Goal: Task Accomplishment & Management: Use online tool/utility

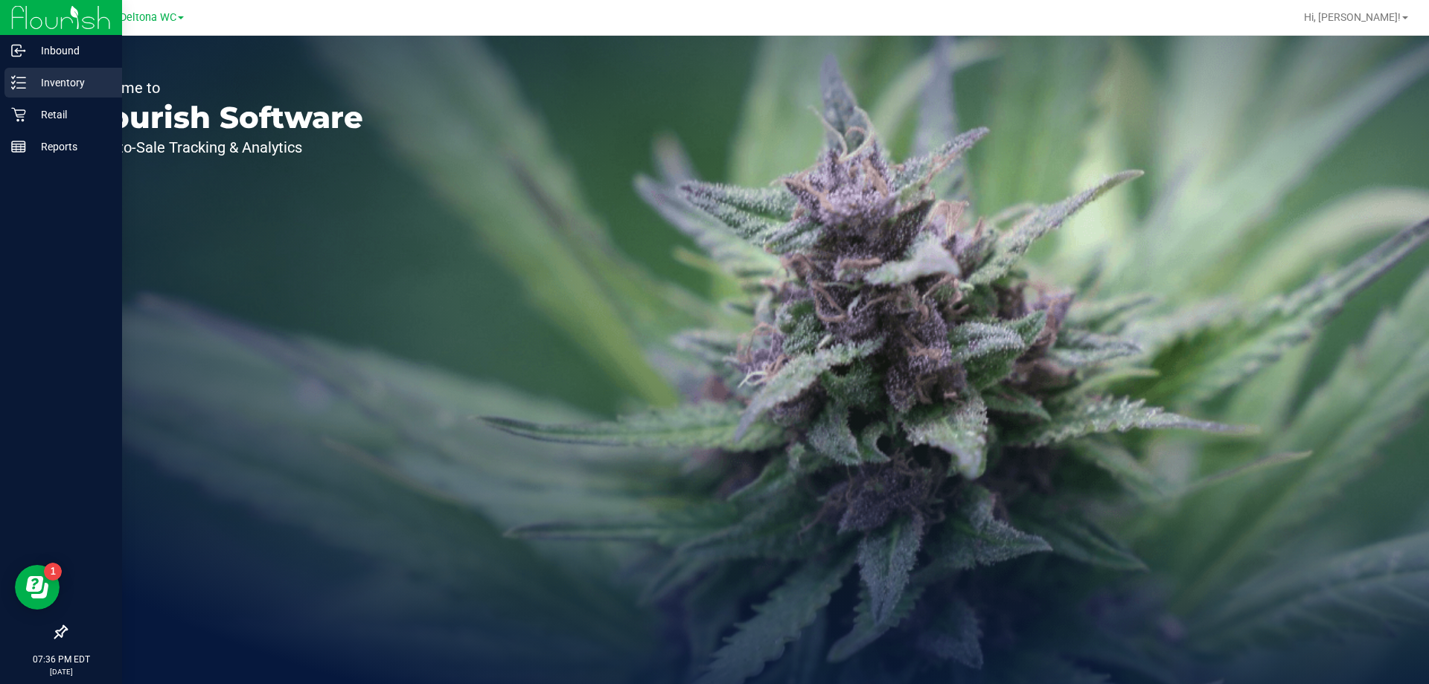
click at [57, 83] on p "Inventory" at bounding box center [70, 83] width 89 height 18
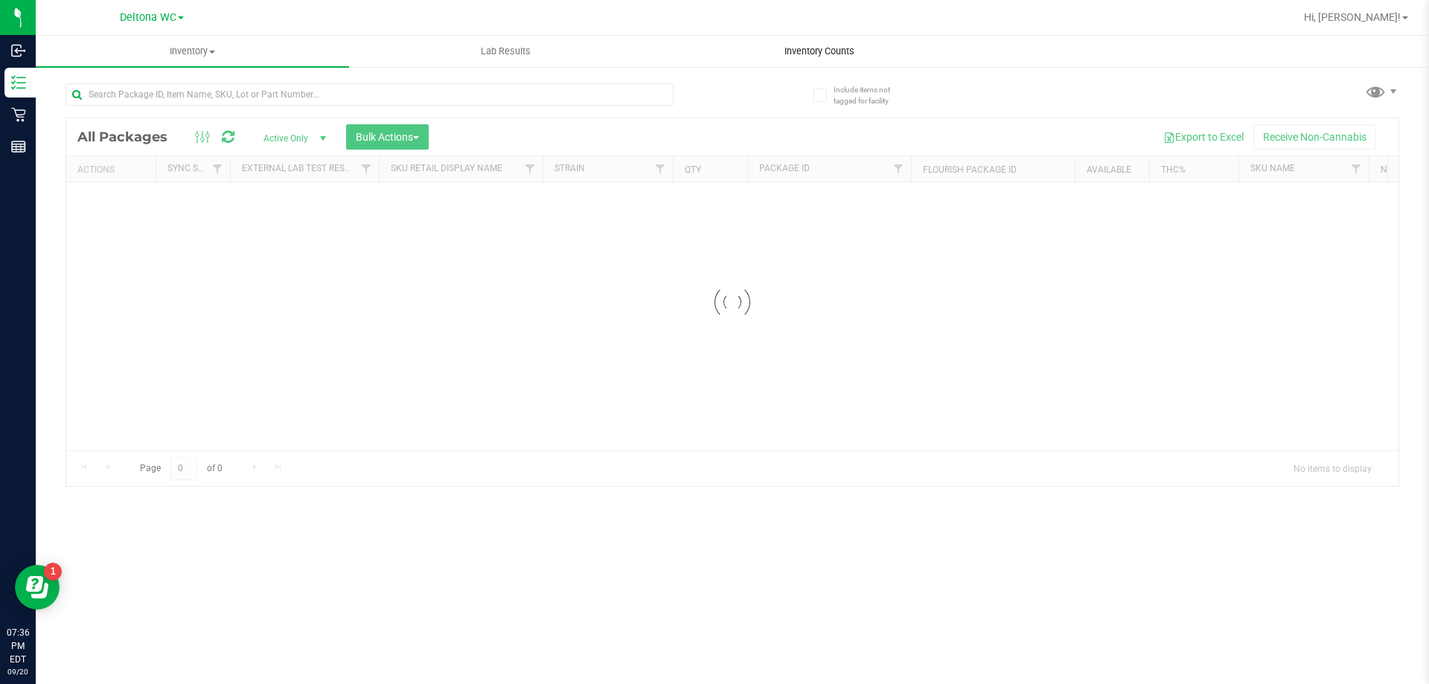
click at [803, 51] on span "Inventory Counts" at bounding box center [819, 51] width 110 height 13
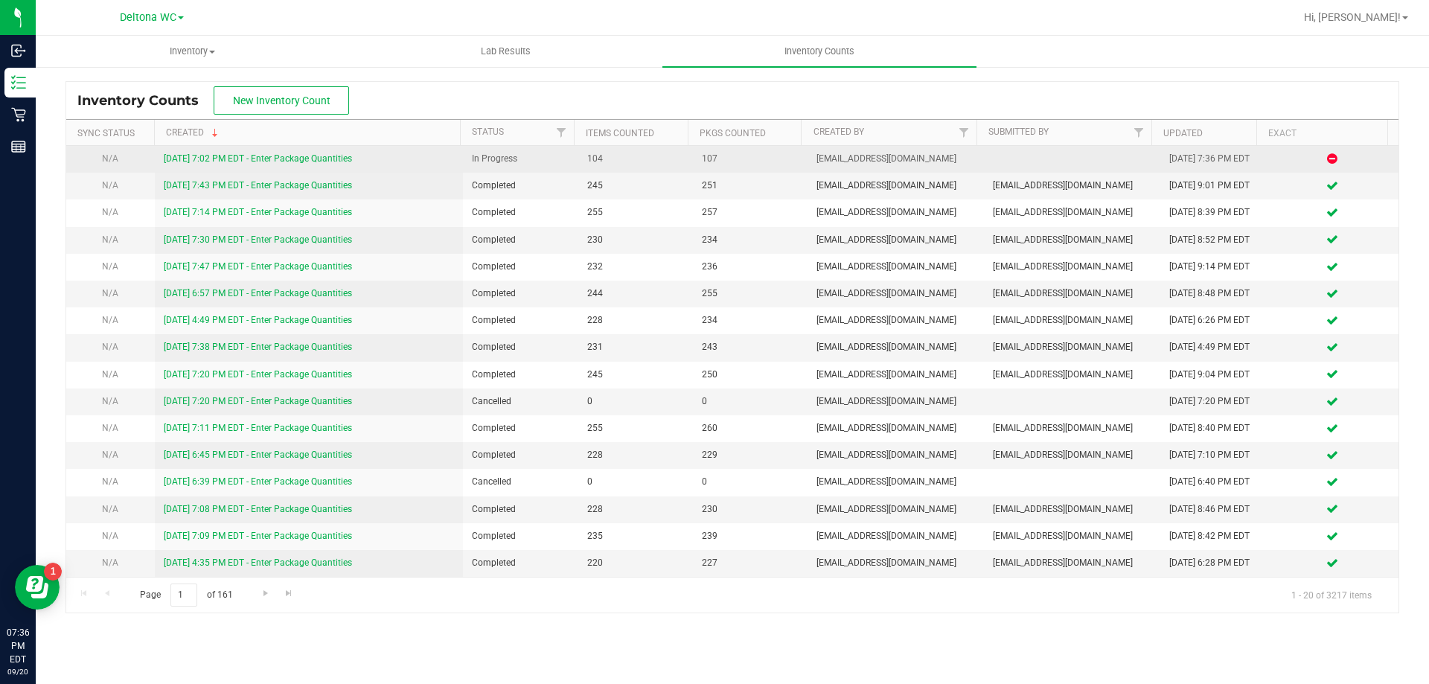
click at [316, 155] on link "9/20/25 7:02 PM EDT - Enter Package Quantities" at bounding box center [258, 158] width 188 height 10
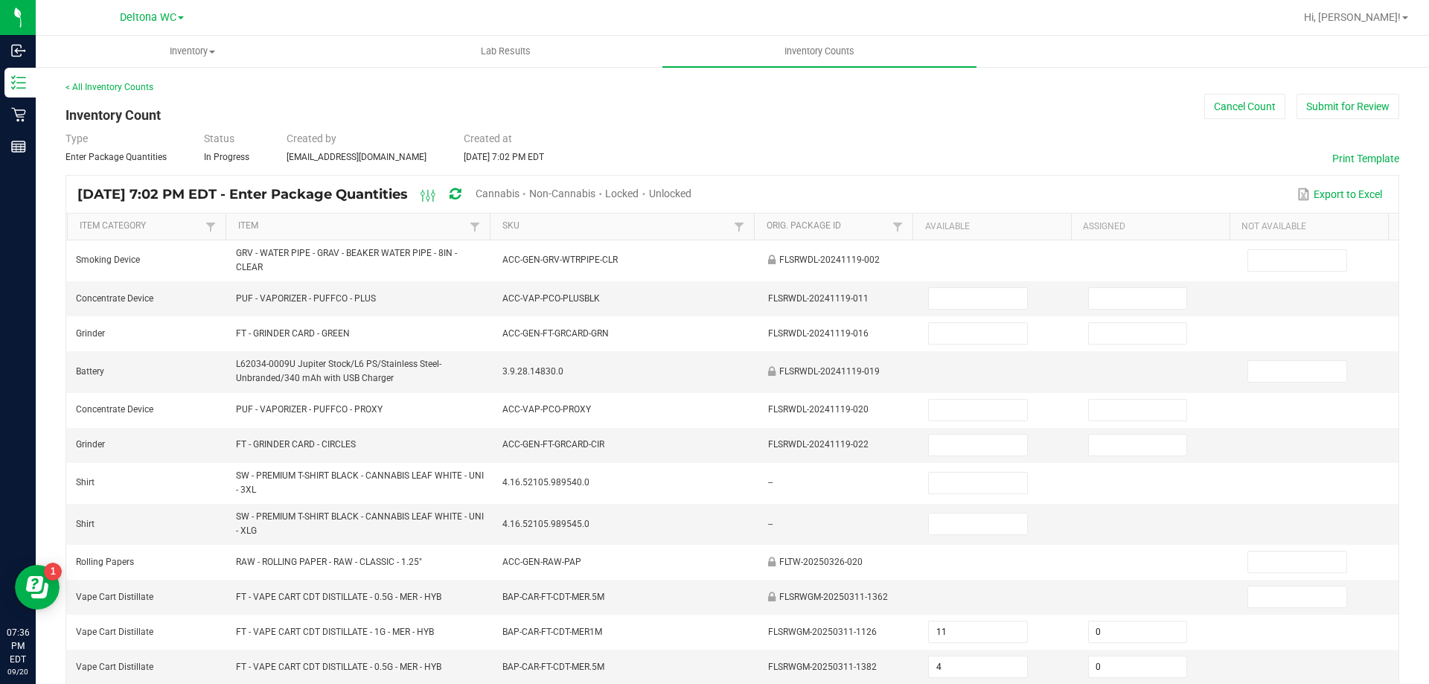
click at [520, 196] on span "Cannabis" at bounding box center [498, 194] width 44 height 12
type input "2"
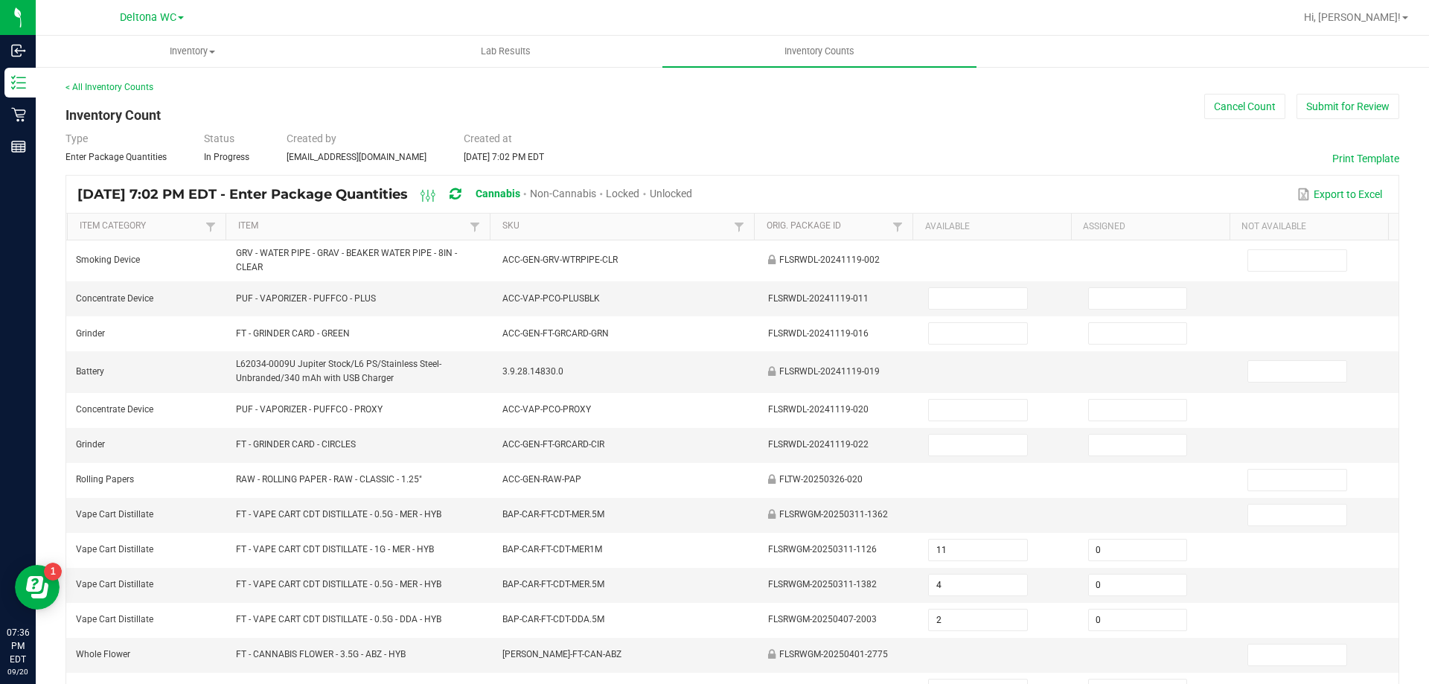
drag, startPoint x: 717, startPoint y: 192, endPoint x: 692, endPoint y: 203, distance: 27.0
click at [692, 193] on span "Unlocked" at bounding box center [671, 194] width 42 height 12
type input "11"
type input "0"
type input "4"
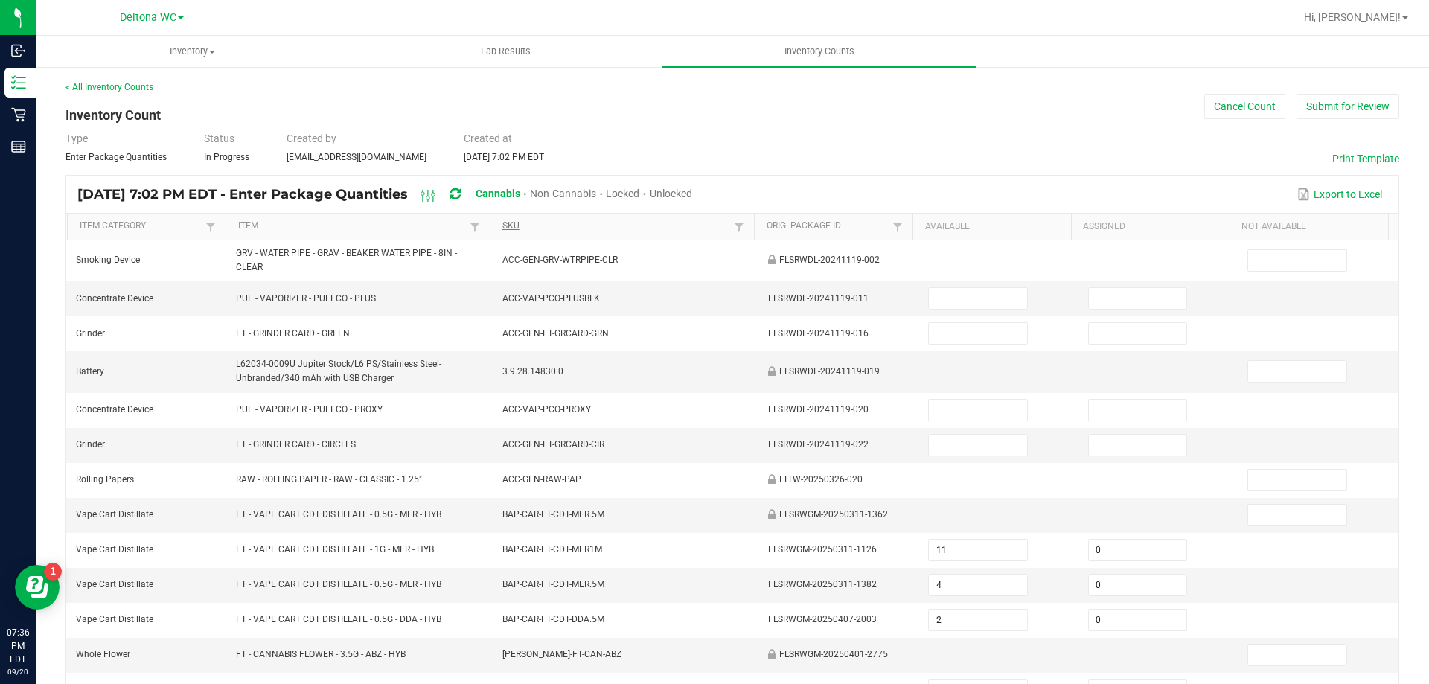
type input "0"
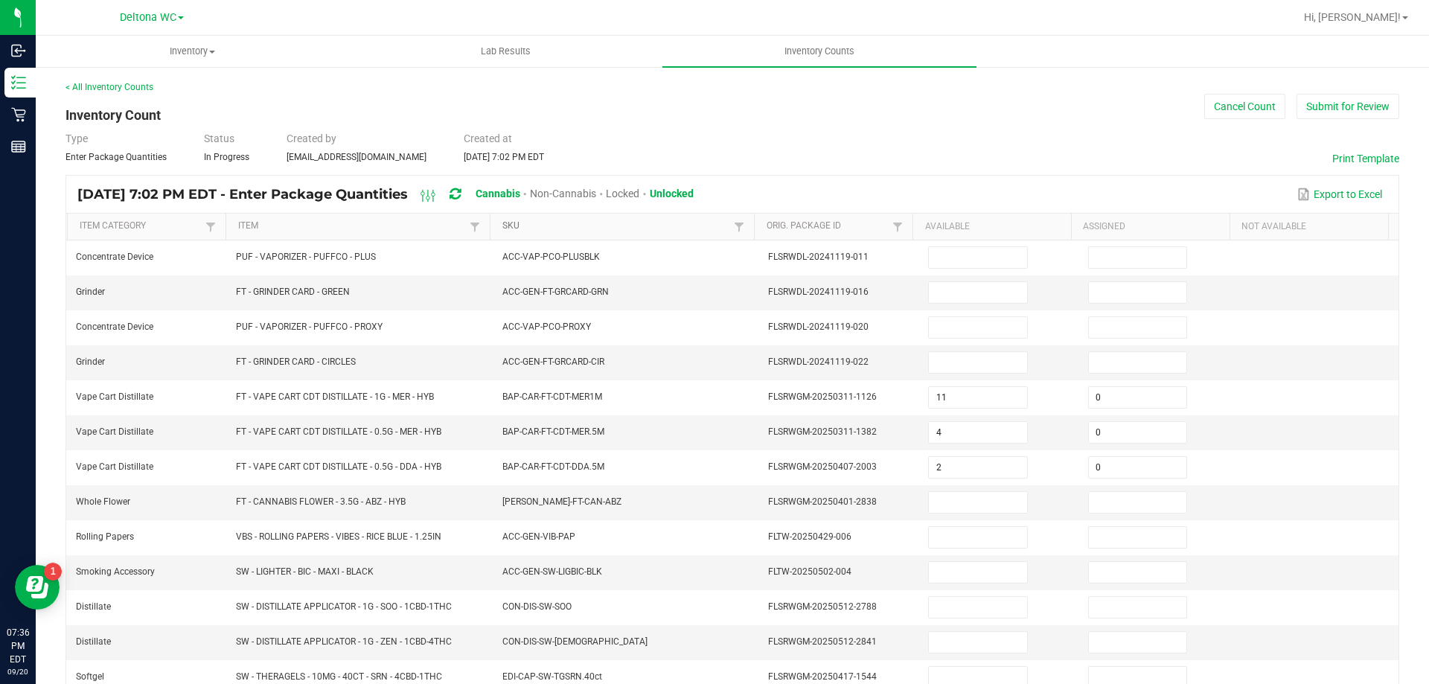
click at [573, 230] on link "SKU" at bounding box center [616, 226] width 228 height 12
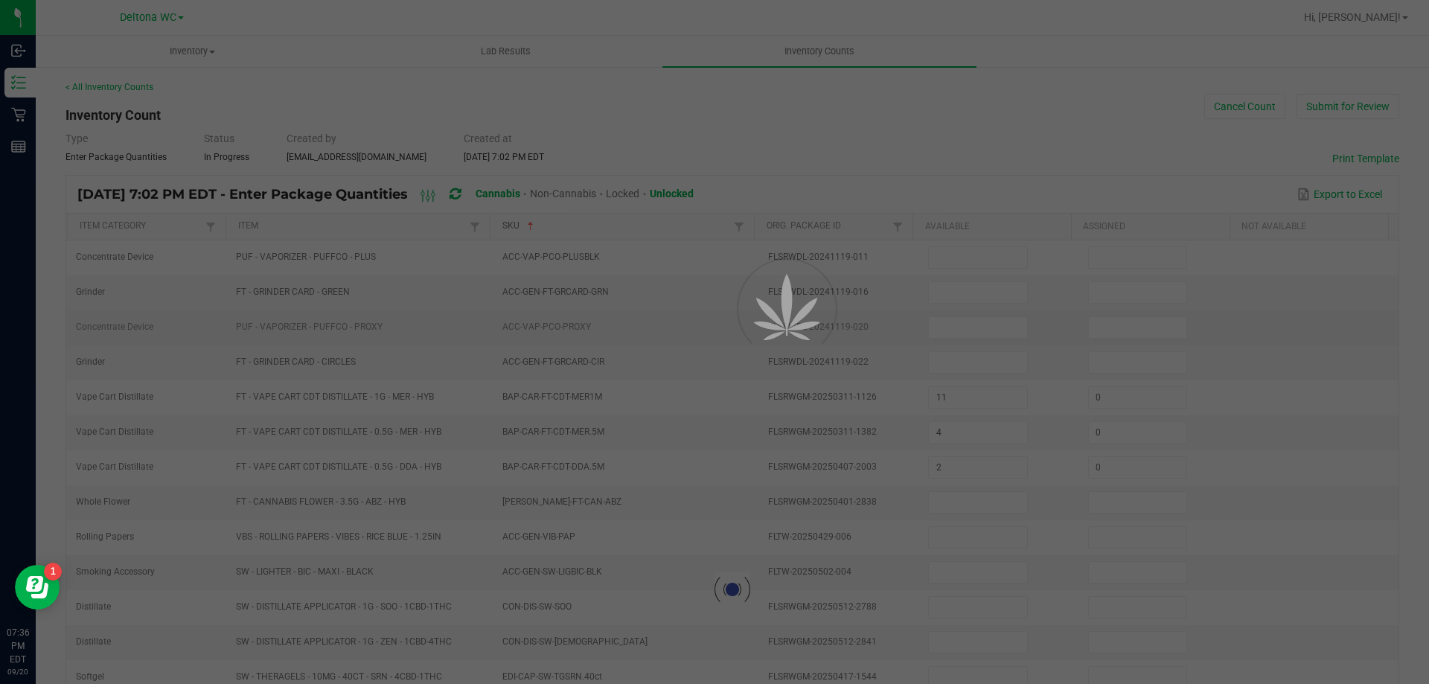
type input "4"
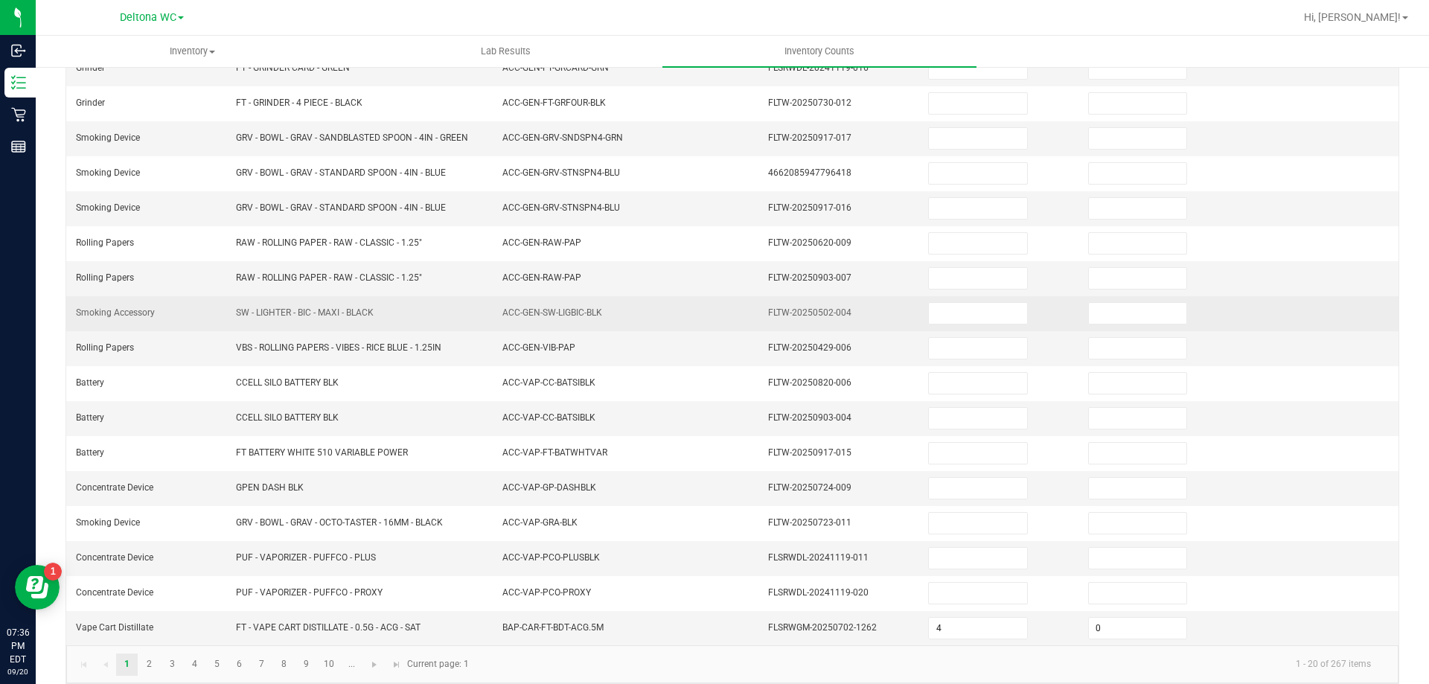
scroll to position [309, 0]
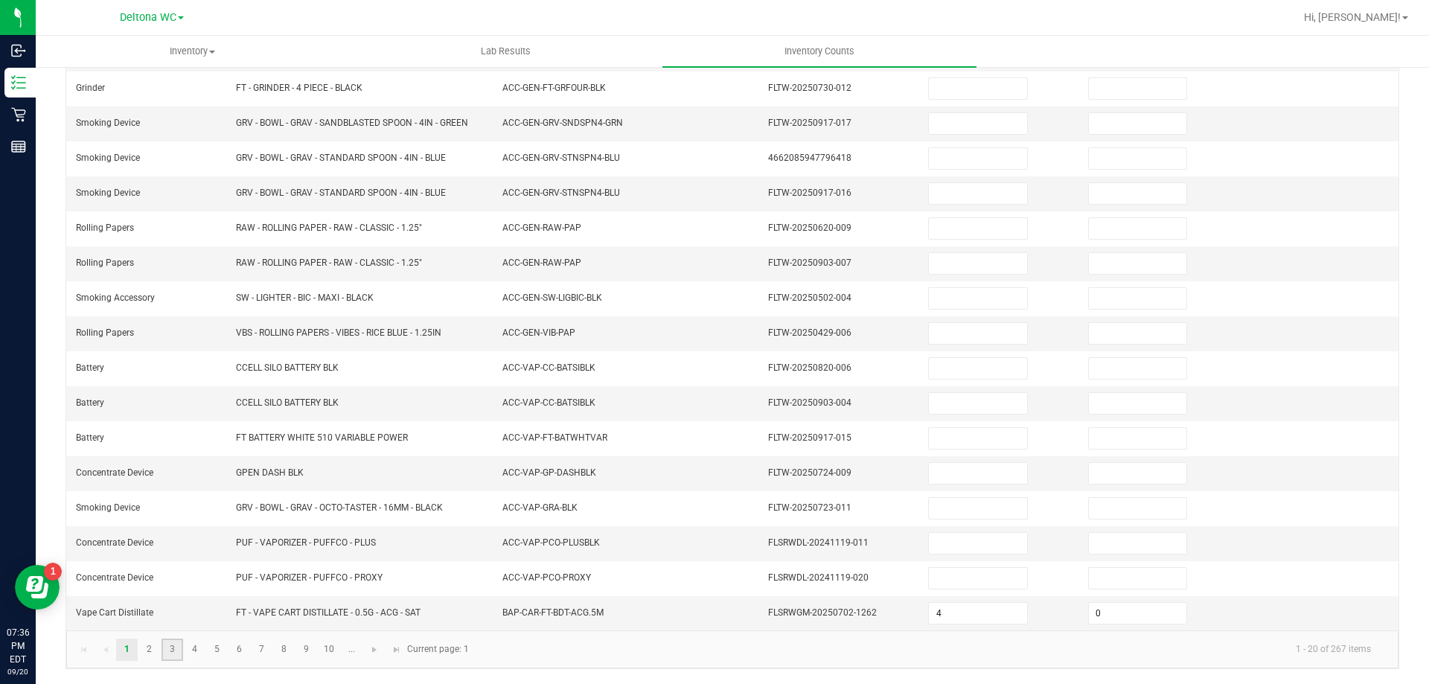
click at [175, 646] on link "3" at bounding box center [173, 650] width 22 height 22
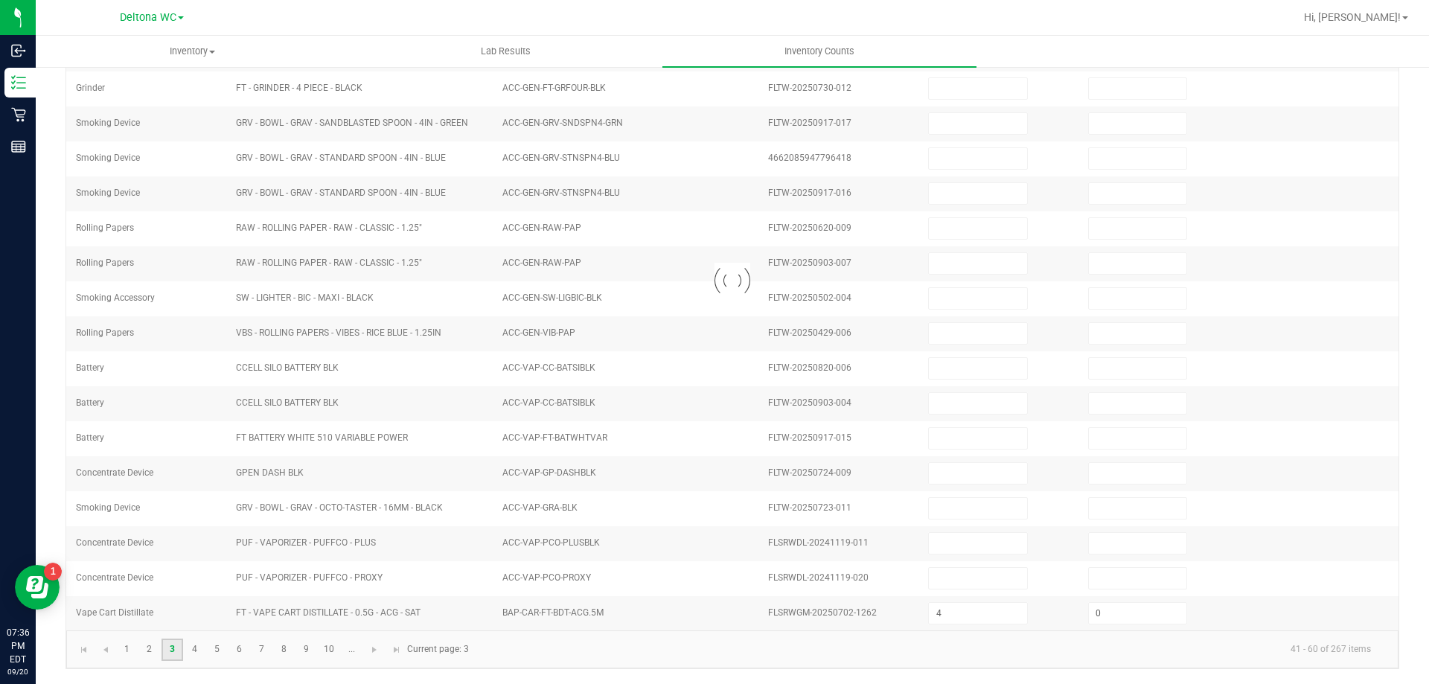
type input "7"
type input "0"
type input "3"
type input "0"
type input "1"
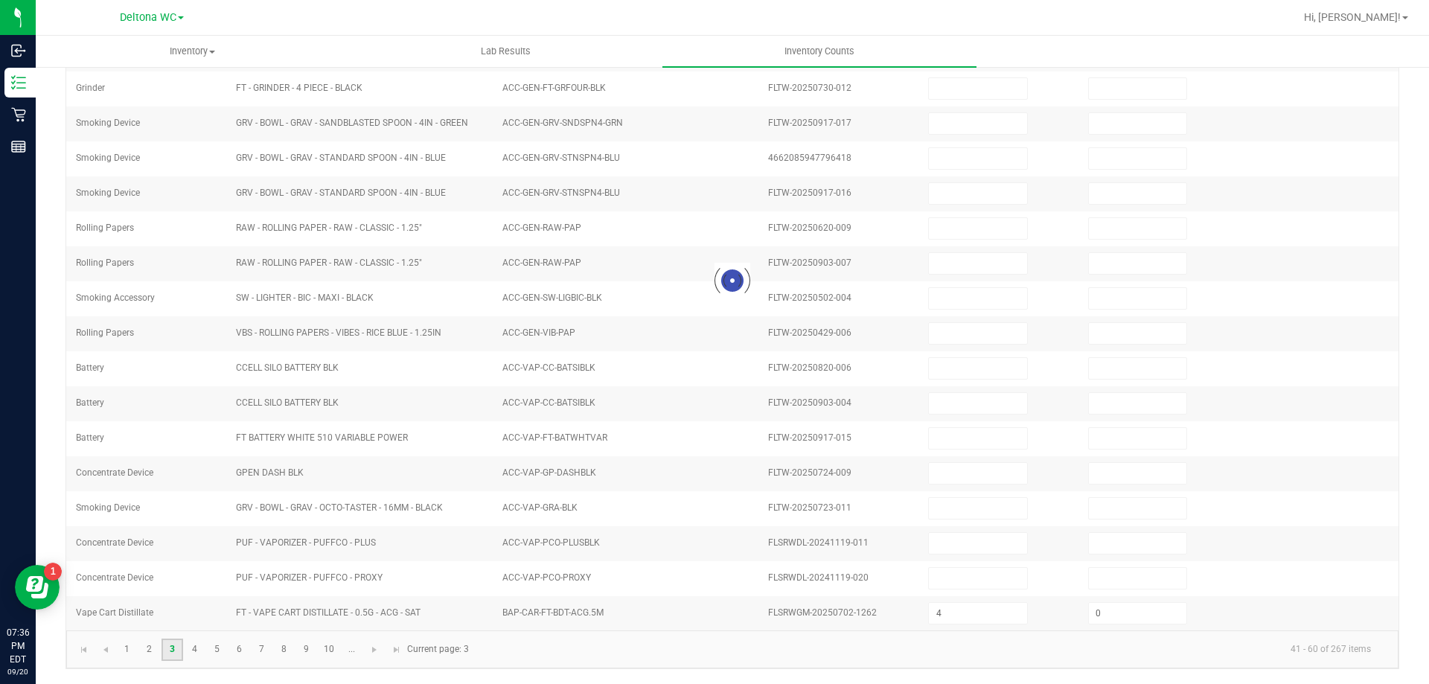
type input "0"
type input "2"
type input "0"
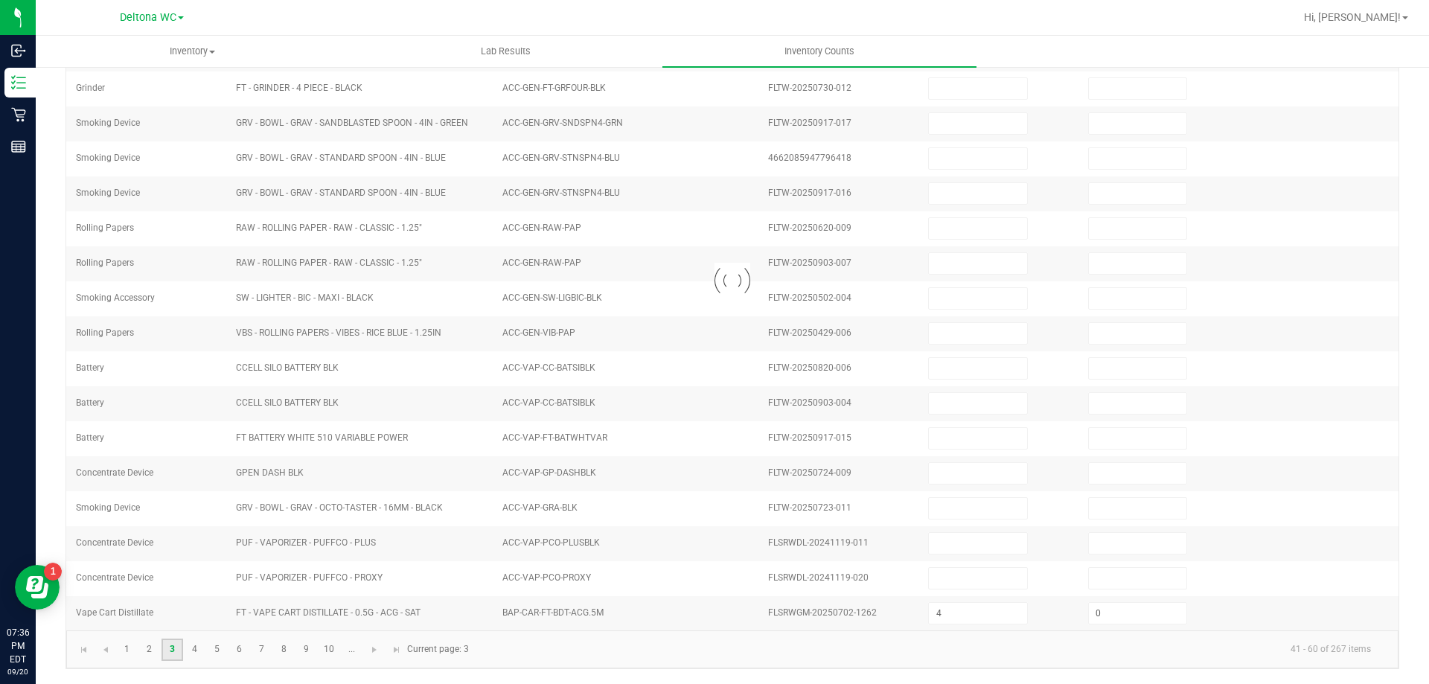
type input "1"
type input "0"
type input "8"
type input "9"
type input "0"
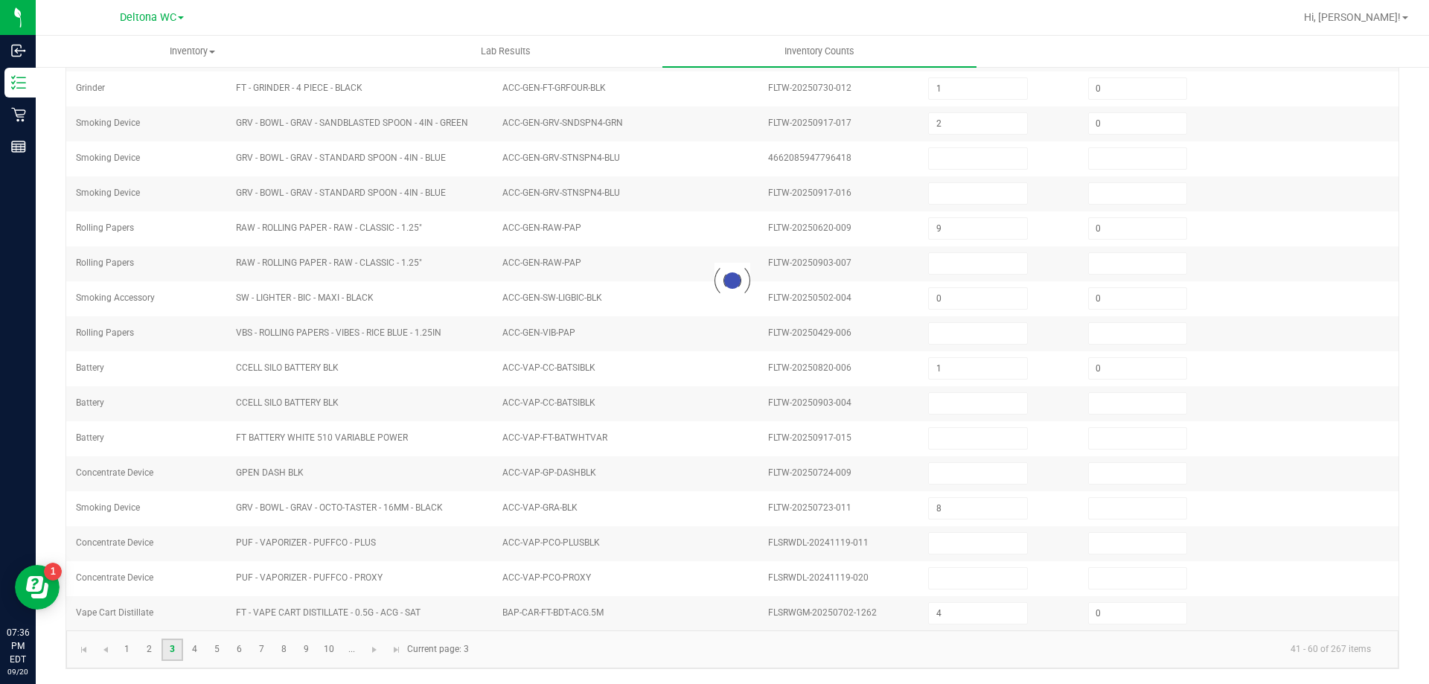
type input "9"
type input "0"
type input "2"
type input "0"
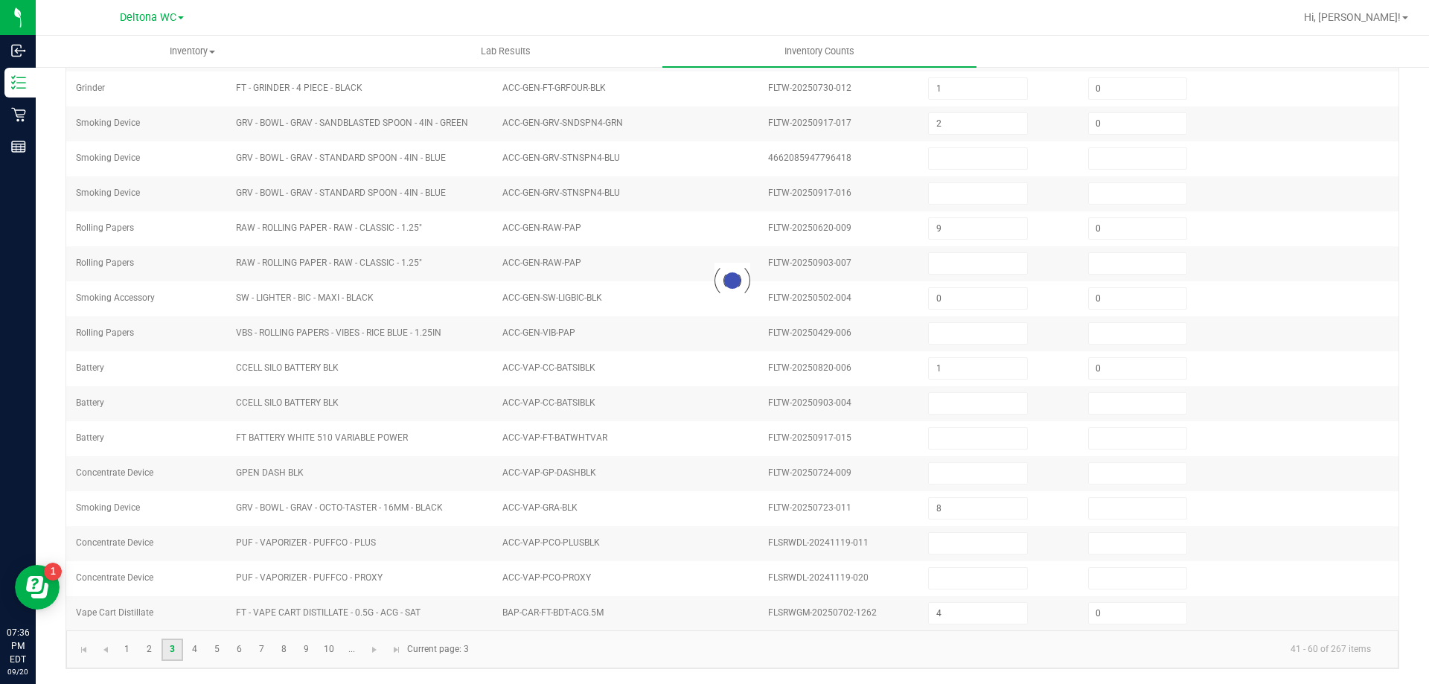
type input "11"
type input "0"
type input "9"
type input "0"
type input "8"
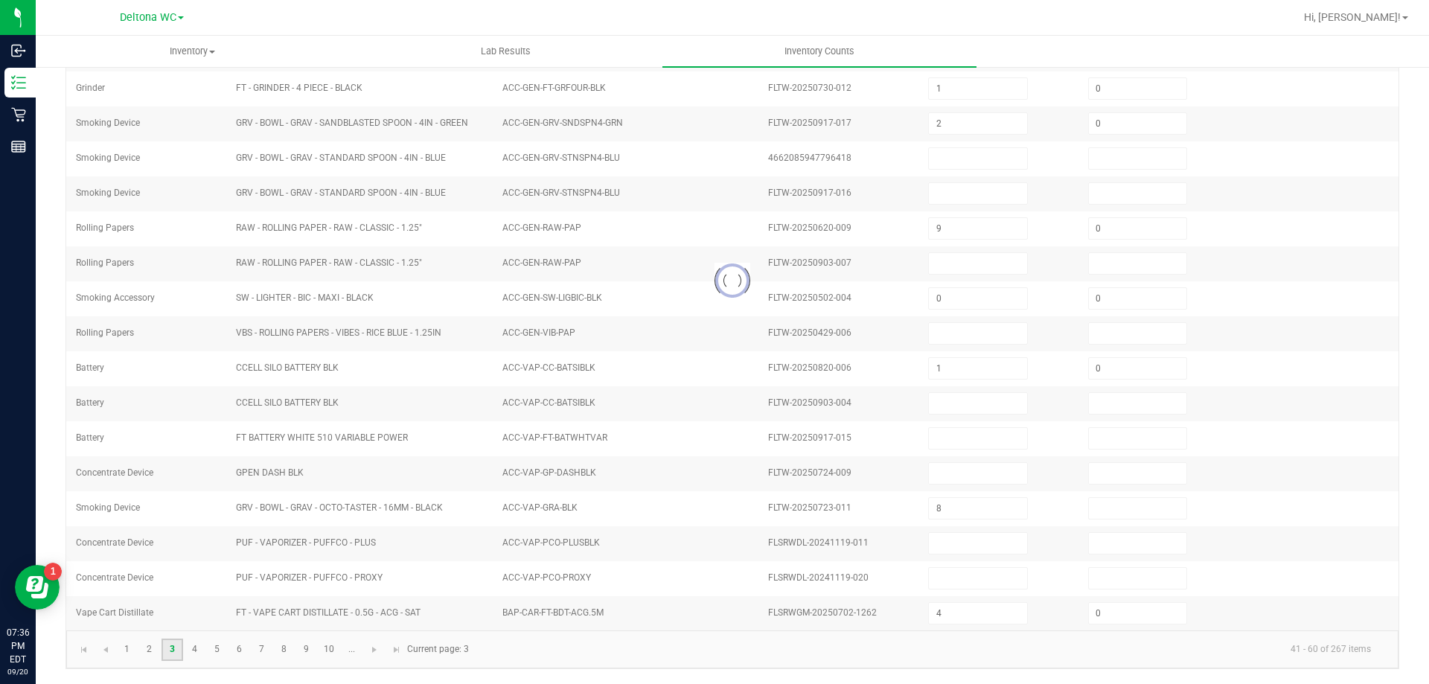
type input "0"
type input "9"
type input "0"
type input "11"
type input "0"
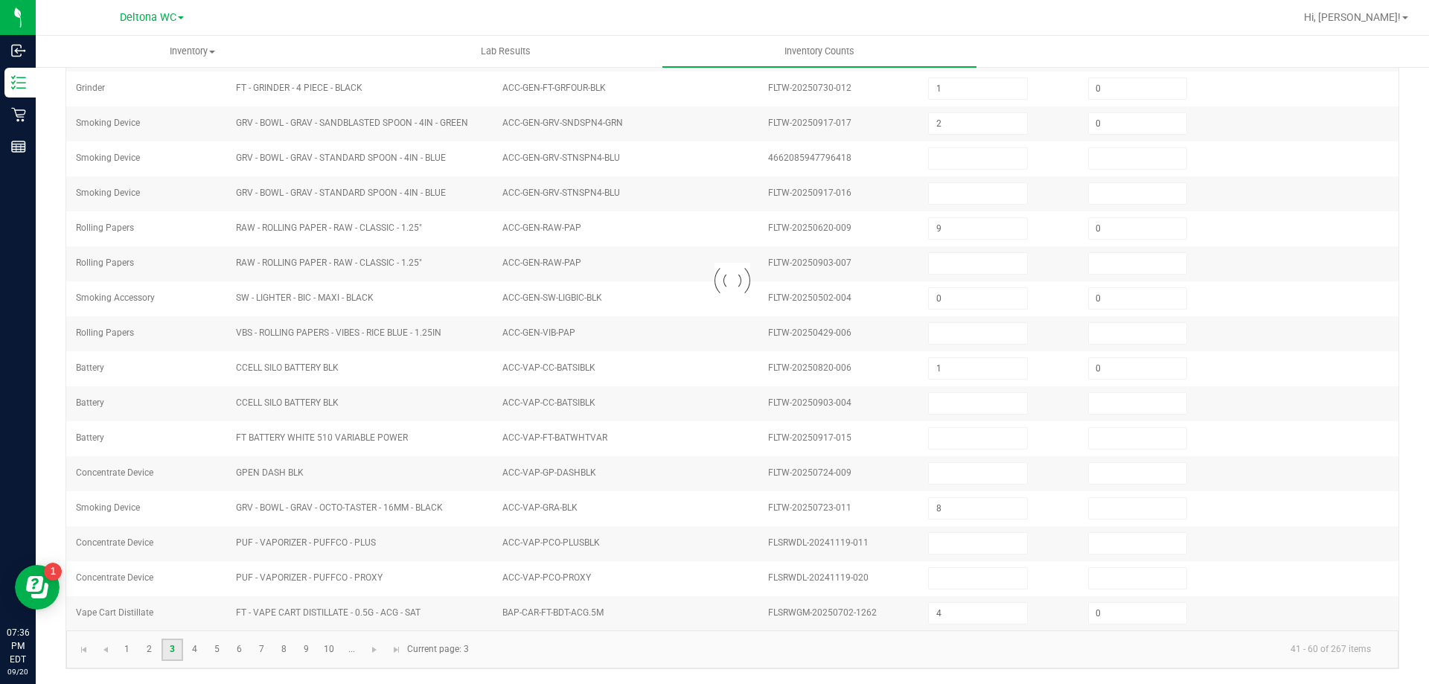
type input "1"
type input "0"
type input "1"
type input "0"
type input "11"
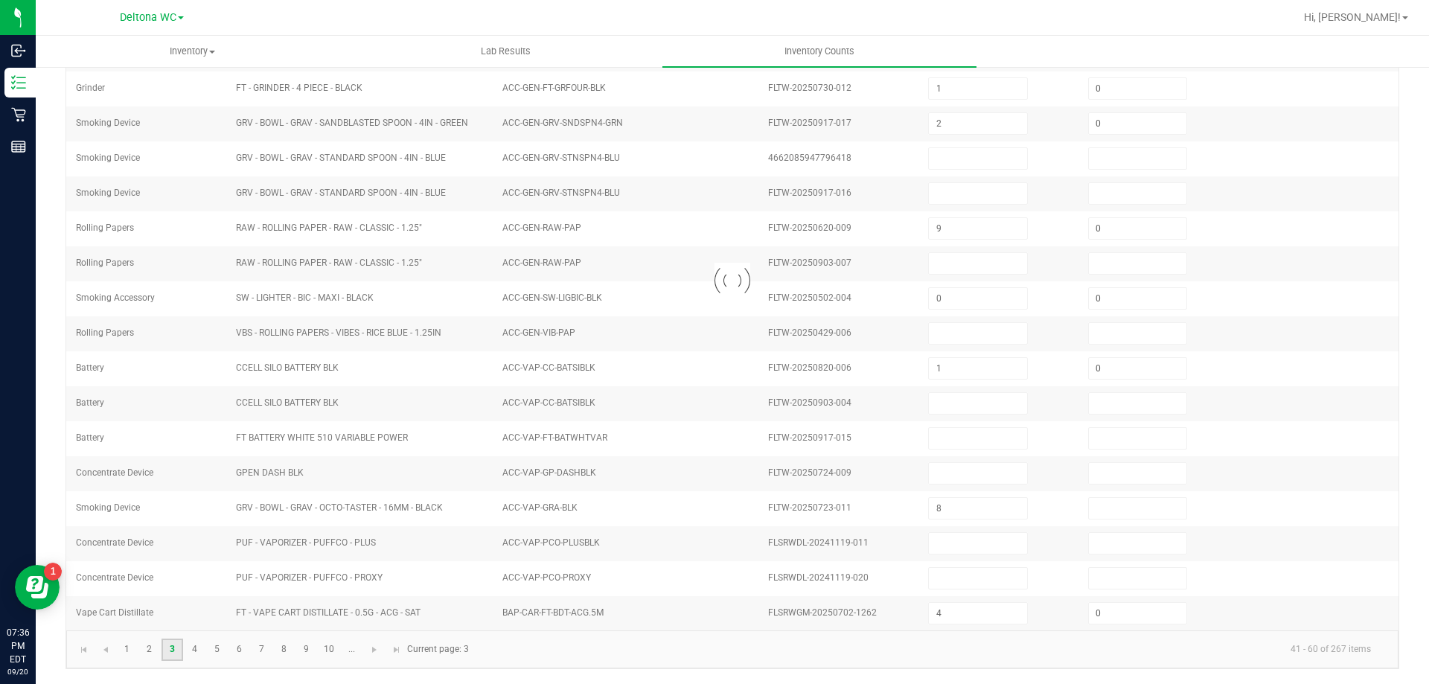
type input "0"
type input "9"
type input "0"
type input "3"
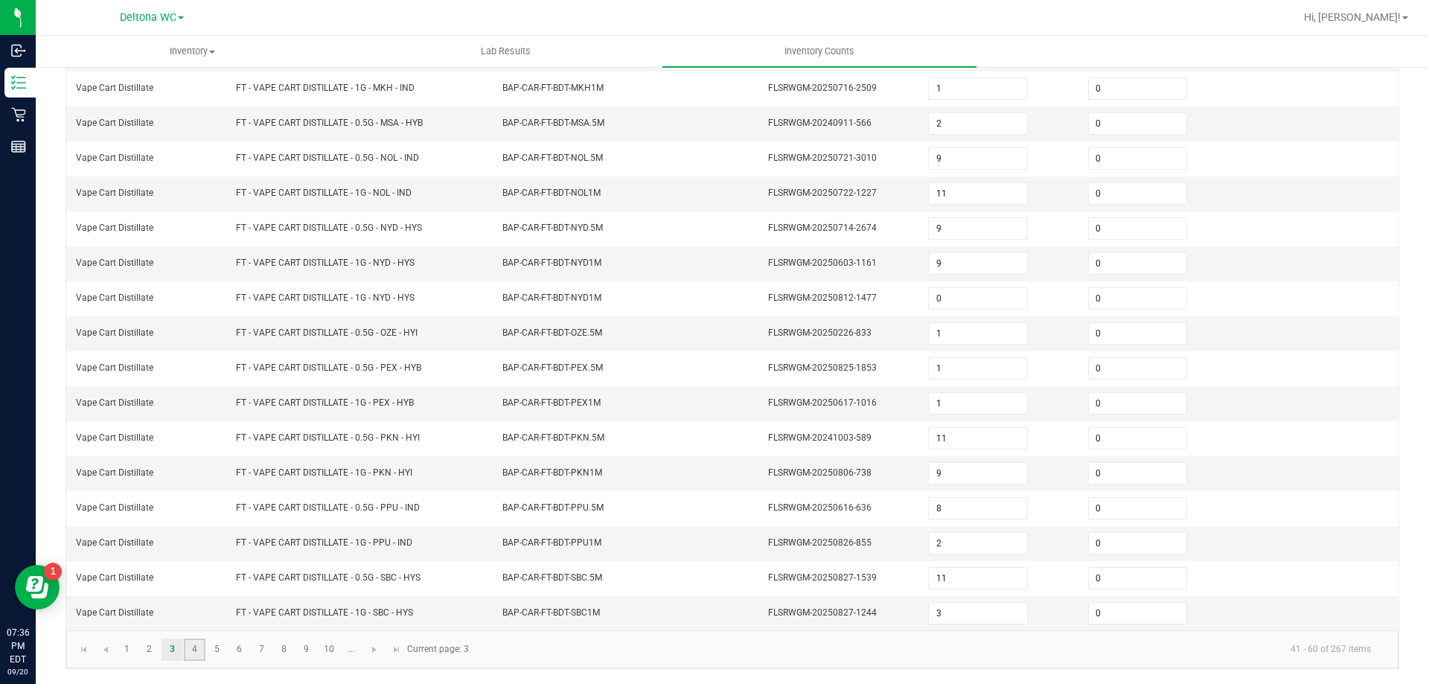
click at [197, 648] on link "4" at bounding box center [195, 650] width 22 height 22
type input "6"
type input "7"
type input "5"
type input "12"
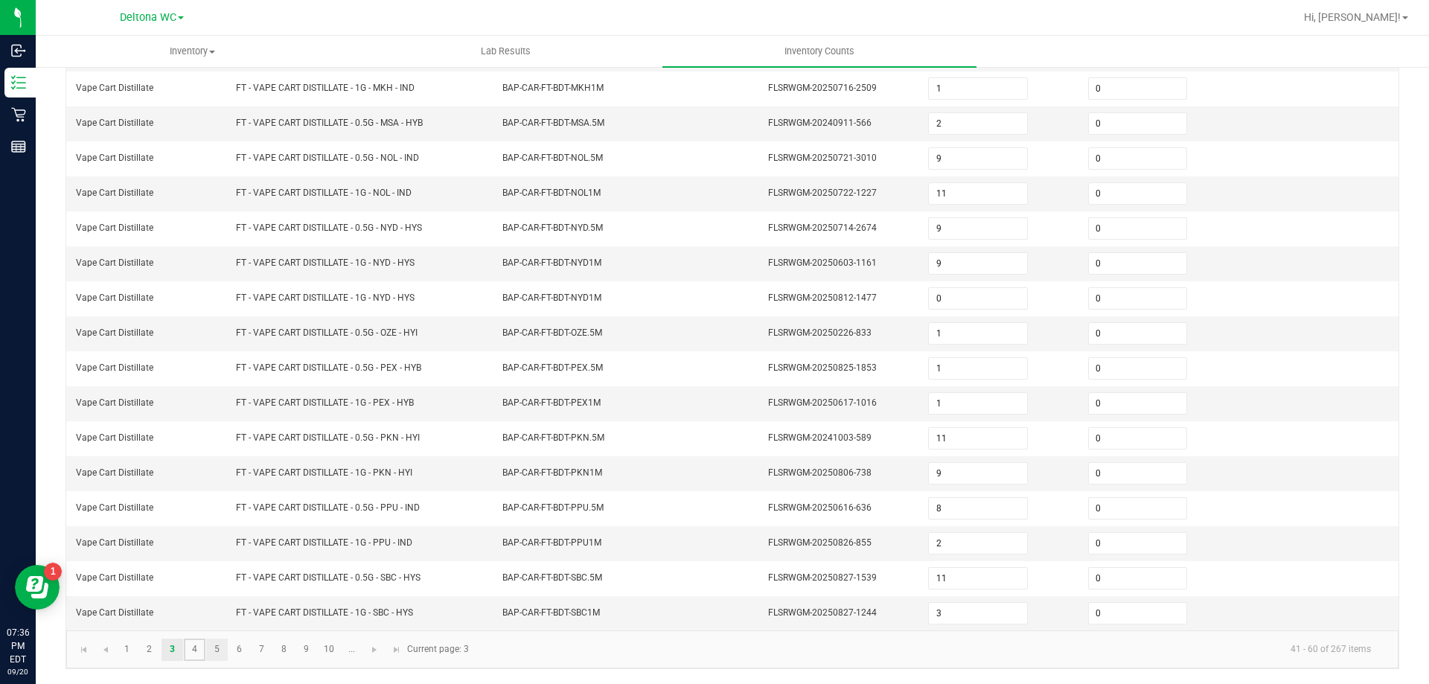
type input "9"
type input "2"
type input "8"
type input "10"
type input "6"
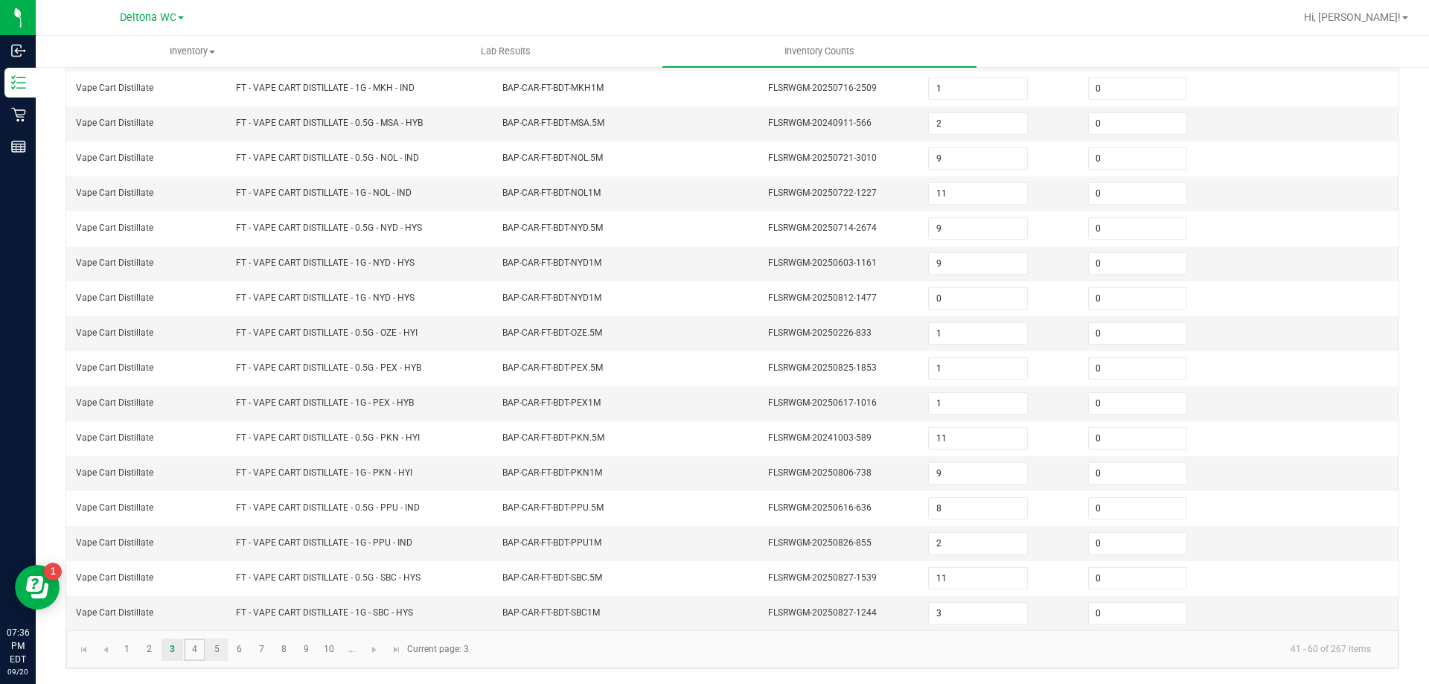
type input "10"
type input "8"
type input "6"
type input "11"
type input "4"
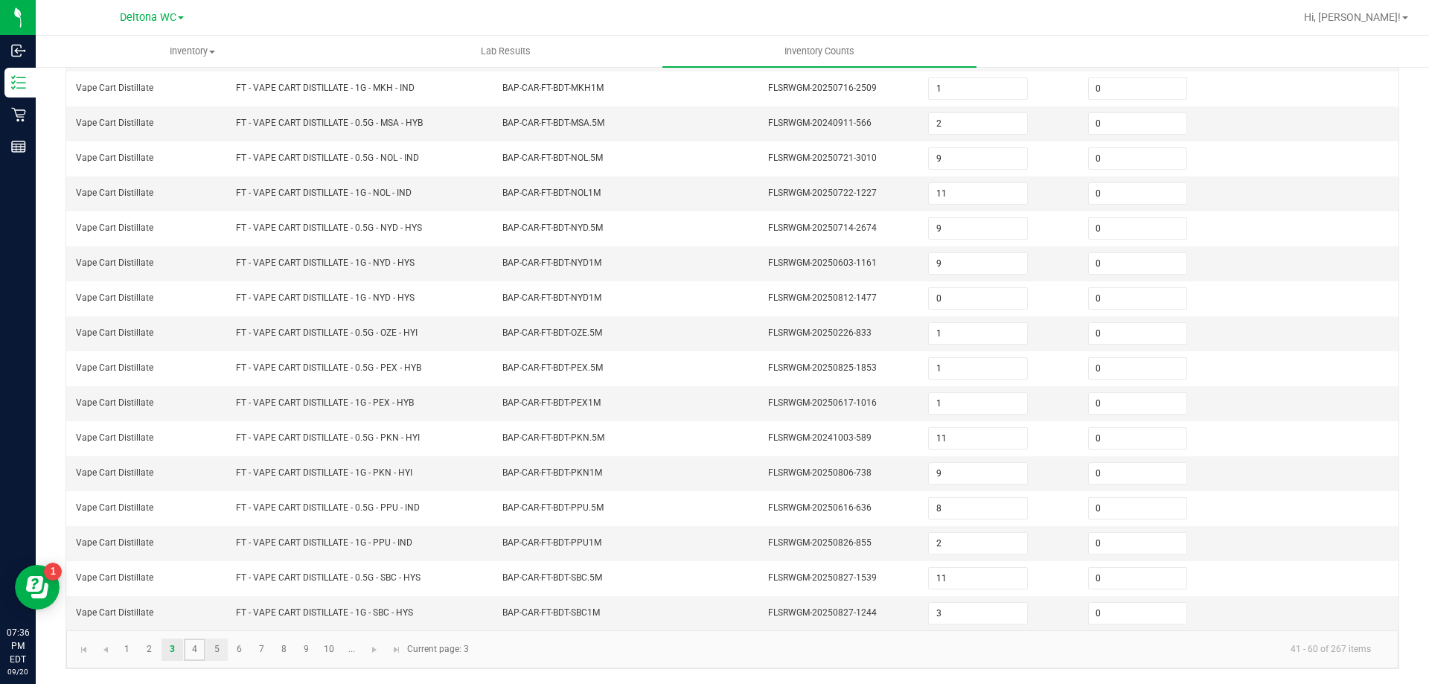
type input "11"
type input "9"
type input "2"
type input "1"
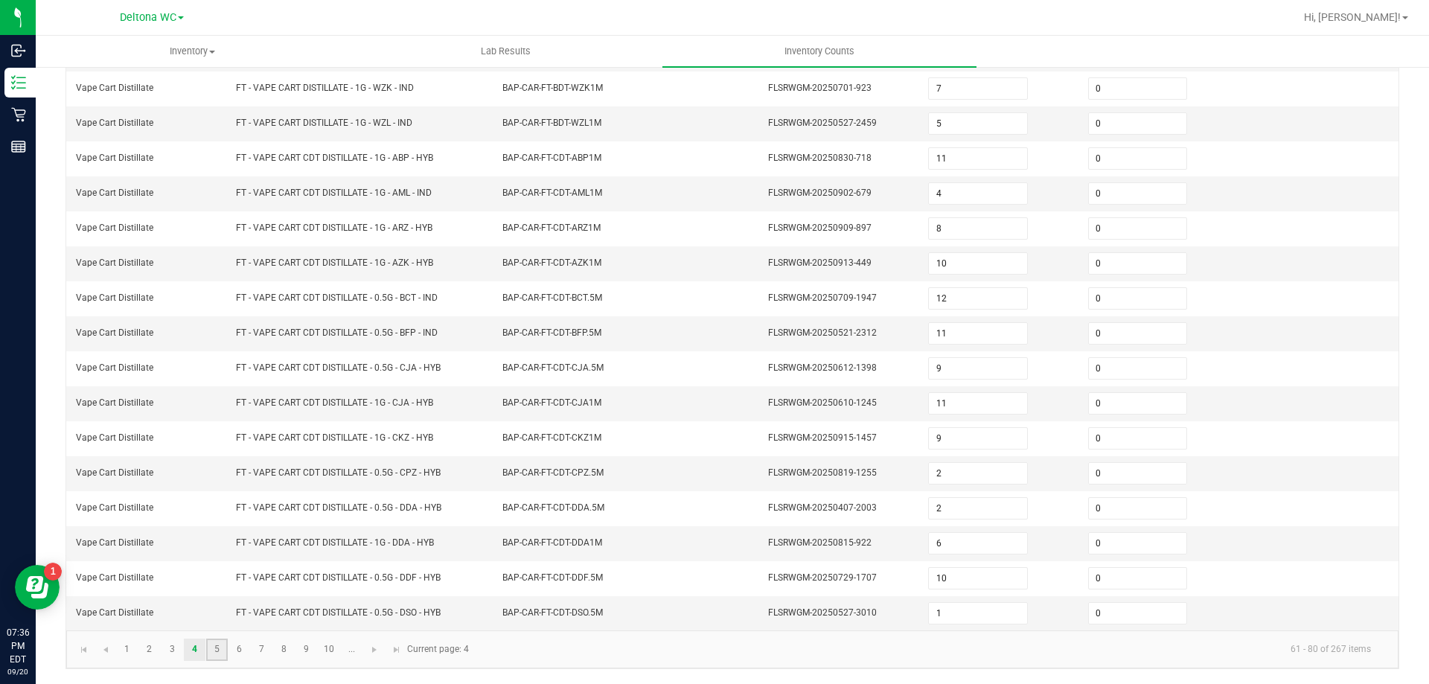
click at [215, 651] on link "5" at bounding box center [217, 650] width 22 height 22
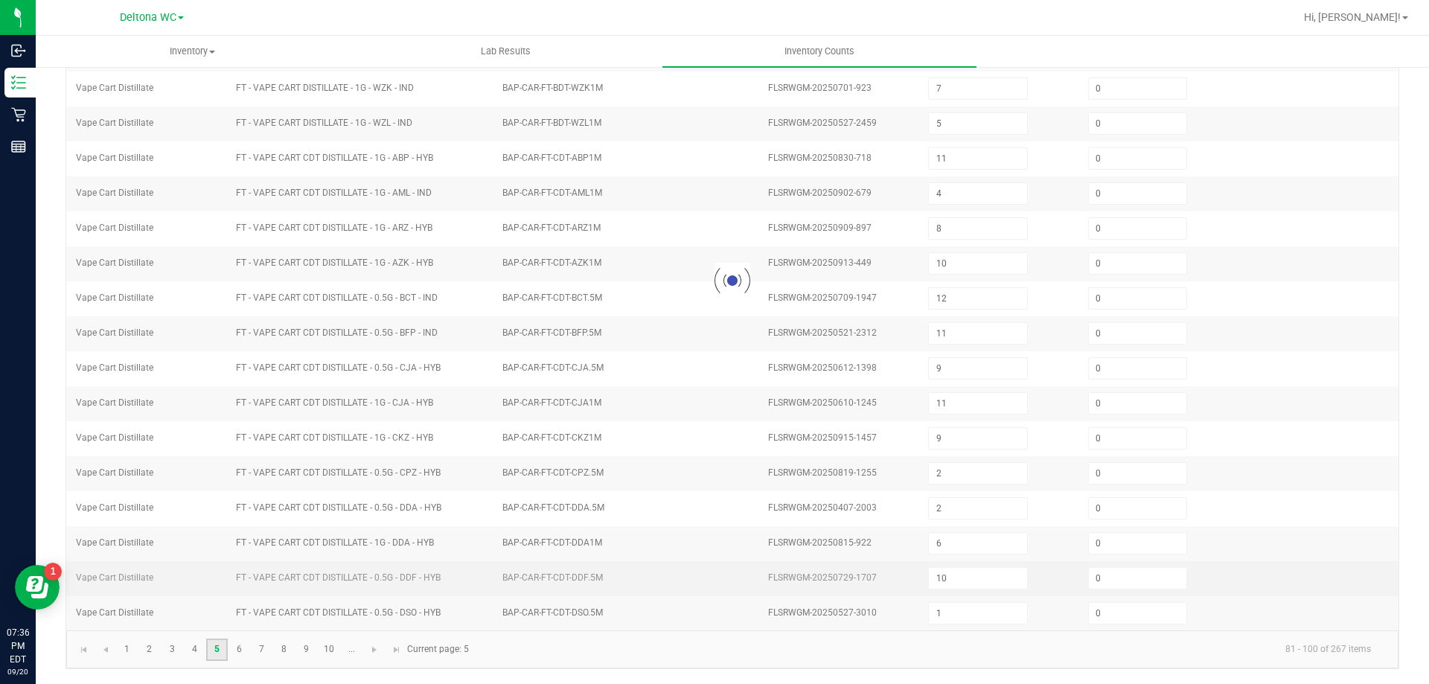
type input "11"
type input "7"
type input "4"
type input "7"
type input "8"
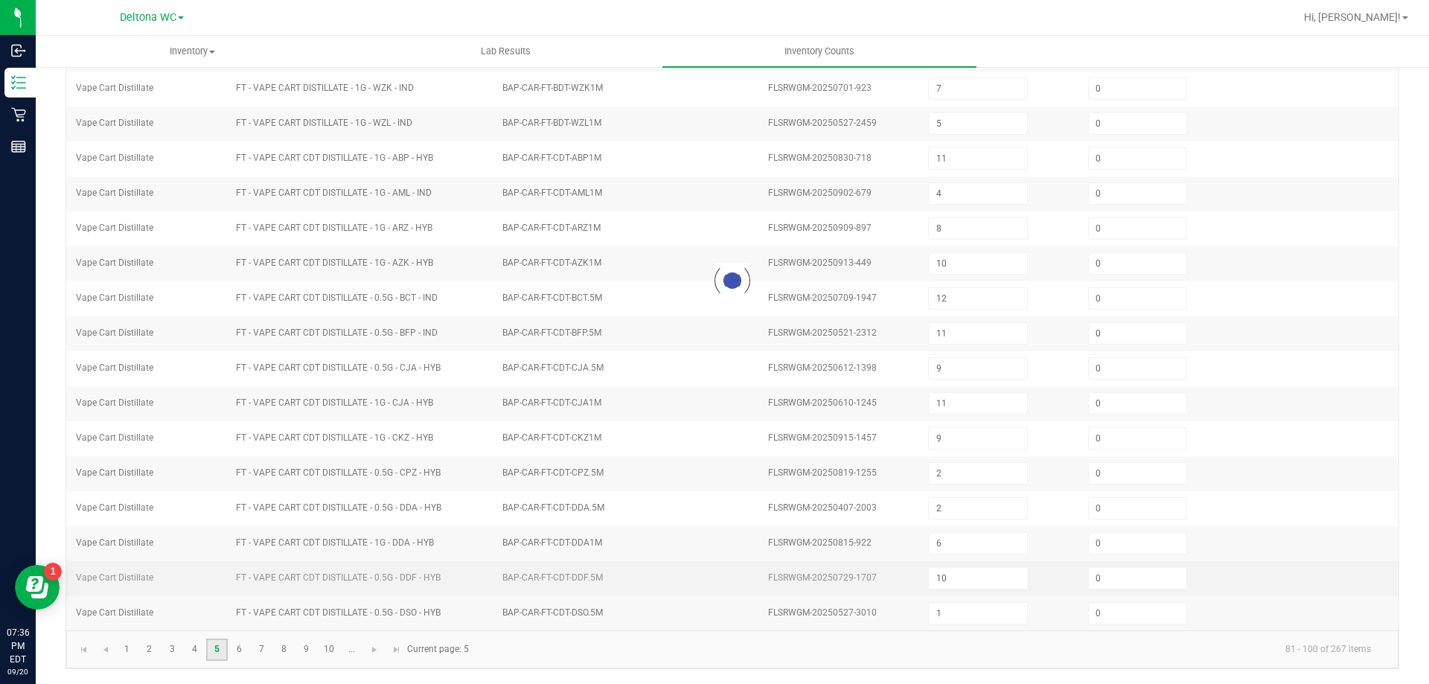
type input "5"
type input "4"
type input "11"
type input "12"
type input "9"
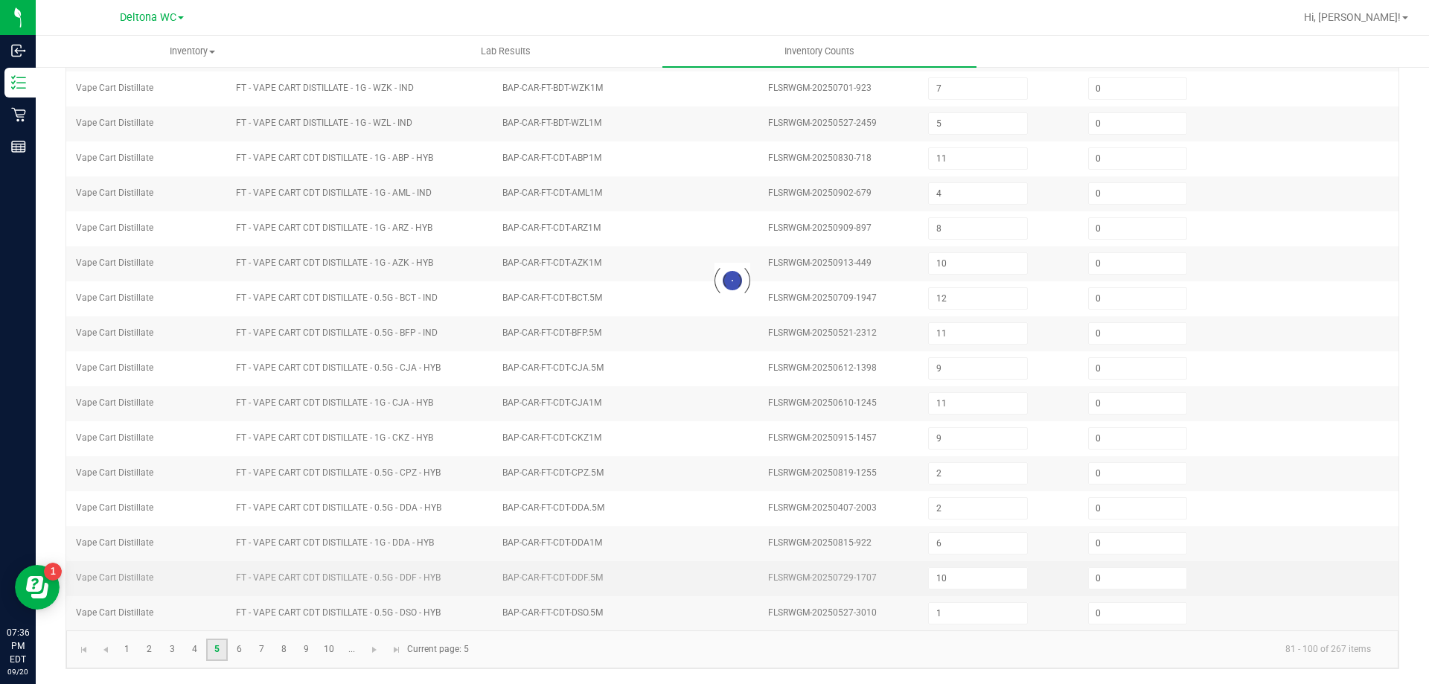
type input "8"
type input "3"
type input "11"
type input "2"
type input "7"
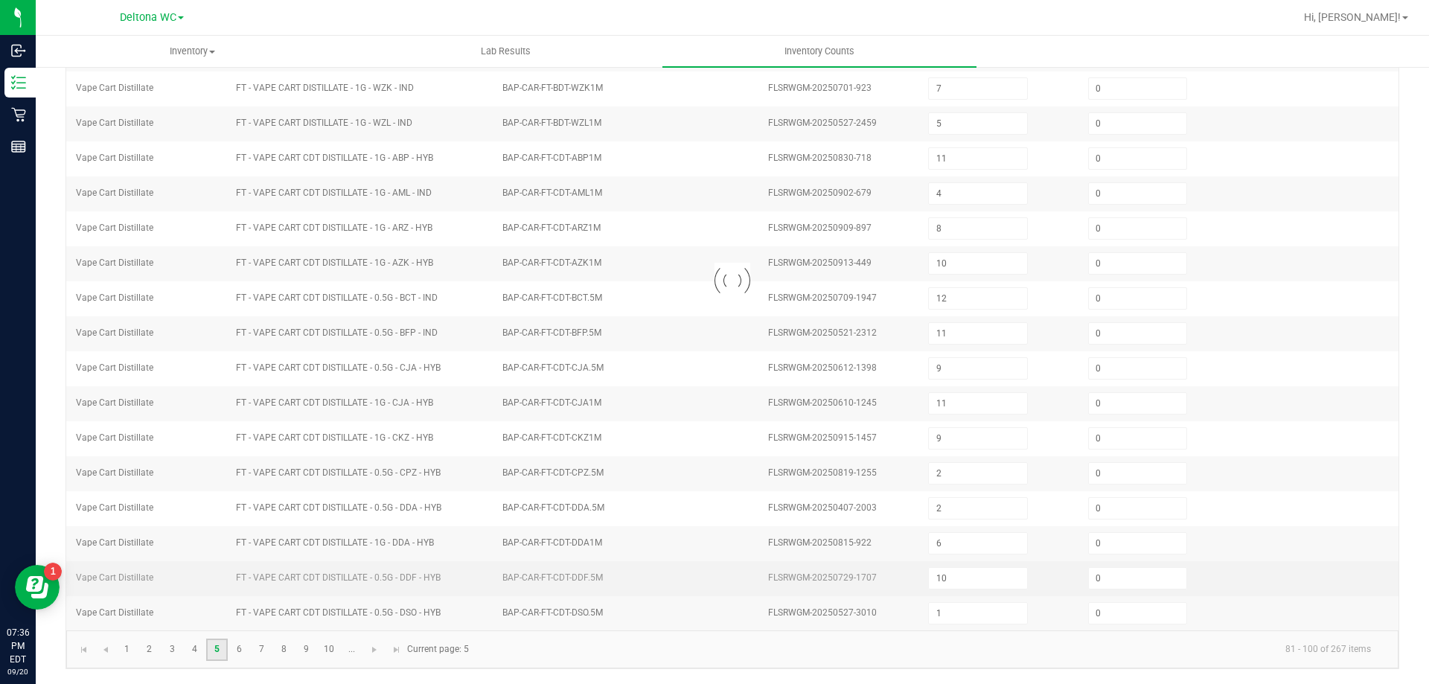
type input "1"
type input "0"
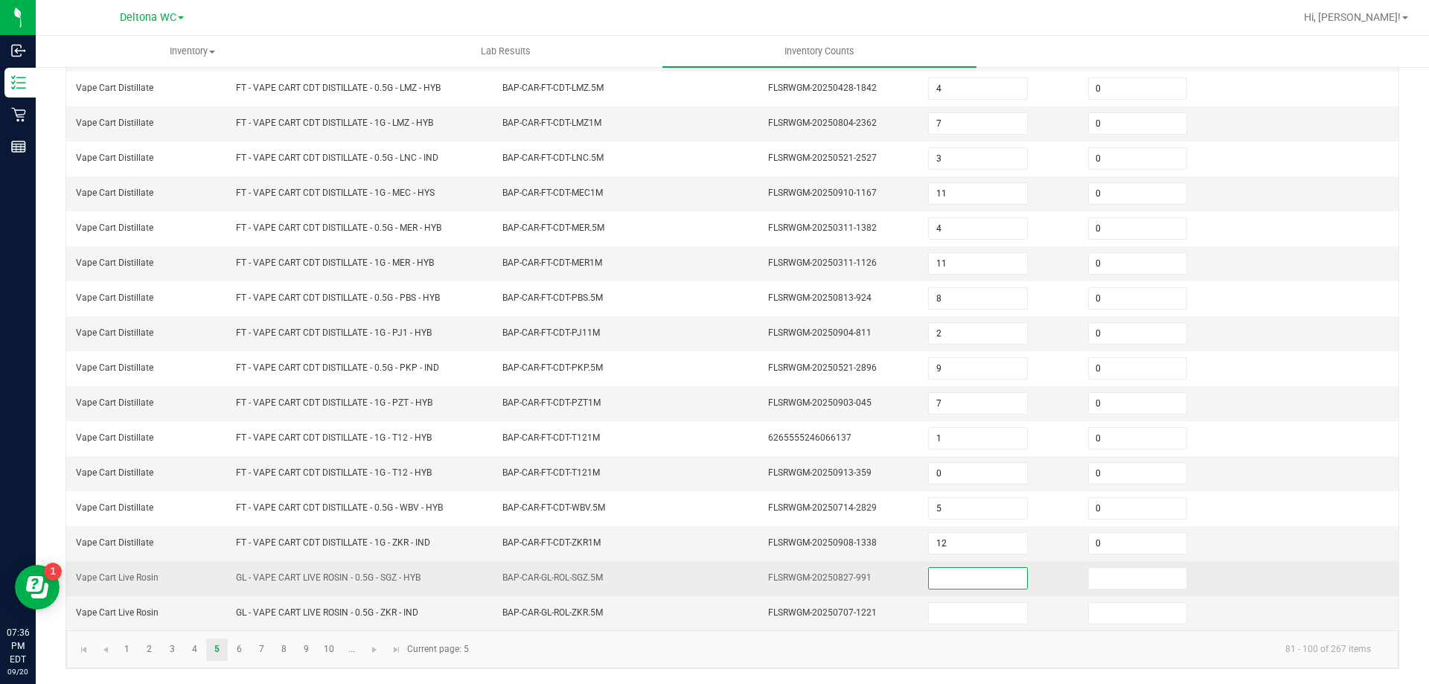
click at [963, 581] on input at bounding box center [978, 578] width 98 height 21
type input "7"
type input "0"
type input "4"
type input "0"
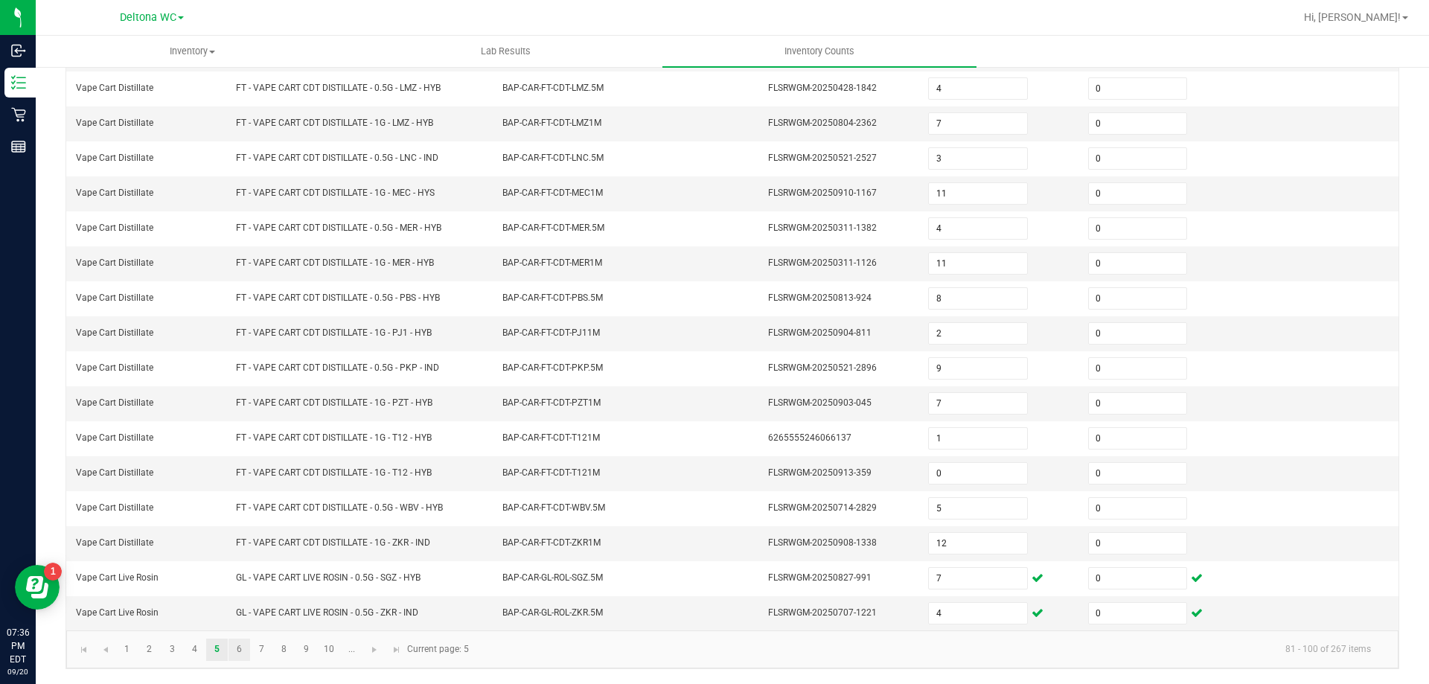
click at [234, 655] on link "6" at bounding box center [240, 650] width 22 height 22
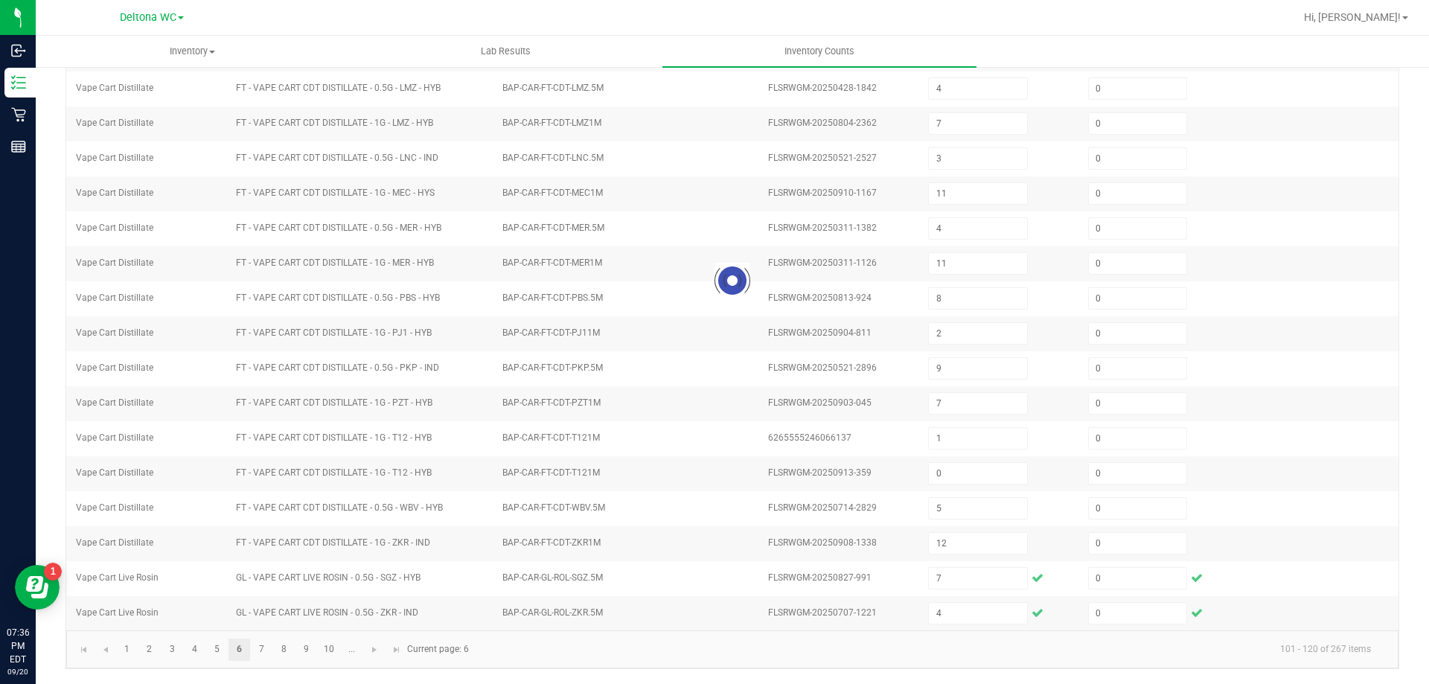
type input "3"
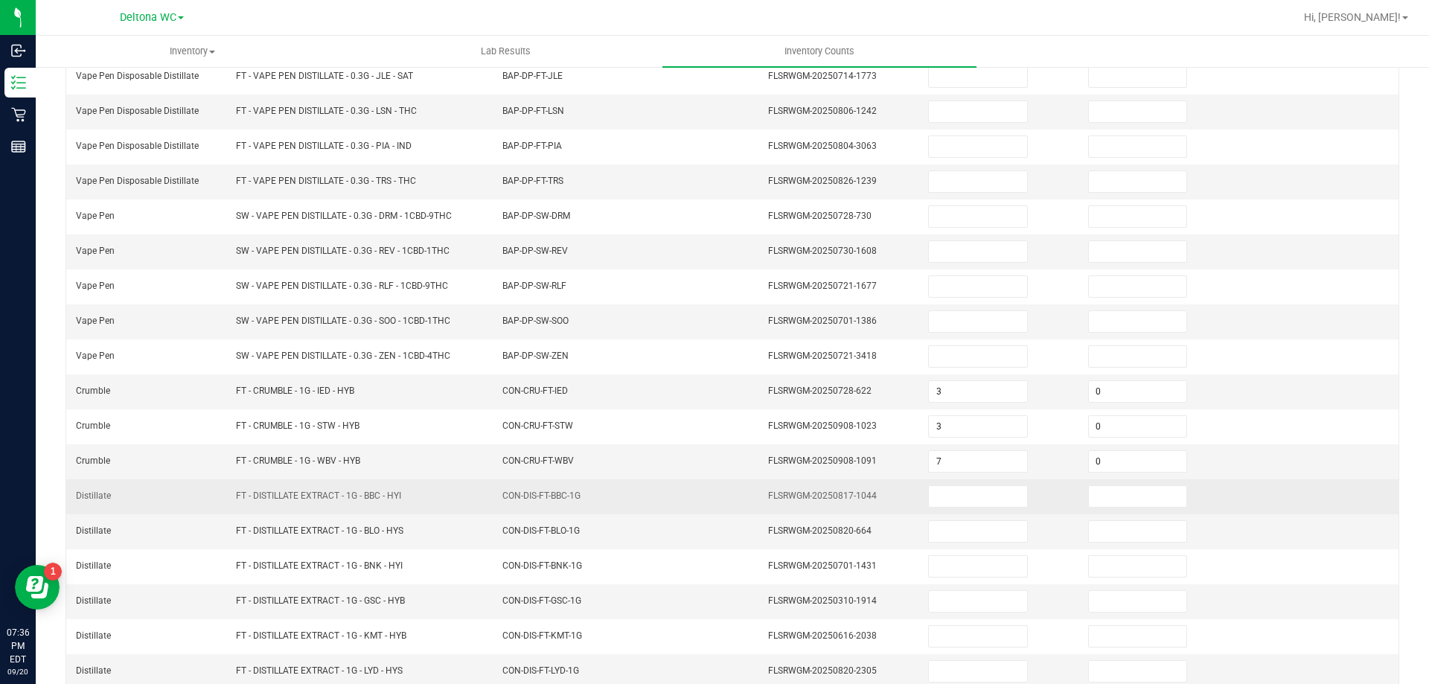
scroll to position [0, 0]
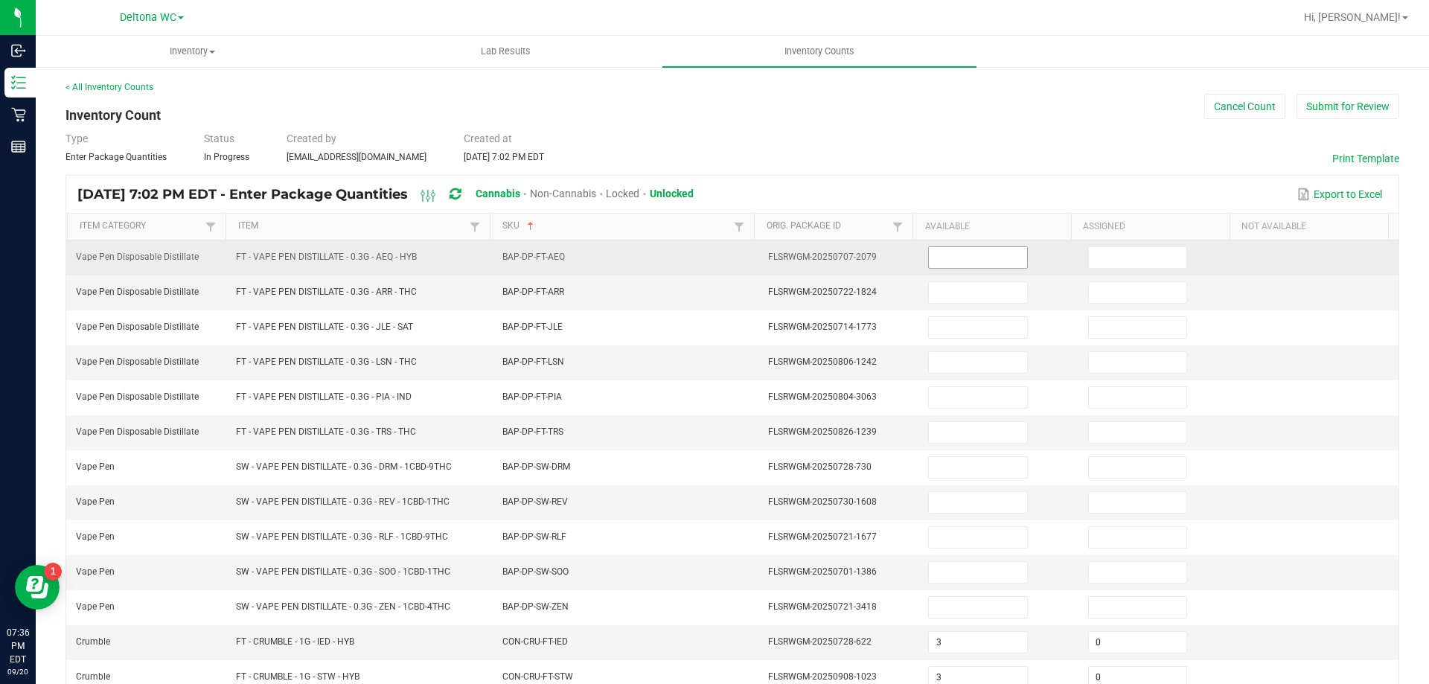
click at [985, 264] on input at bounding box center [978, 257] width 98 height 21
type input "5"
type input "0"
type input "7"
type input "0"
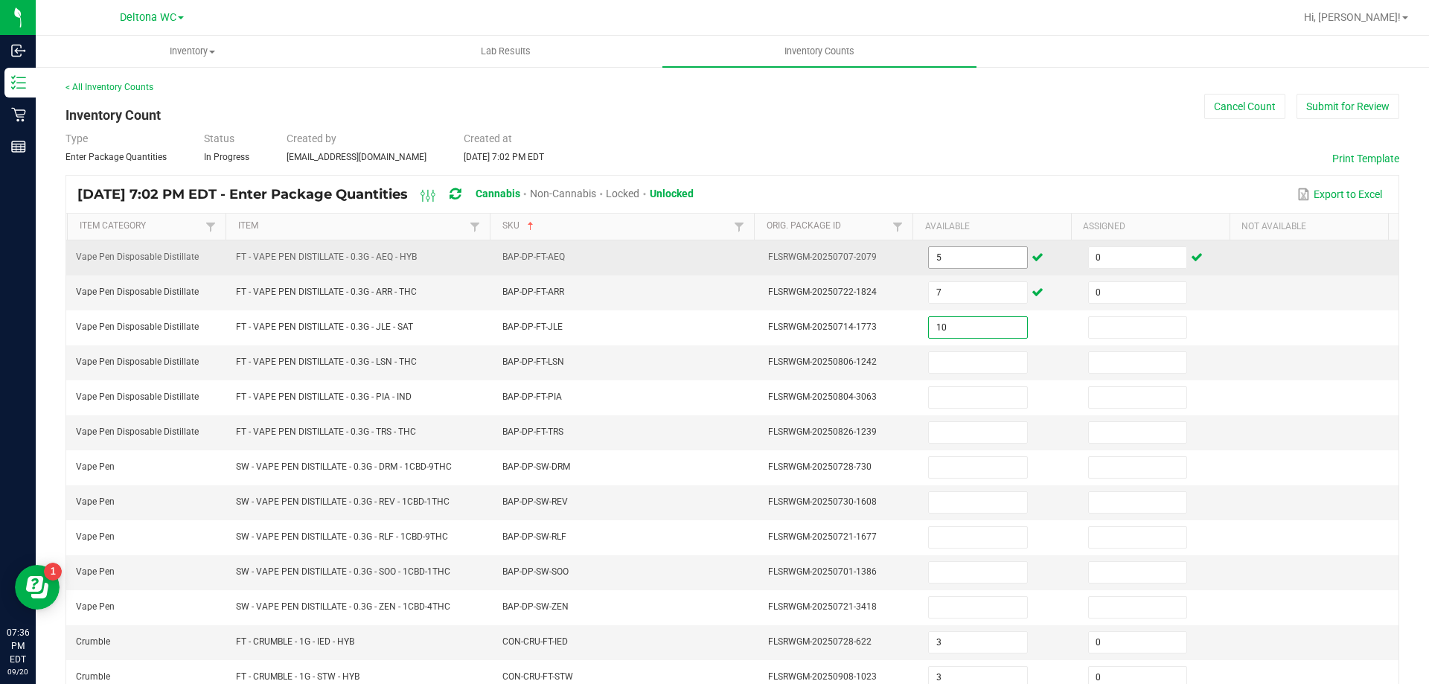
type input "10"
type input "0"
type input "12"
type input "0"
type input "6"
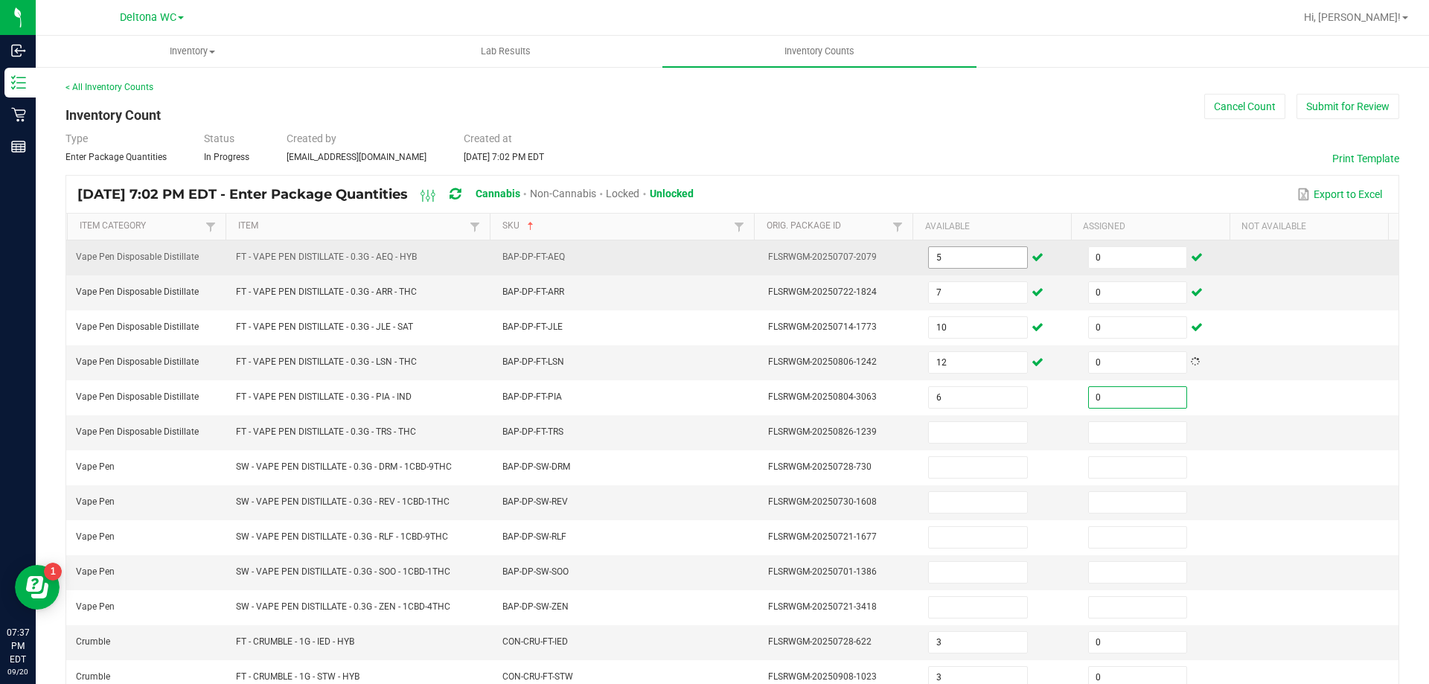
type input "0"
type input "15"
type input "0"
type input "7"
type input "0"
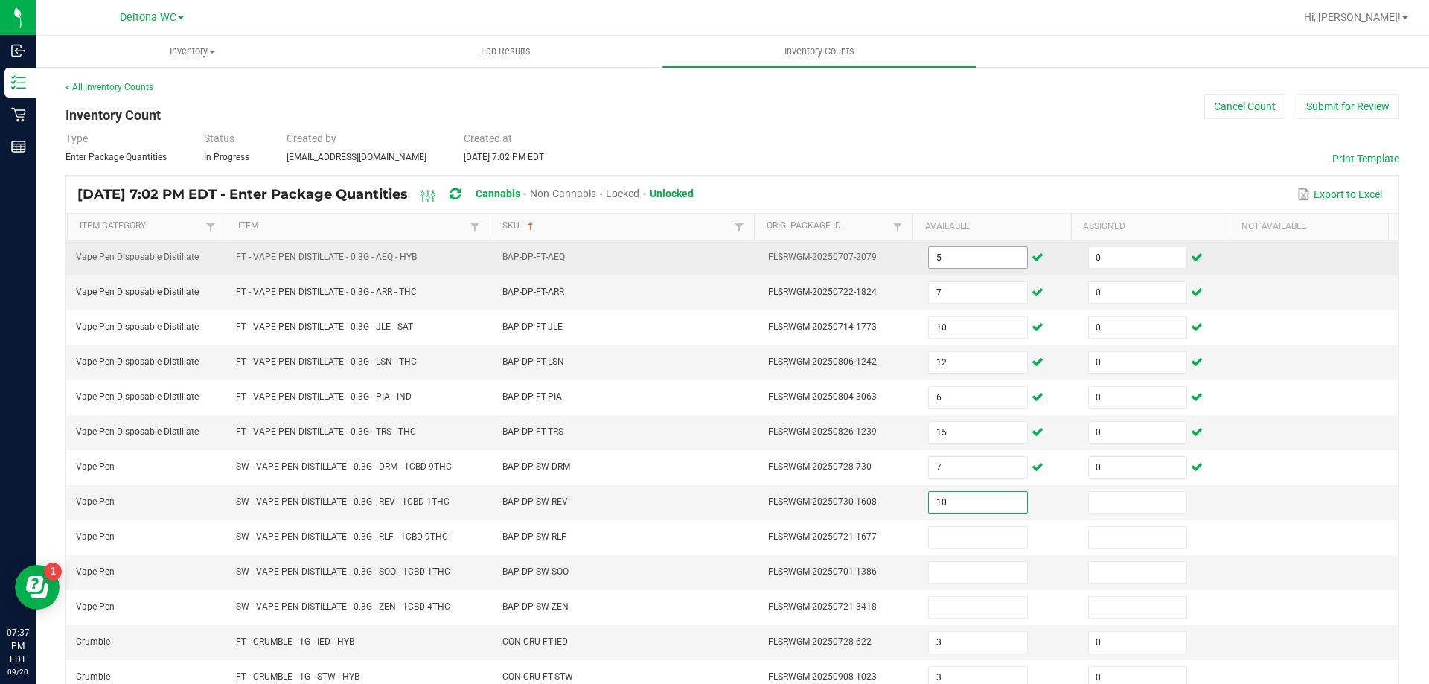
type input "10"
type input "0"
type input "18"
type input "0"
type input "7"
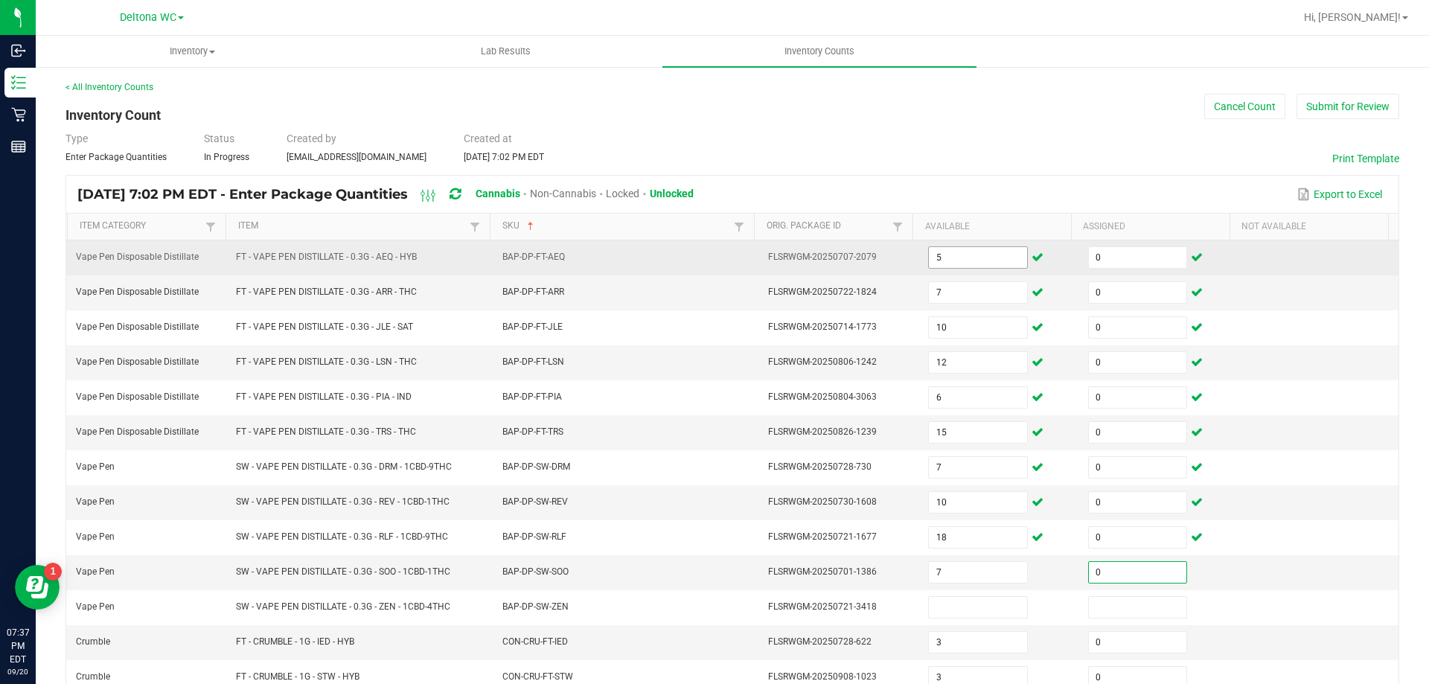
type input "0"
type input "3"
type input "0"
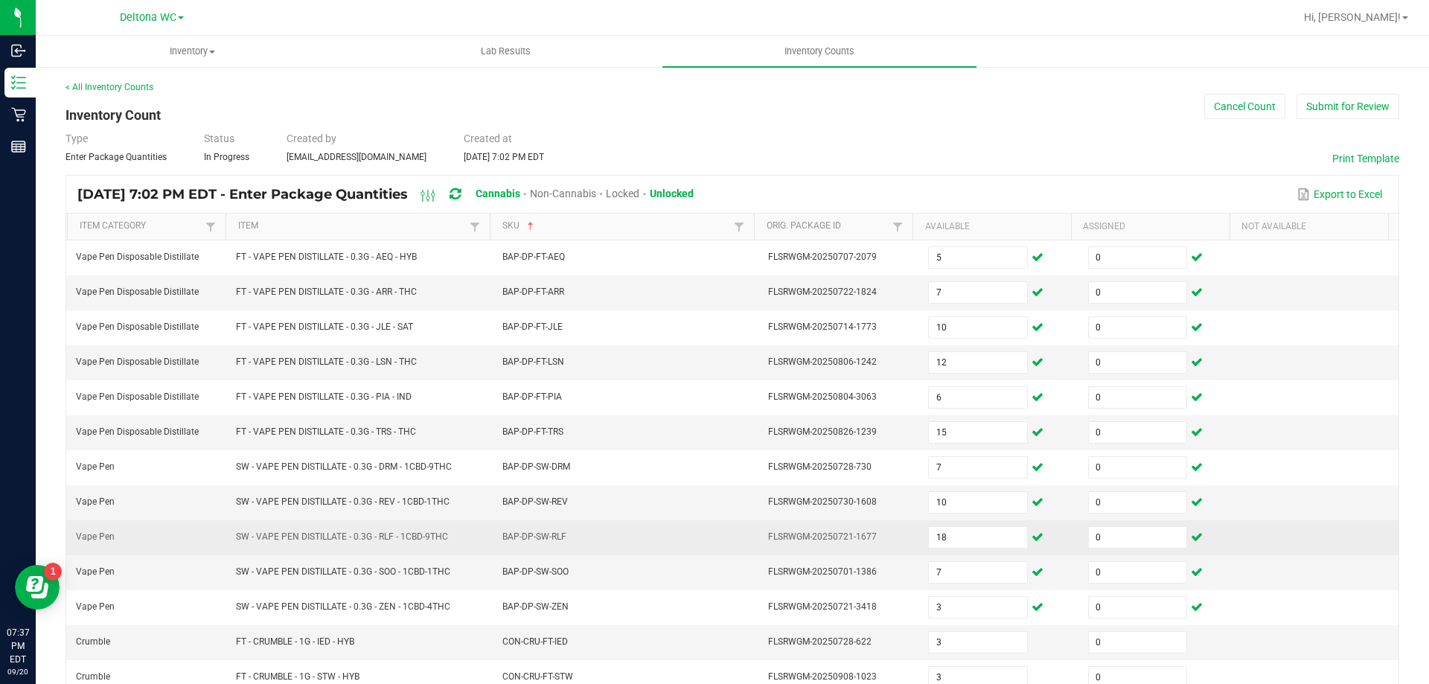
click at [741, 534] on td "BAP-DP-SW-RLF" at bounding box center [626, 537] width 266 height 35
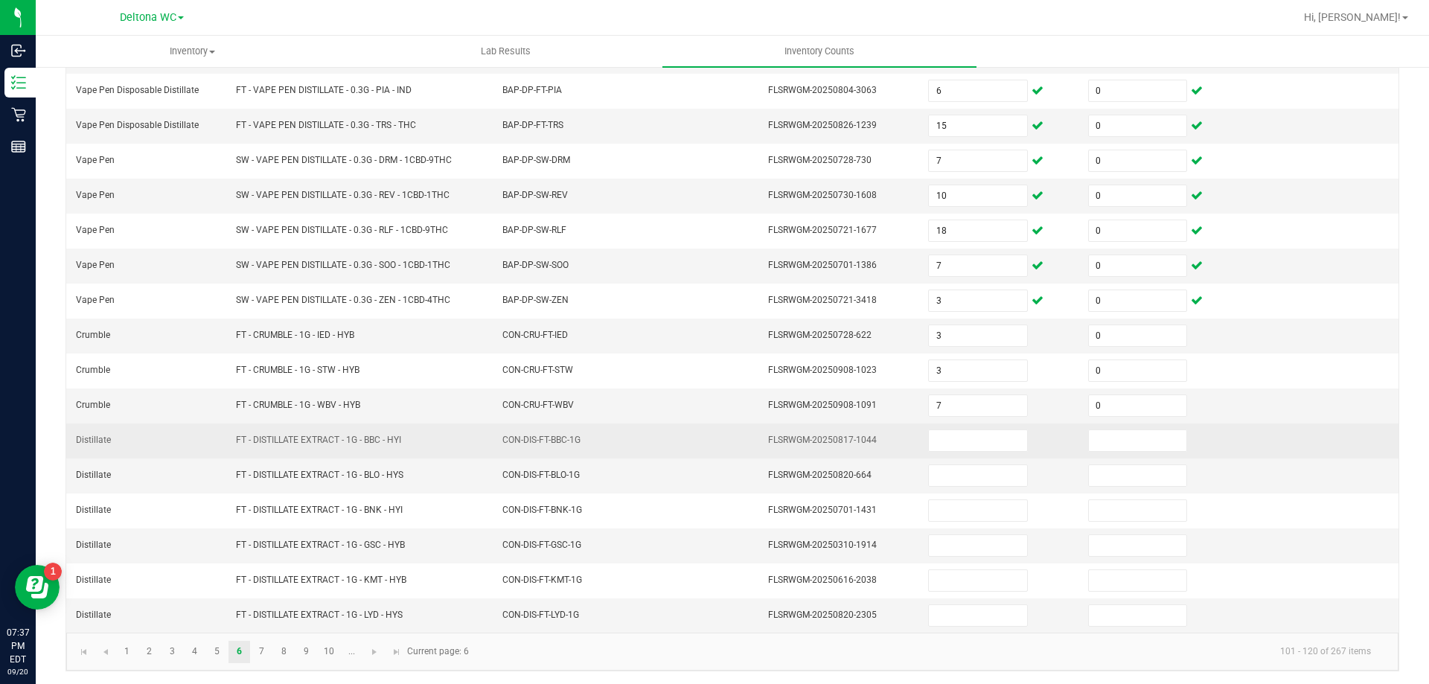
scroll to position [309, 0]
click at [959, 442] on input at bounding box center [978, 438] width 98 height 21
type input "4"
type input "0"
type input "11"
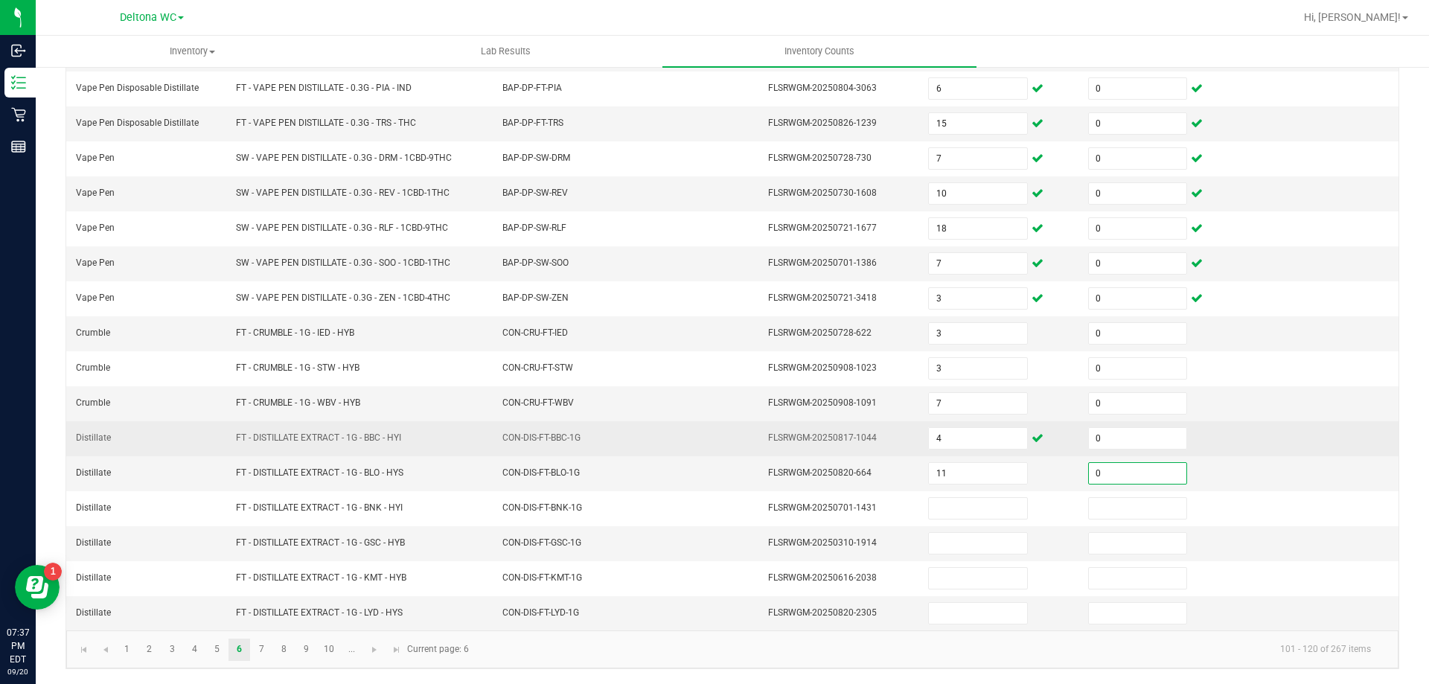
type input "0"
type input "2"
type input "0"
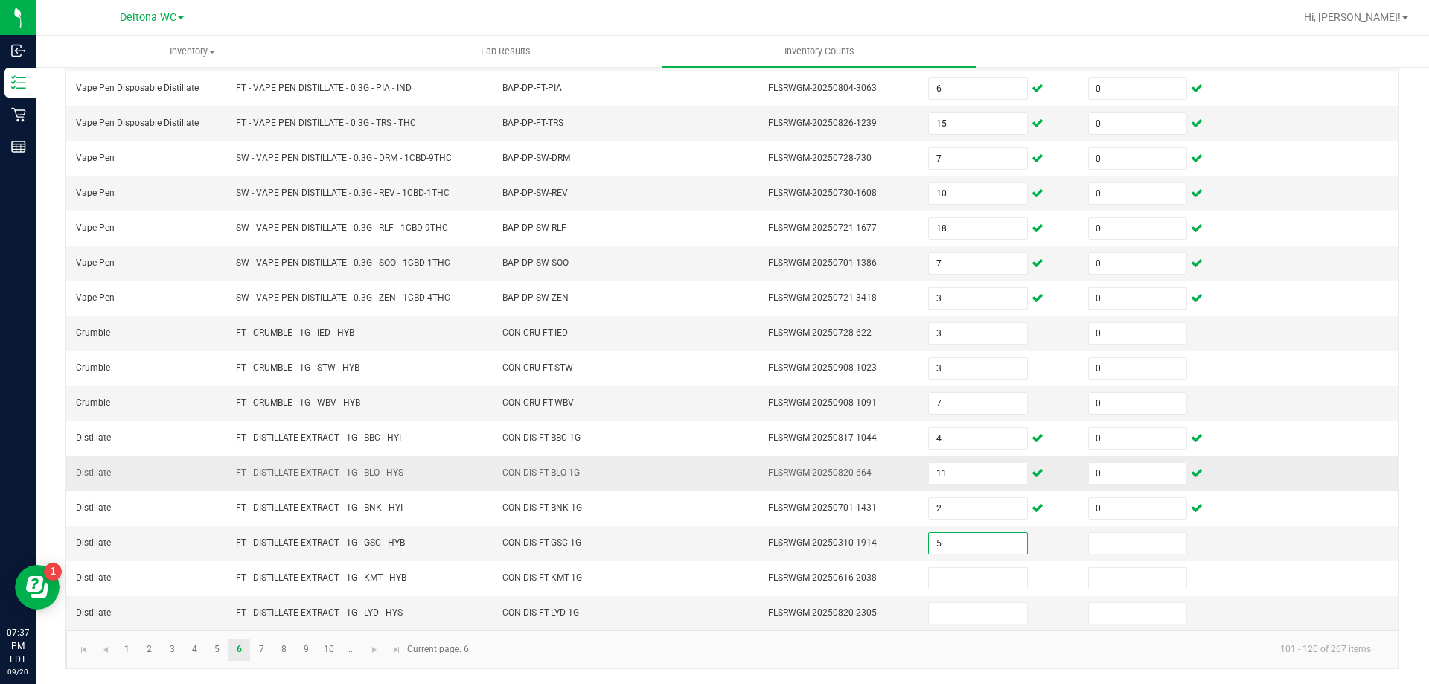
type input "5"
type input "0"
type input "5"
type input "0"
type input "8"
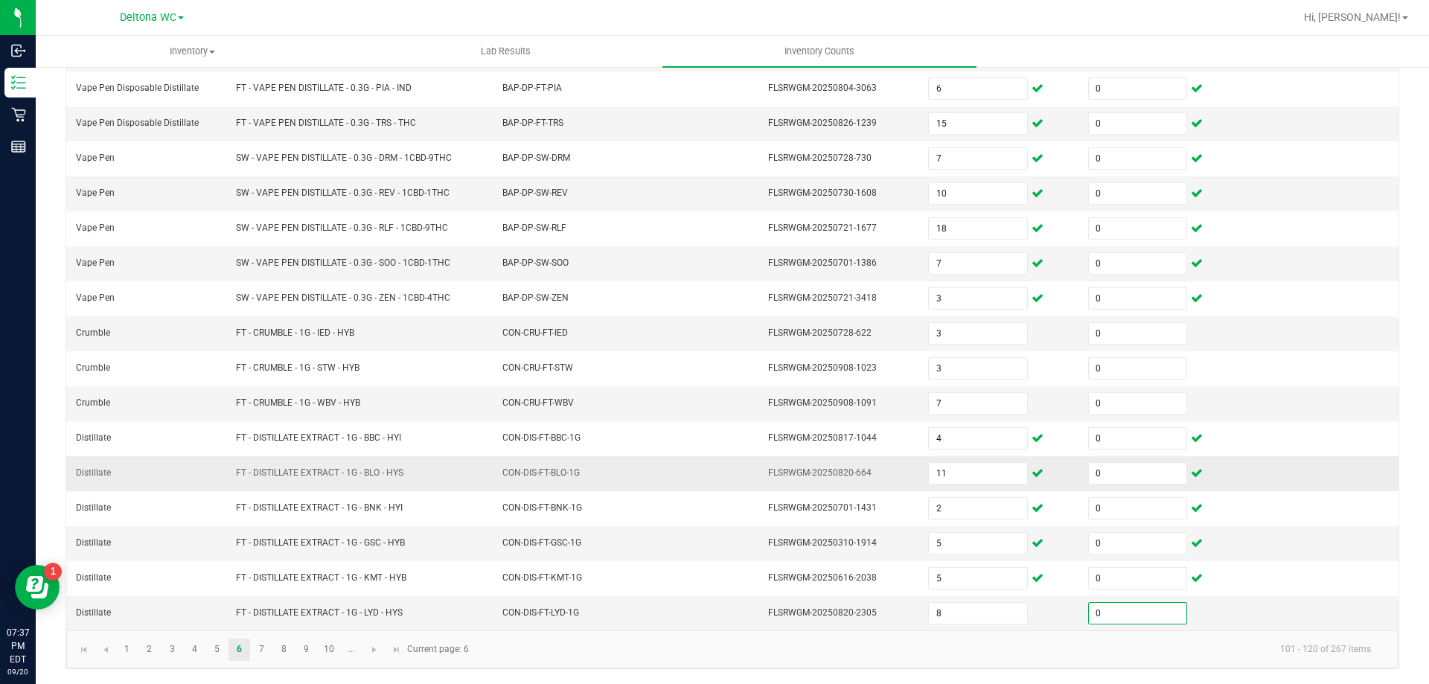
type input "0"
click at [266, 643] on link "7" at bounding box center [262, 650] width 22 height 22
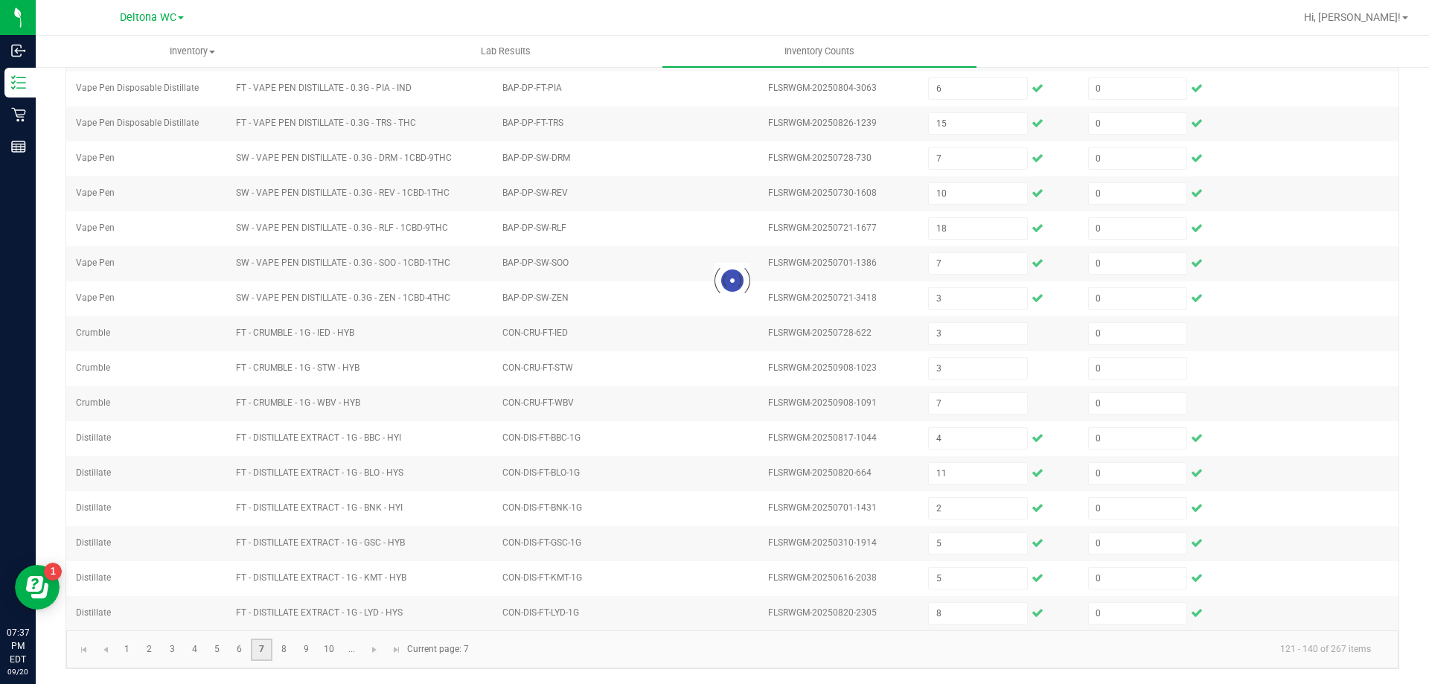
type input "2"
type input "6"
type input "4"
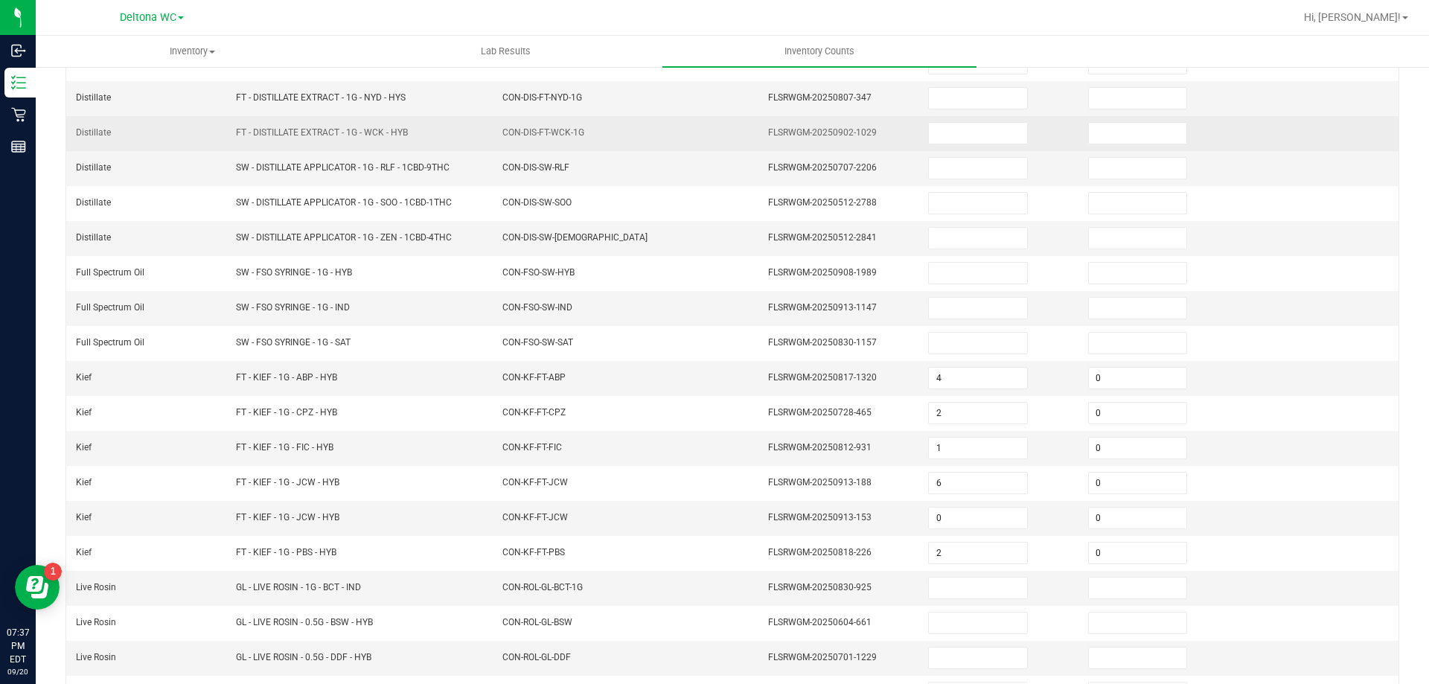
scroll to position [0, 0]
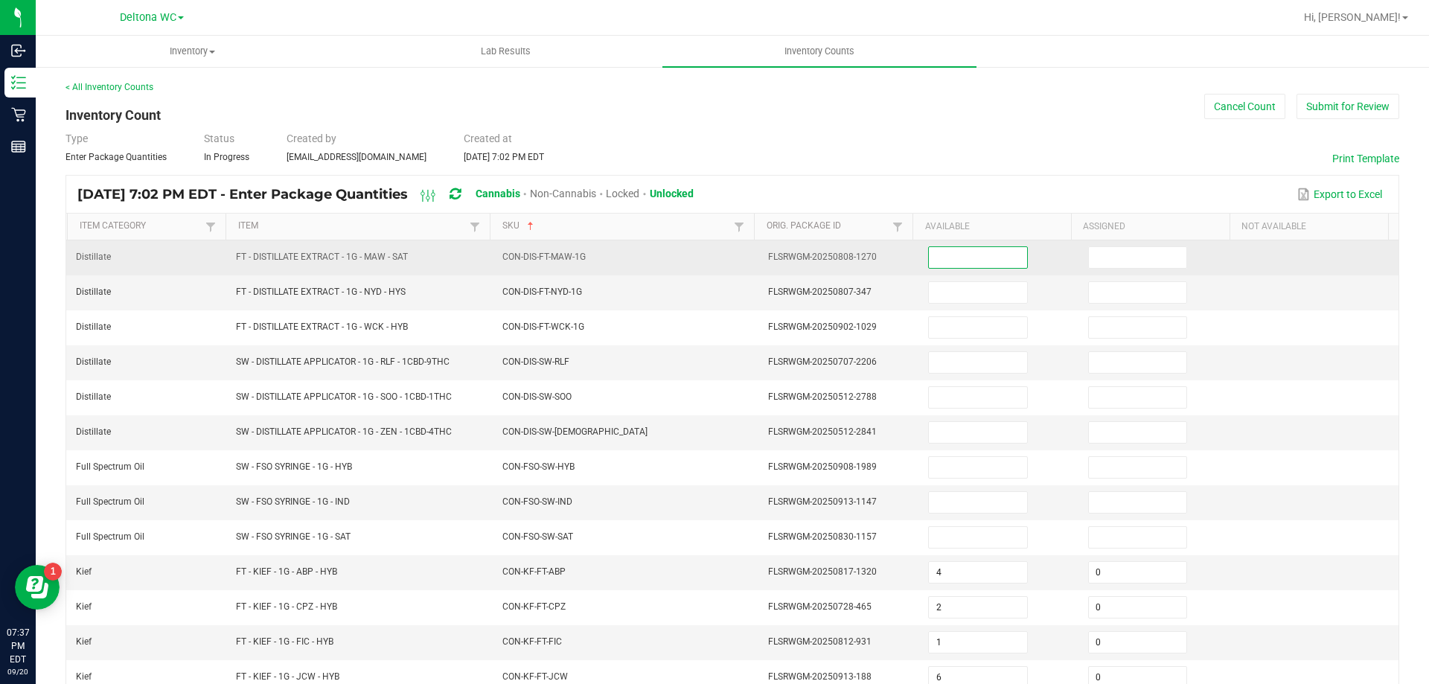
click at [993, 260] on input at bounding box center [978, 257] width 98 height 21
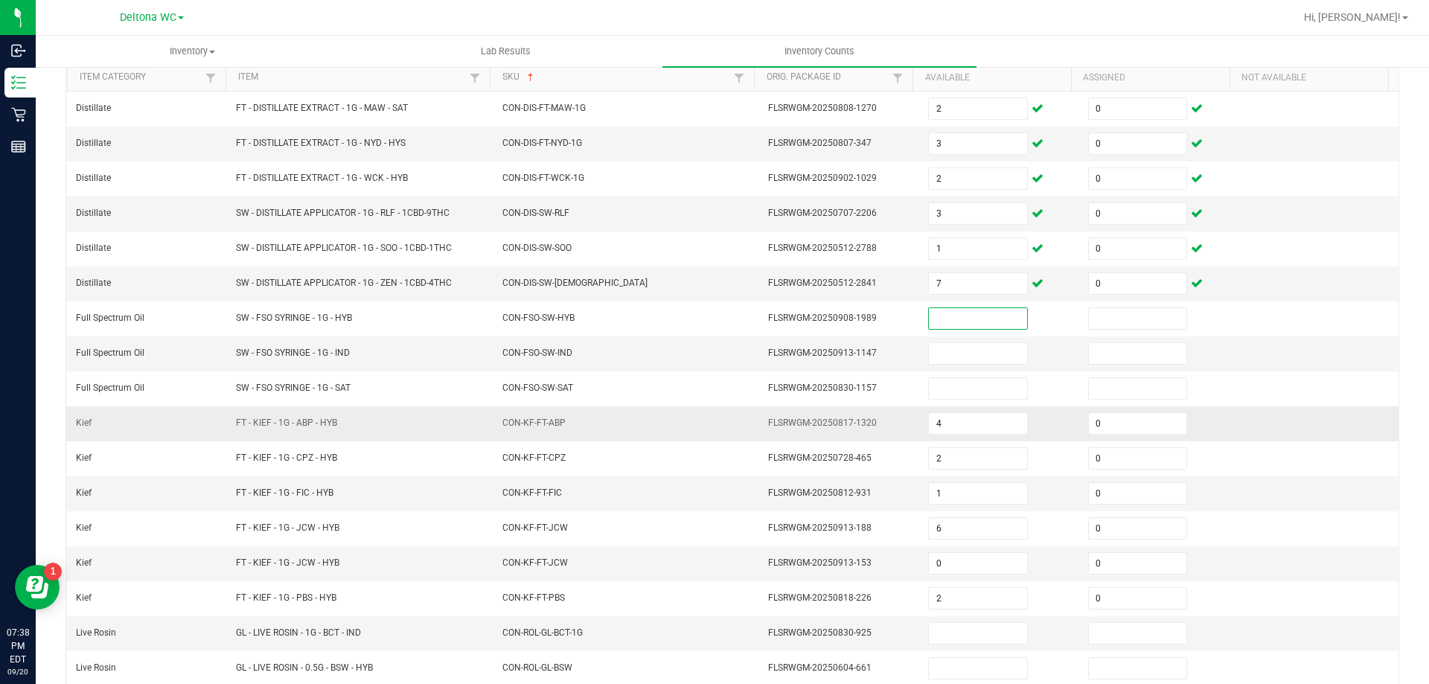
scroll to position [223, 0]
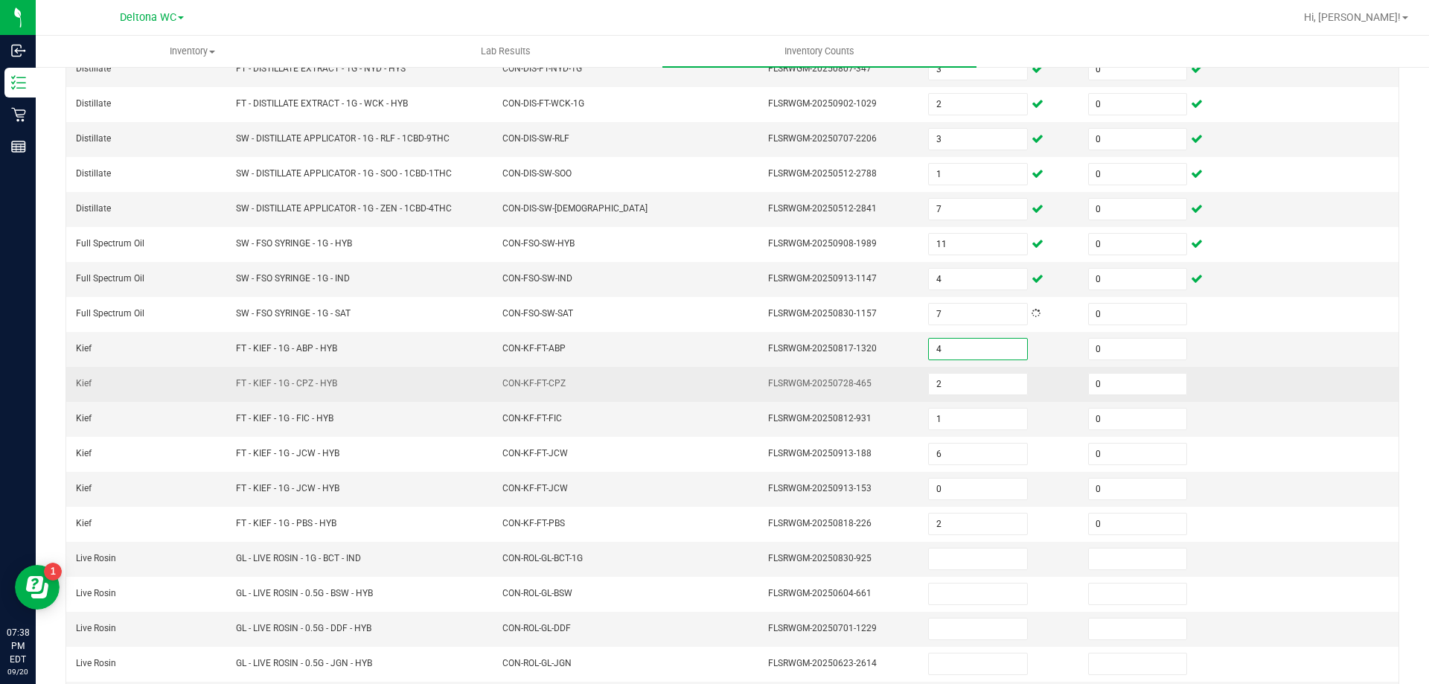
click at [864, 389] on td "FLSRWGM-20250728-465" at bounding box center [839, 384] width 160 height 35
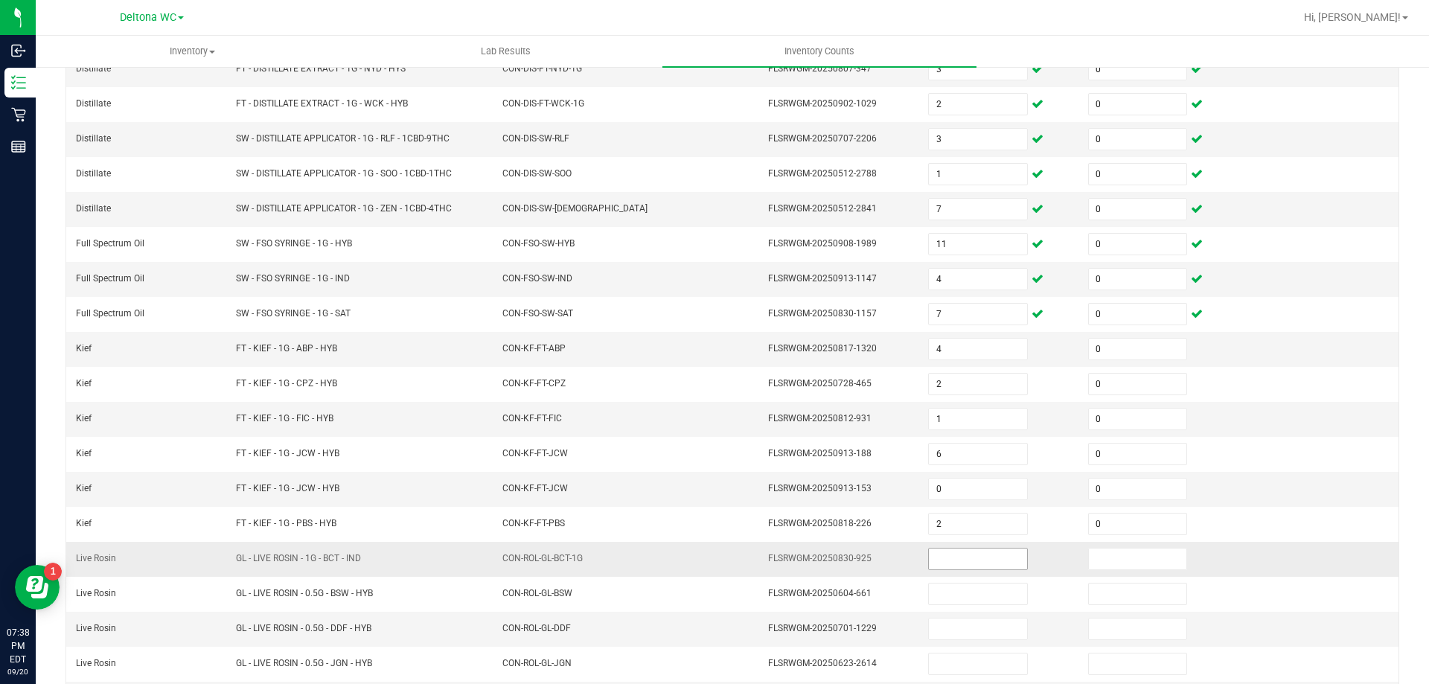
click at [934, 555] on input at bounding box center [978, 559] width 98 height 21
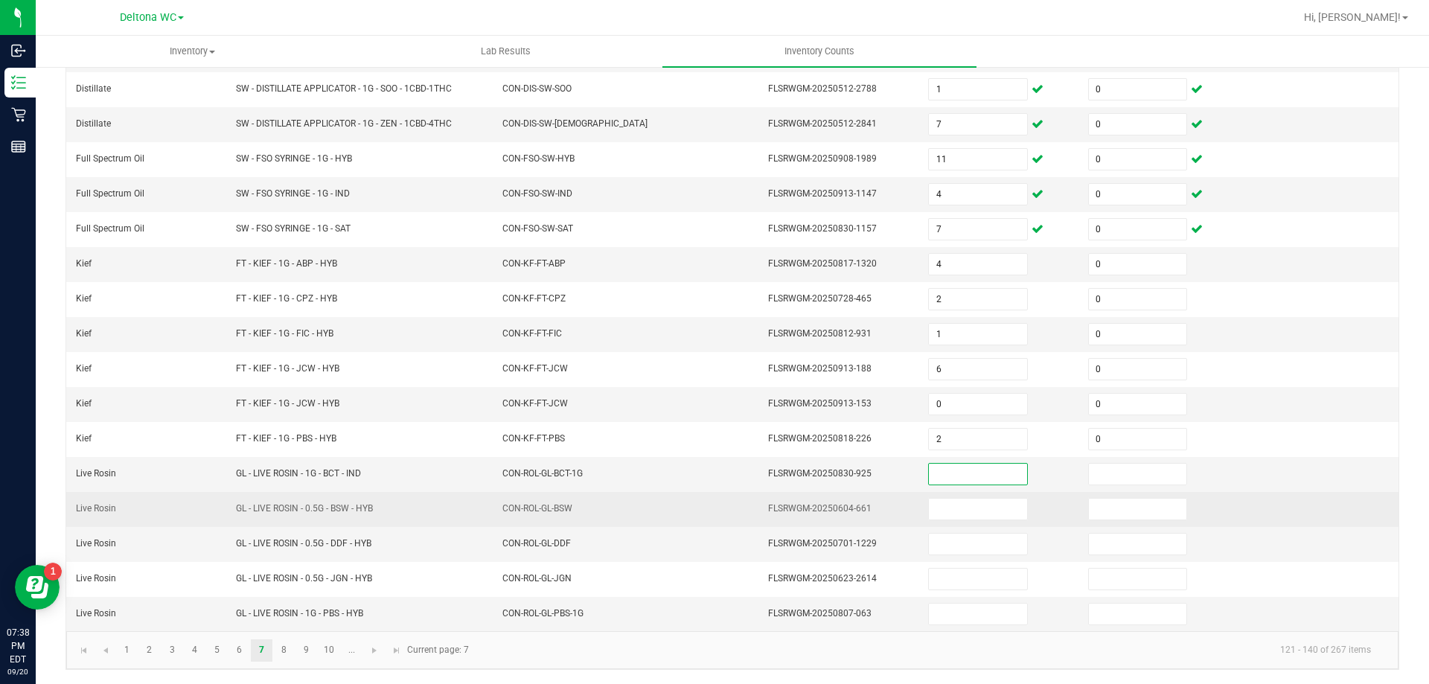
scroll to position [309, 0]
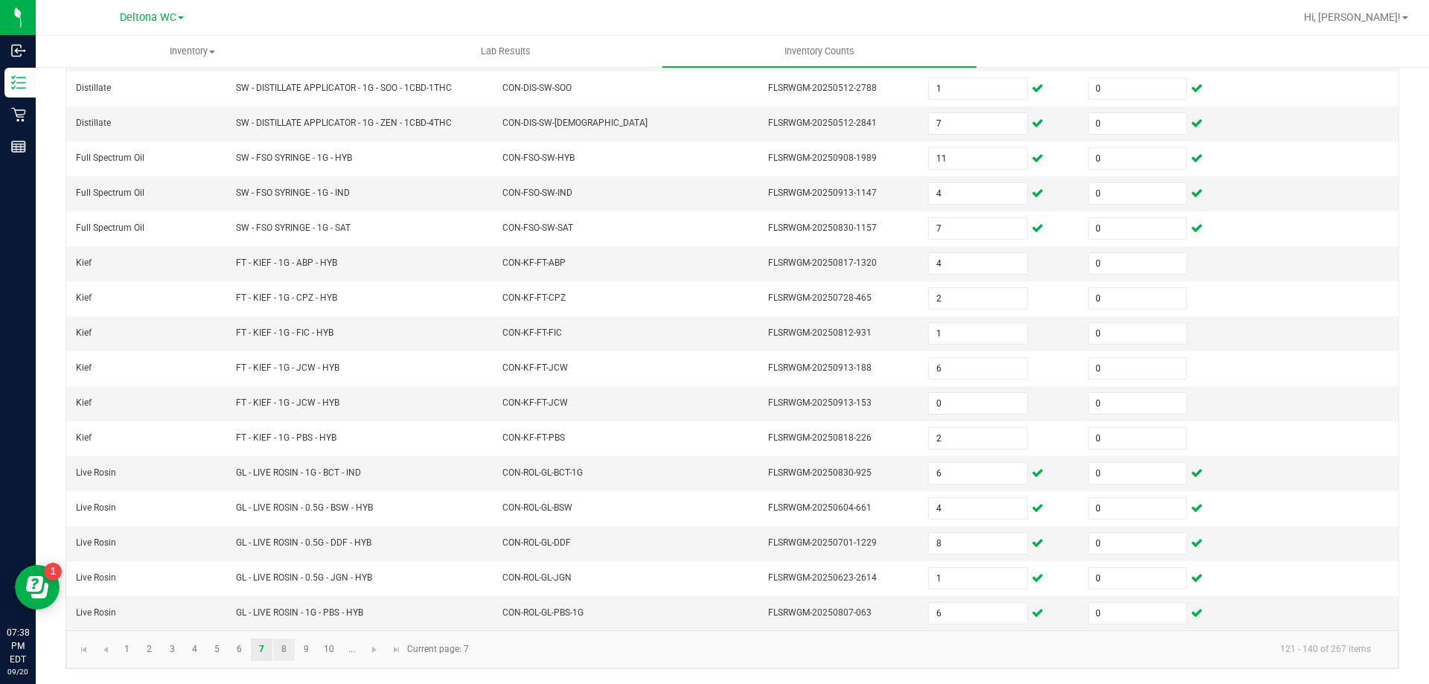
click at [287, 660] on link "8" at bounding box center [284, 650] width 22 height 22
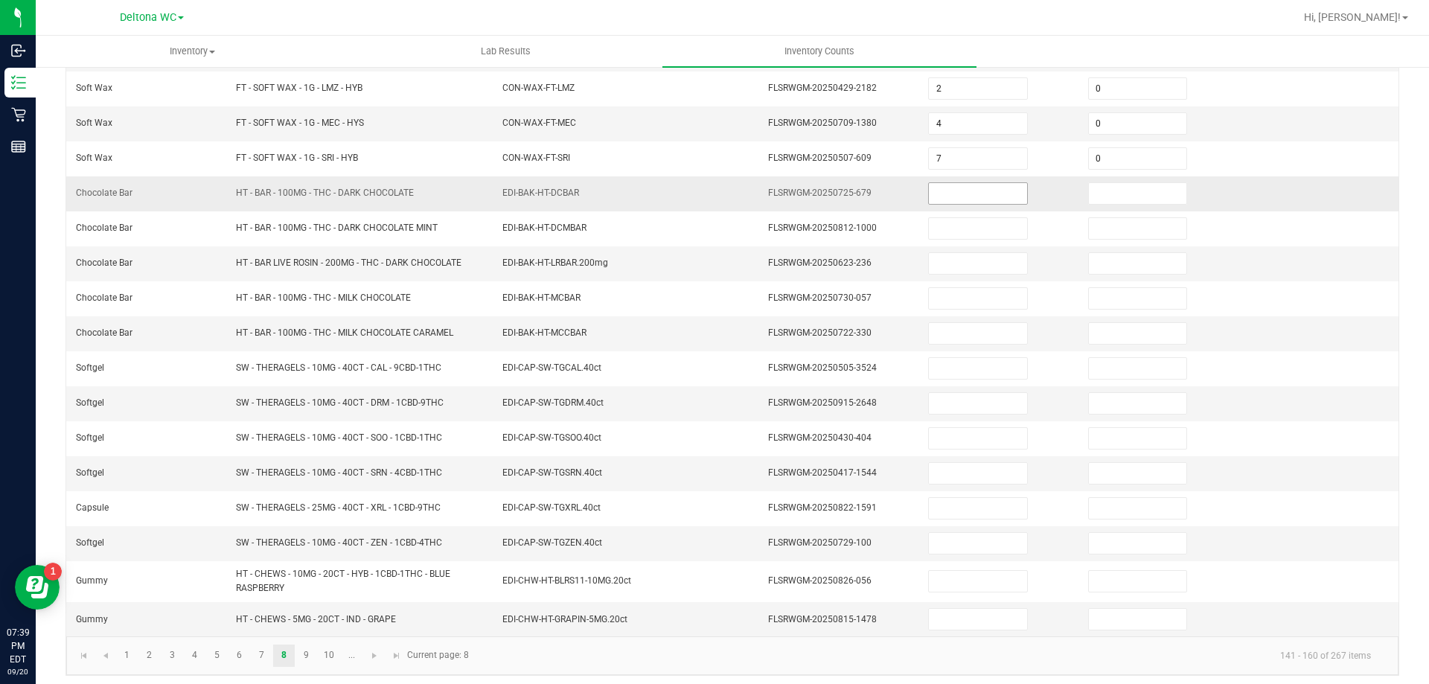
click at [980, 194] on input at bounding box center [978, 193] width 98 height 21
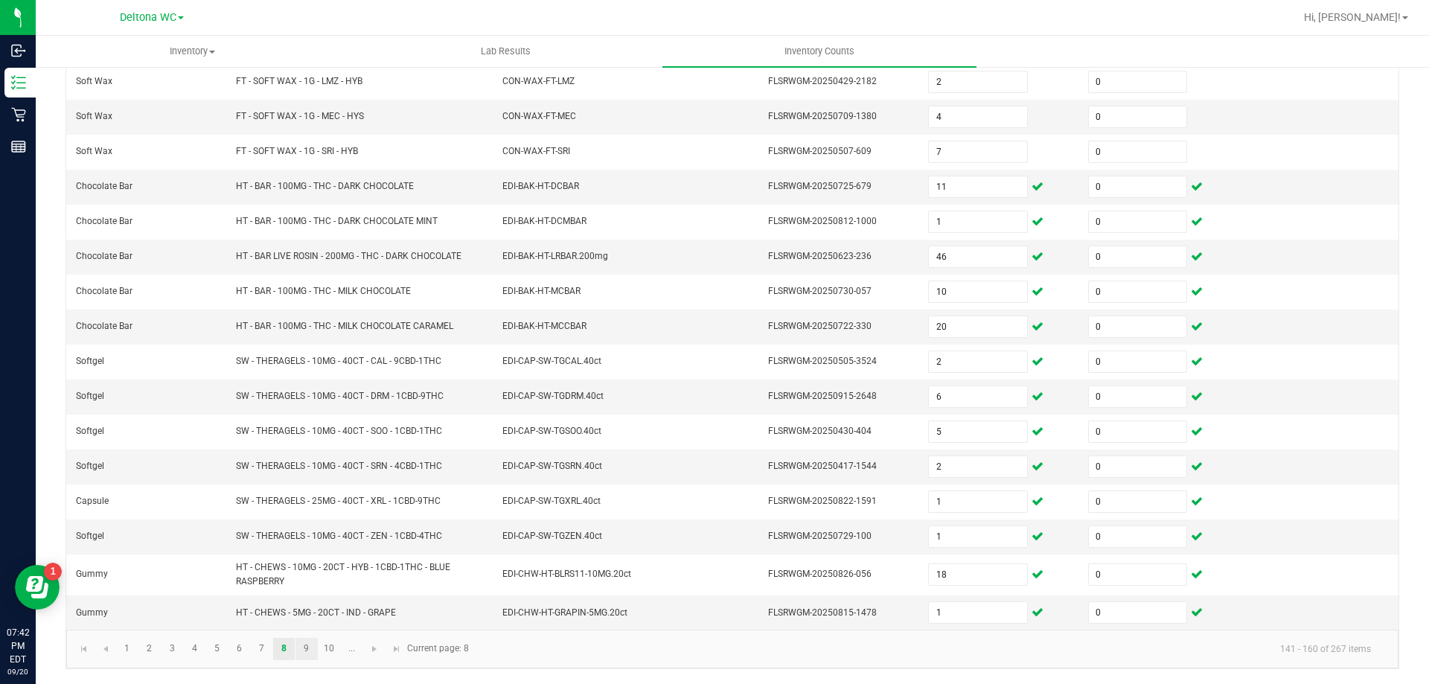
click at [307, 646] on link "9" at bounding box center [307, 649] width 22 height 22
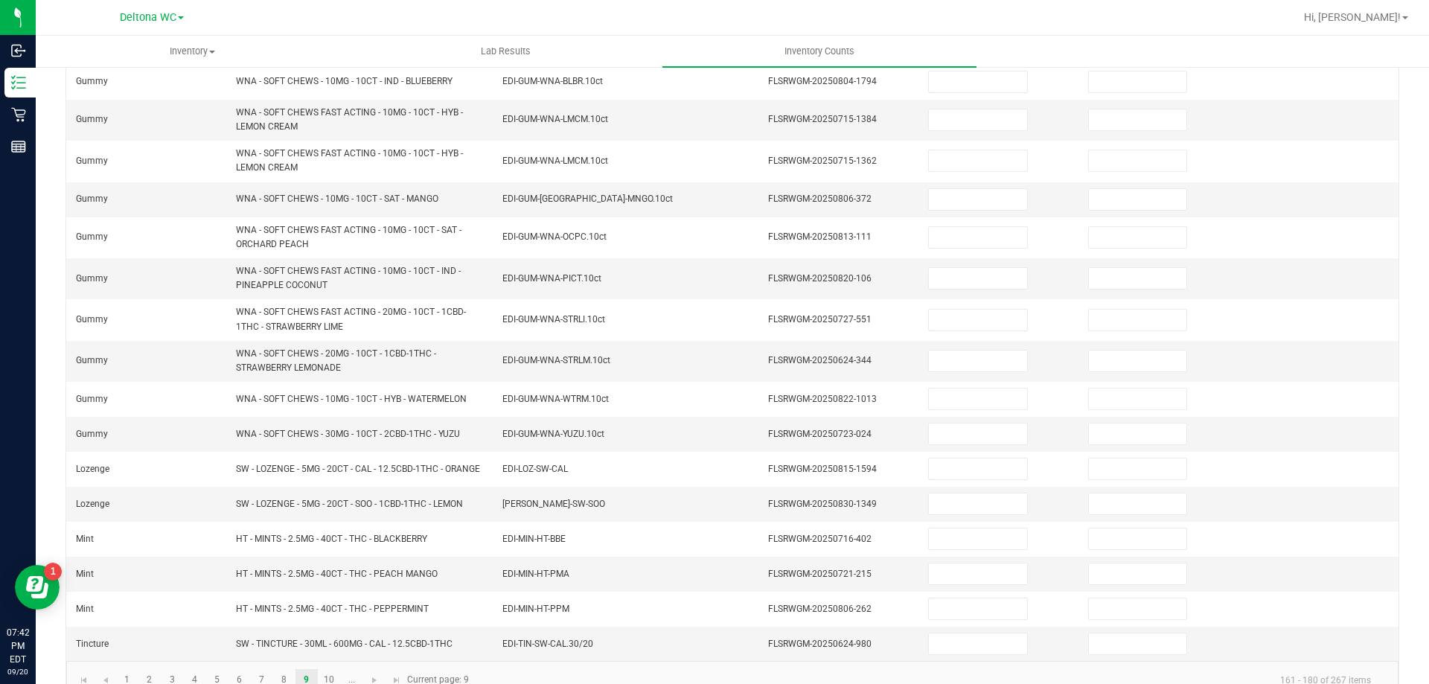
scroll to position [0, 0]
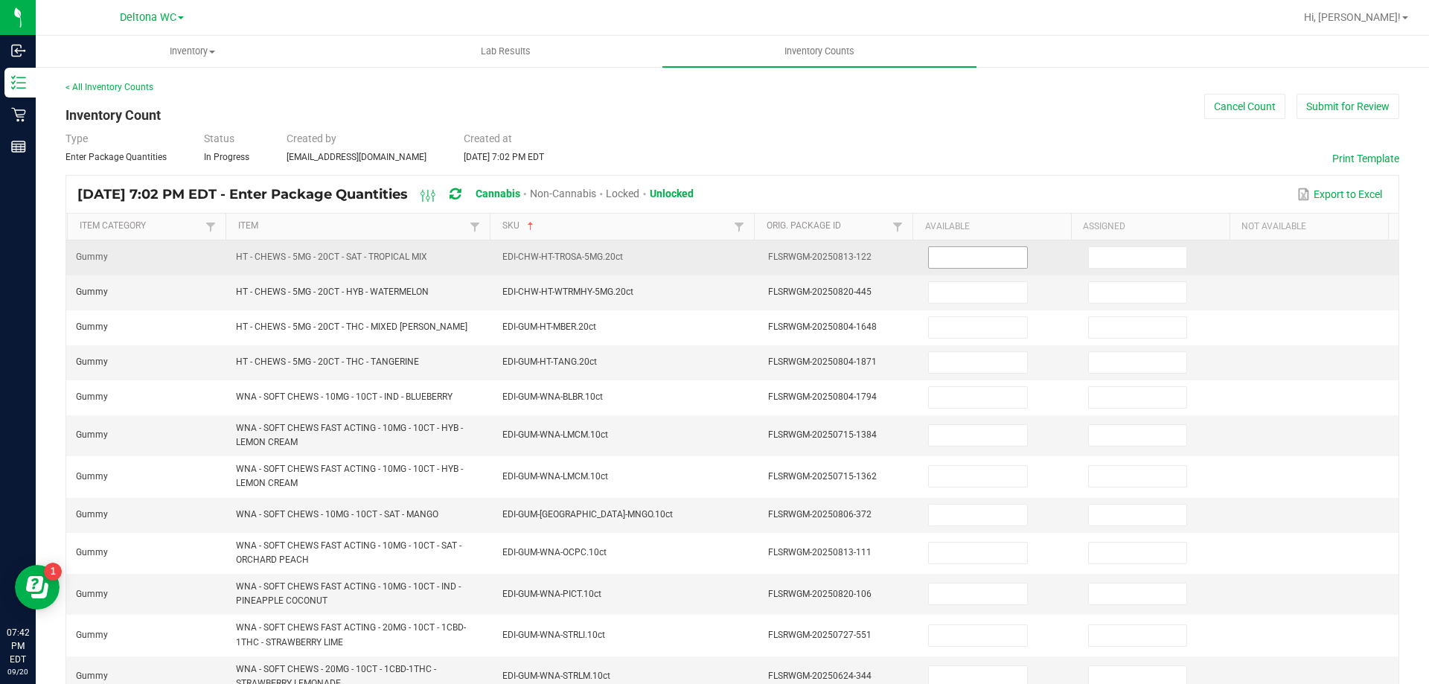
click at [968, 261] on input at bounding box center [978, 257] width 98 height 21
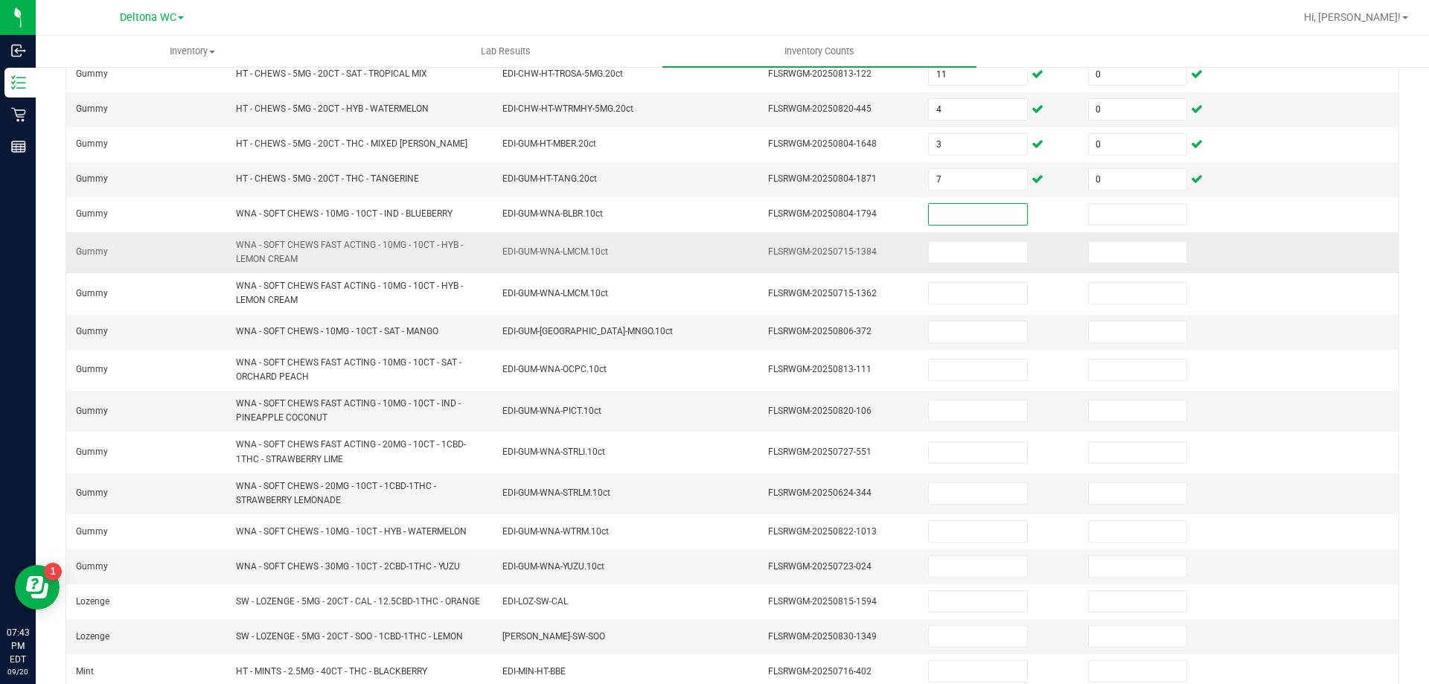
scroll to position [130, 0]
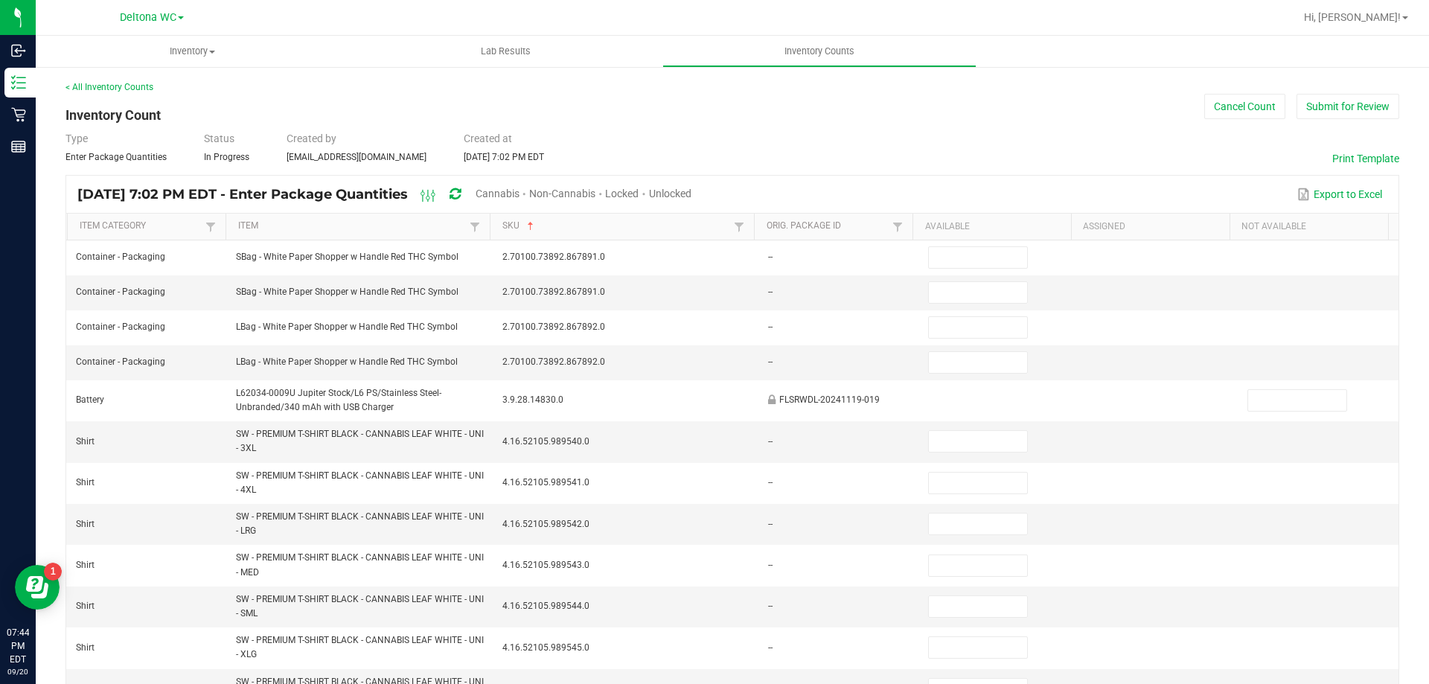
drag, startPoint x: 536, startPoint y: 191, endPoint x: 607, endPoint y: 199, distance: 72.0
click at [520, 191] on span "Cannabis" at bounding box center [498, 194] width 44 height 12
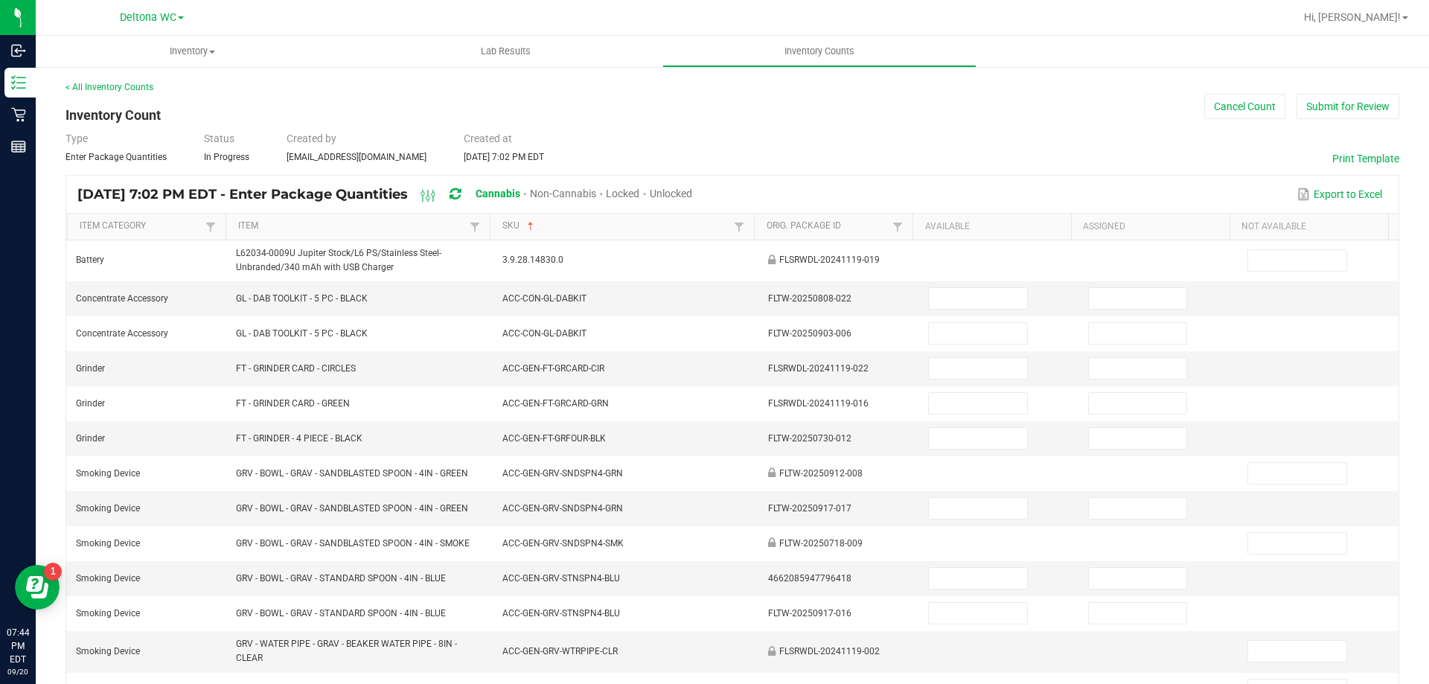
click at [692, 192] on span "Unlocked" at bounding box center [671, 194] width 42 height 12
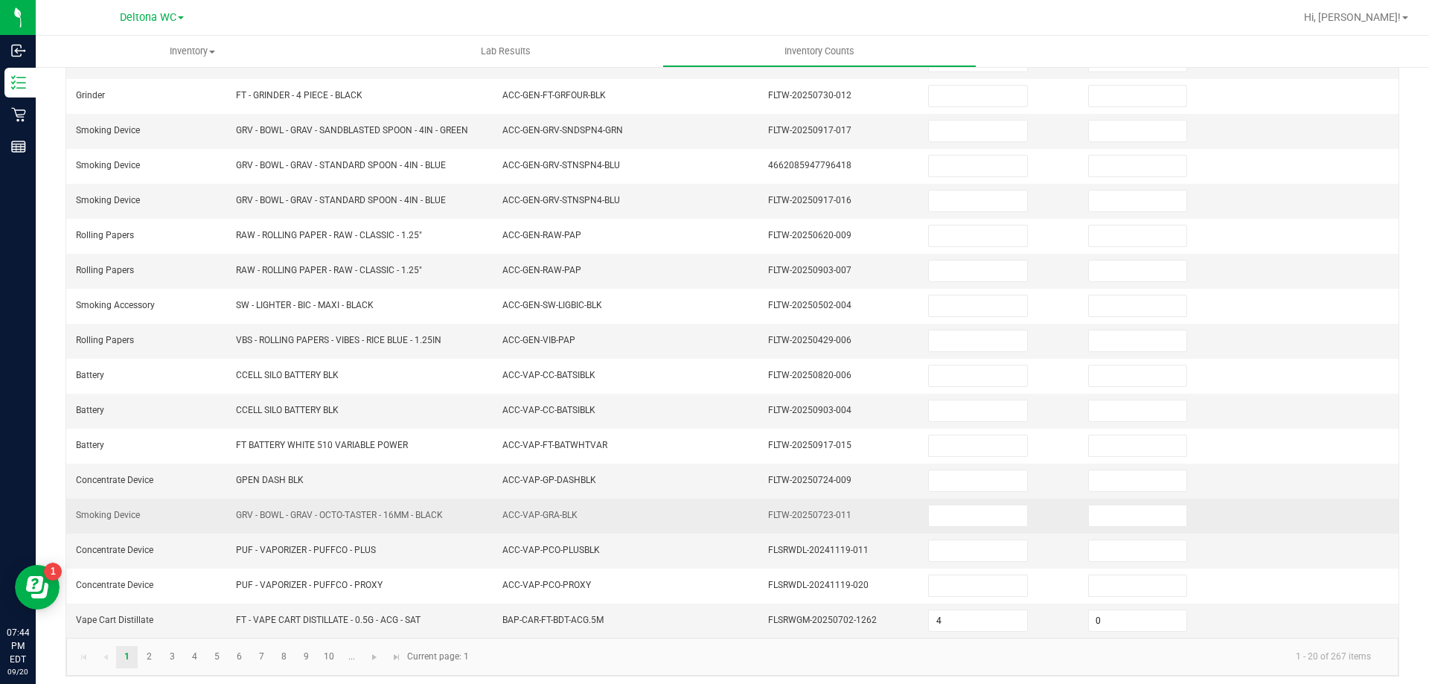
scroll to position [309, 0]
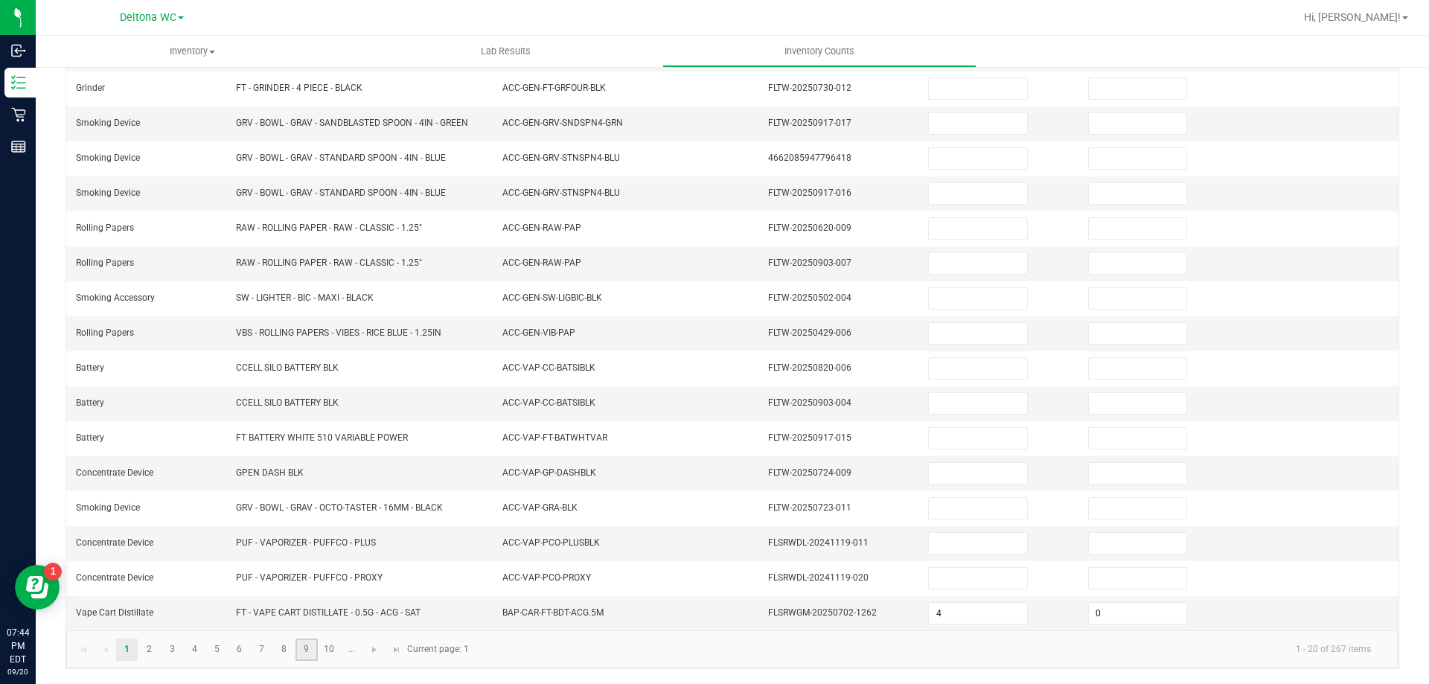
click at [301, 649] on link "9" at bounding box center [307, 650] width 22 height 22
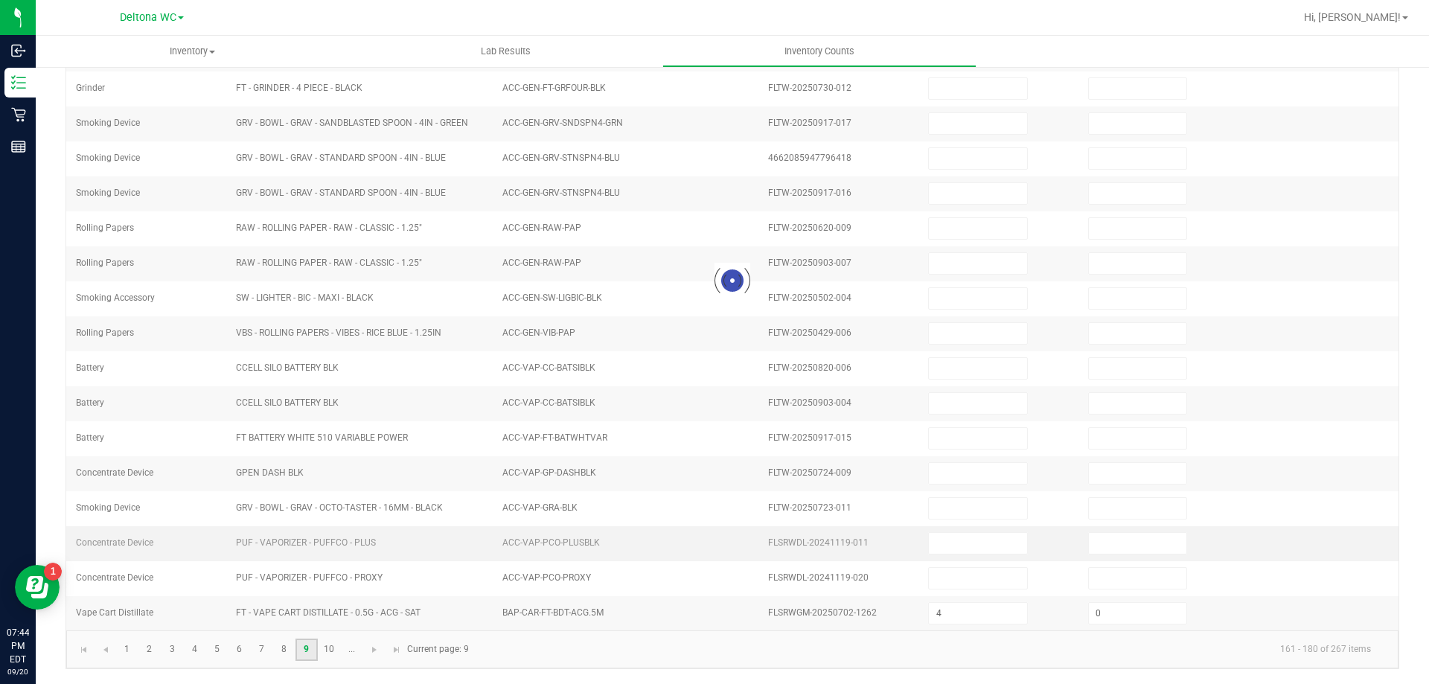
type input "4"
type input "3"
type input "7"
type input "0"
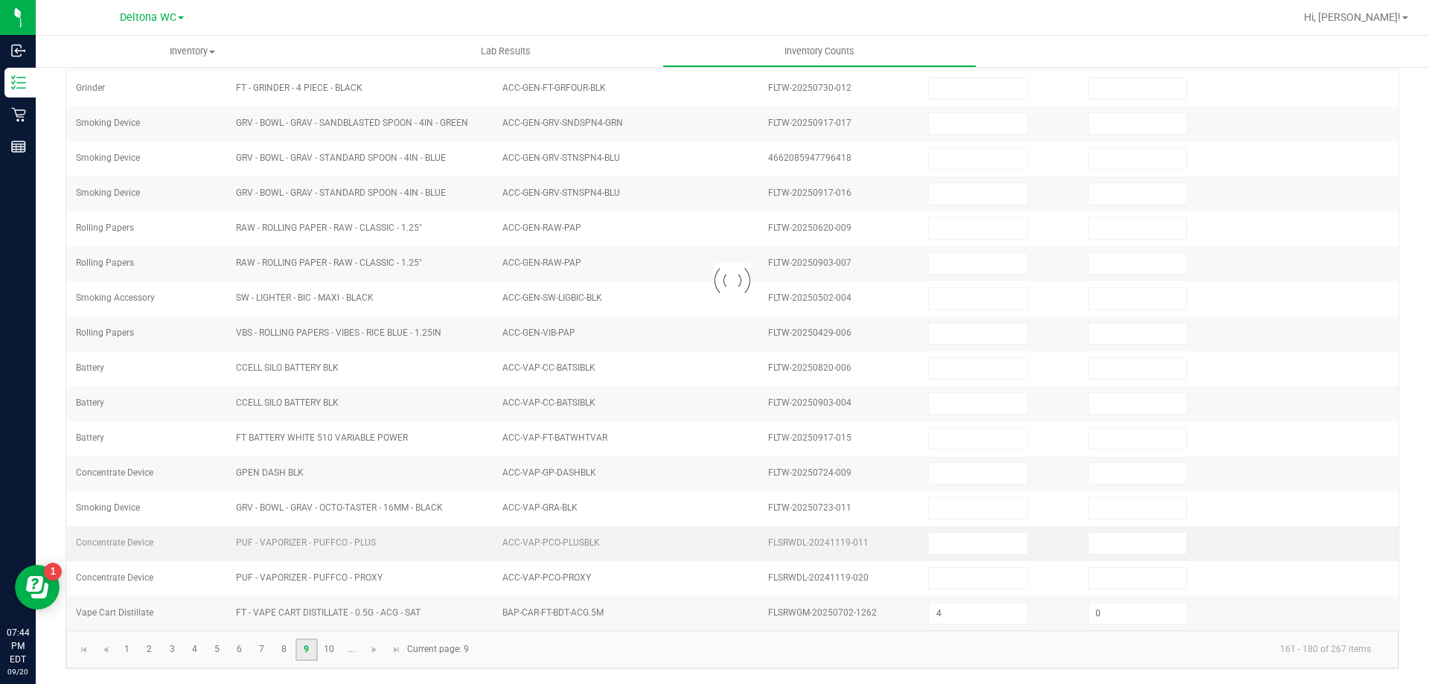
type input "0"
type input "11"
type input "0"
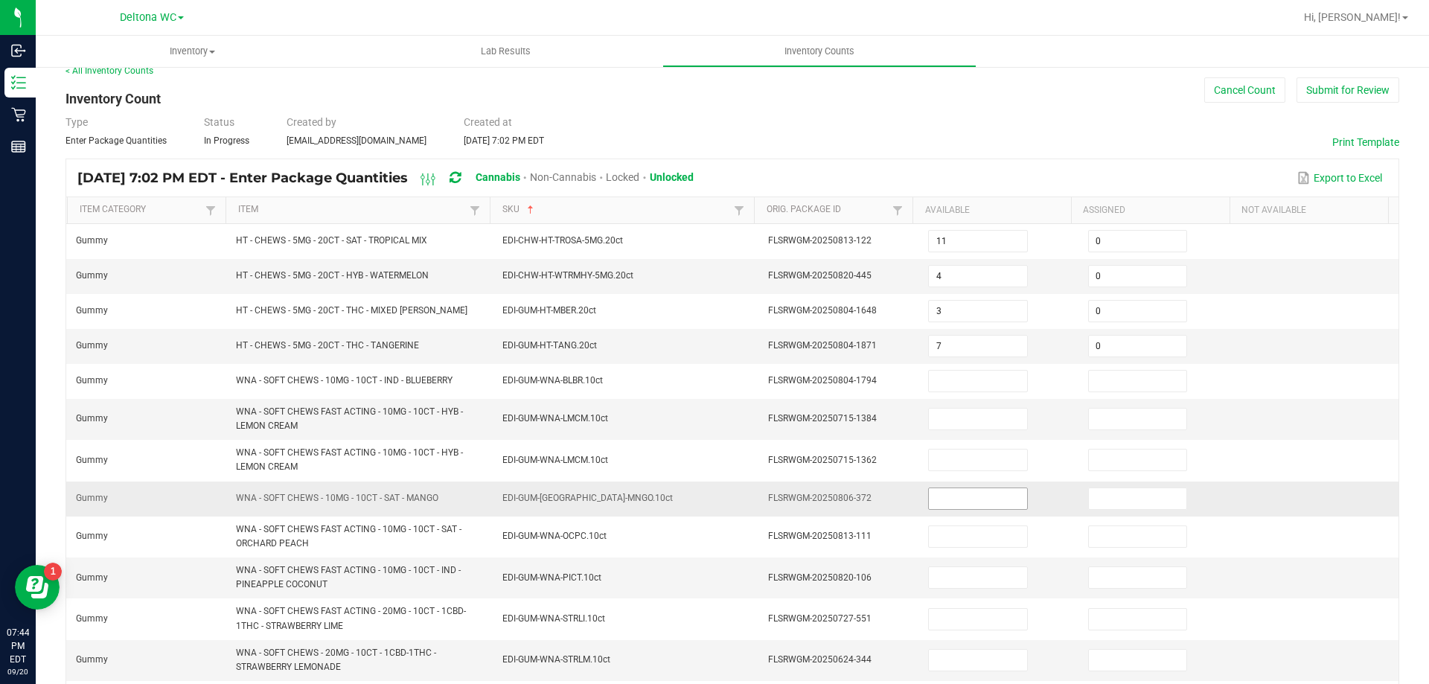
scroll to position [0, 0]
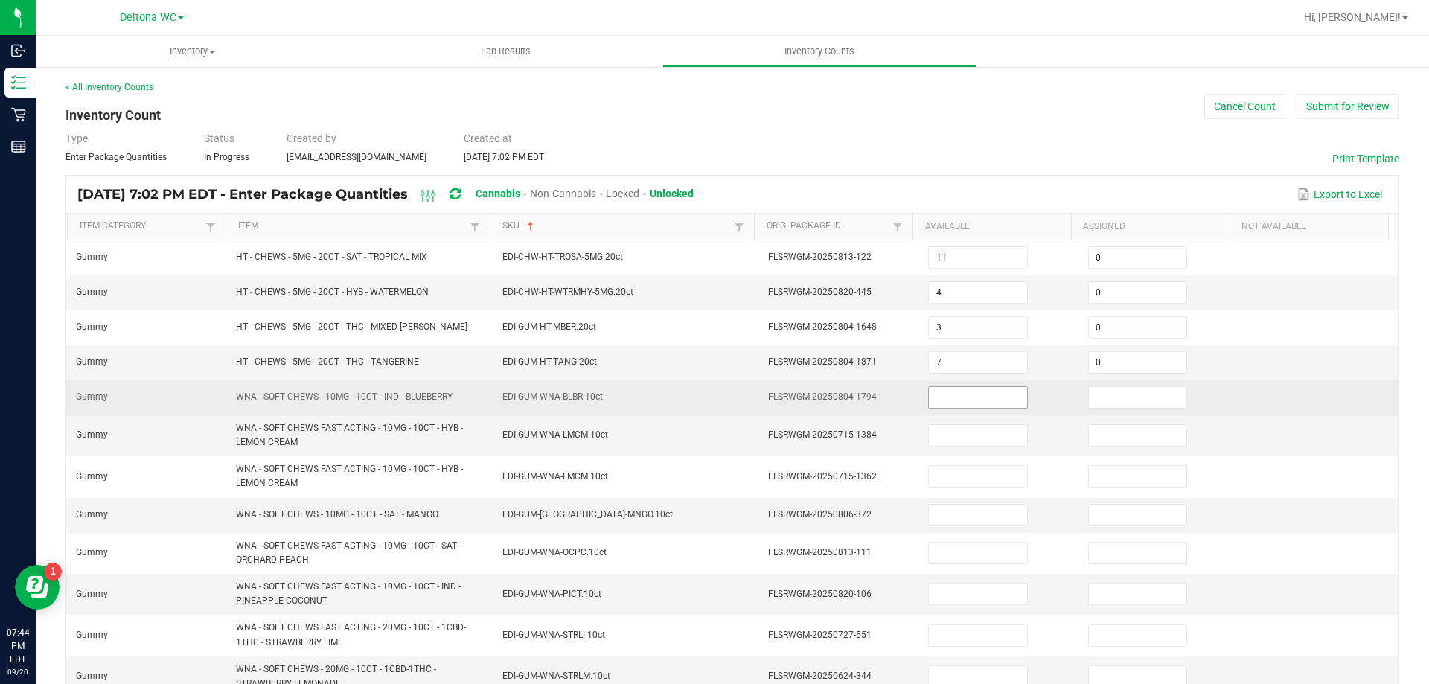
click at [949, 397] on input at bounding box center [978, 397] width 98 height 21
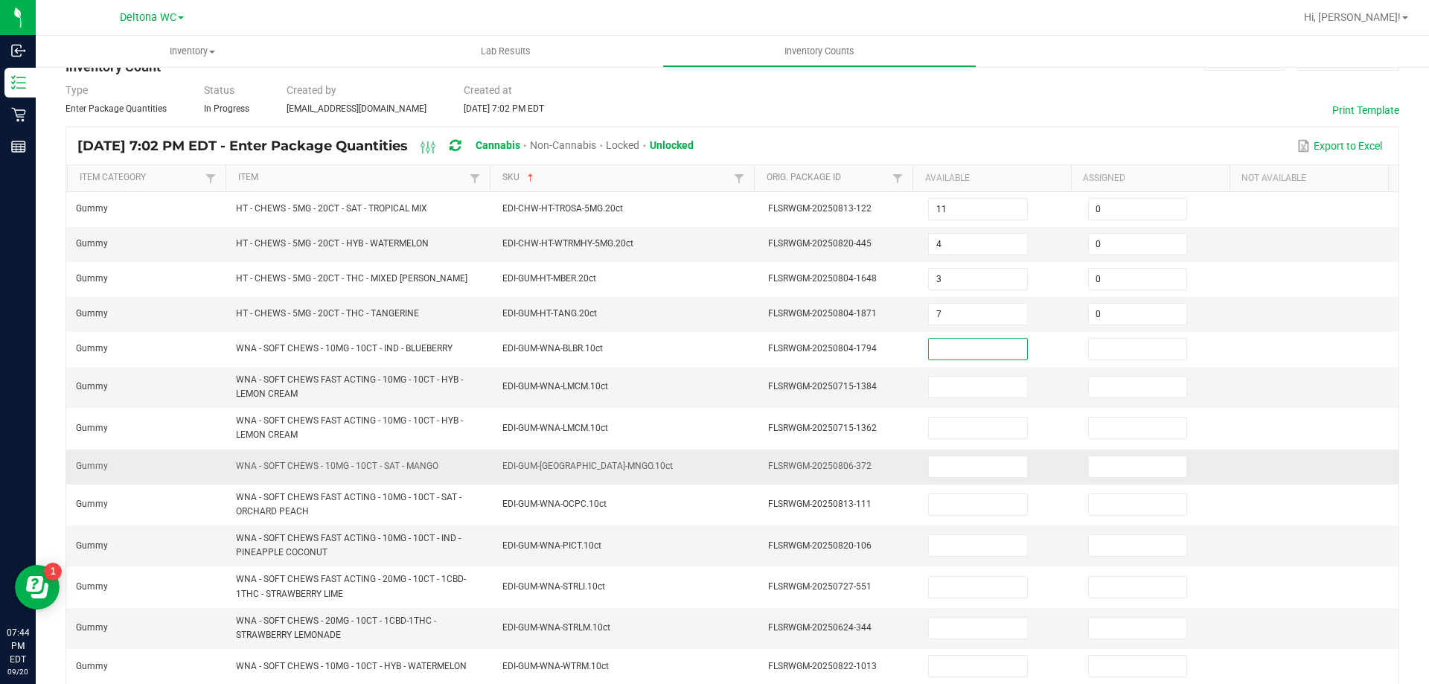
scroll to position [74, 0]
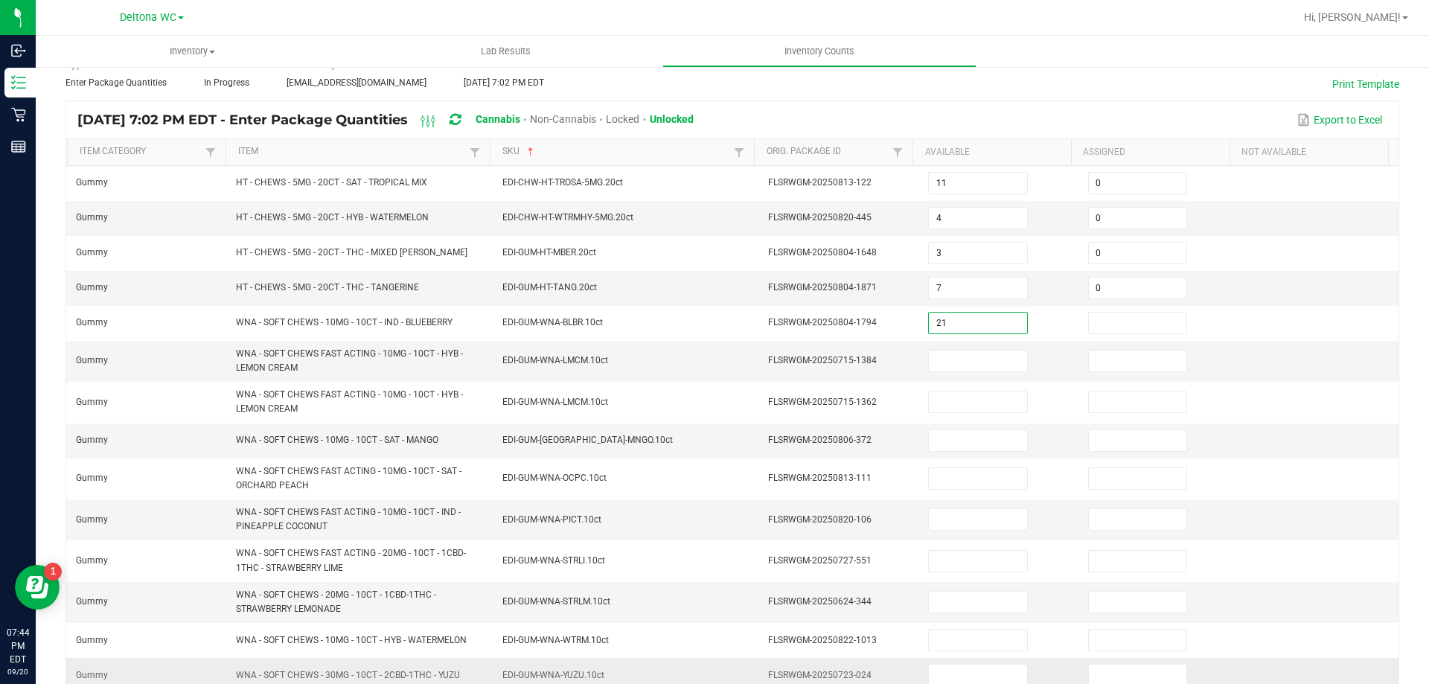
type input "21"
type input "0"
type input "36"
type input "0"
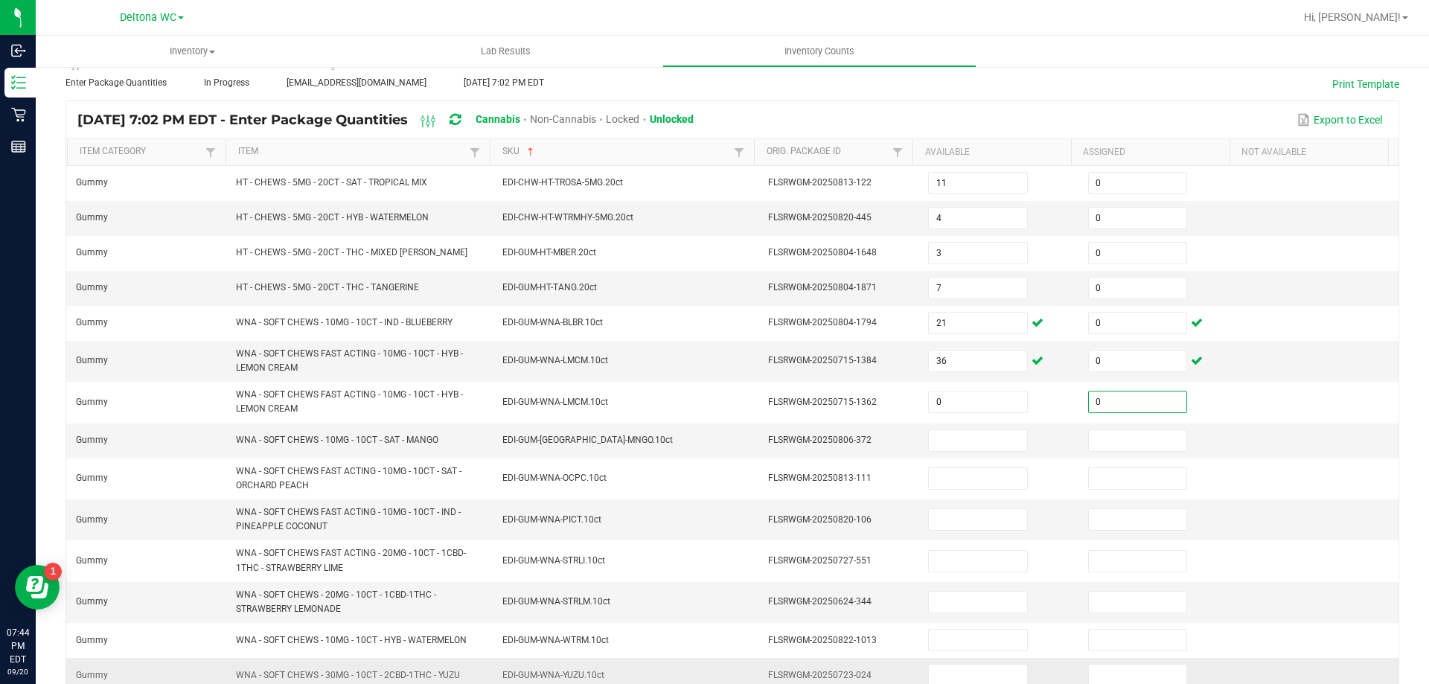
type input "0"
type input "28"
type input "0"
type input "37"
type input "0"
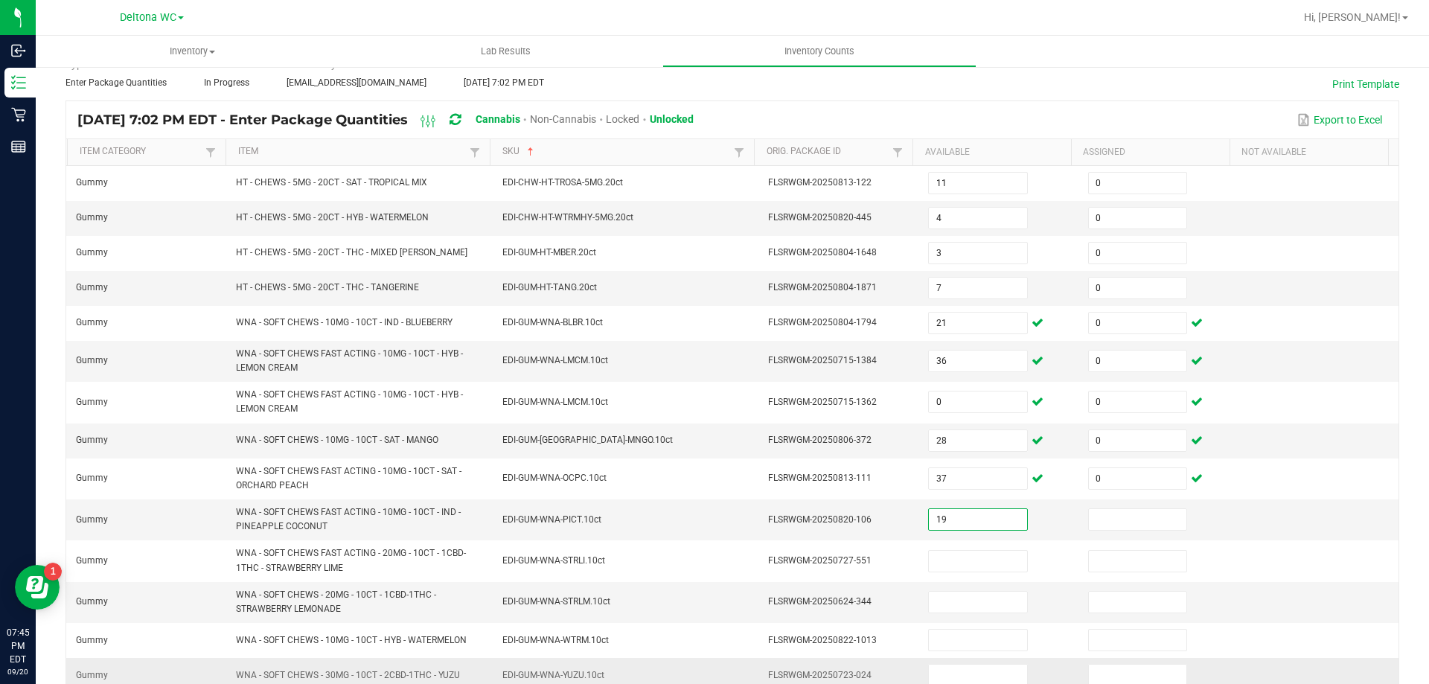
type input "19"
type input "0"
type input "34"
type input "0"
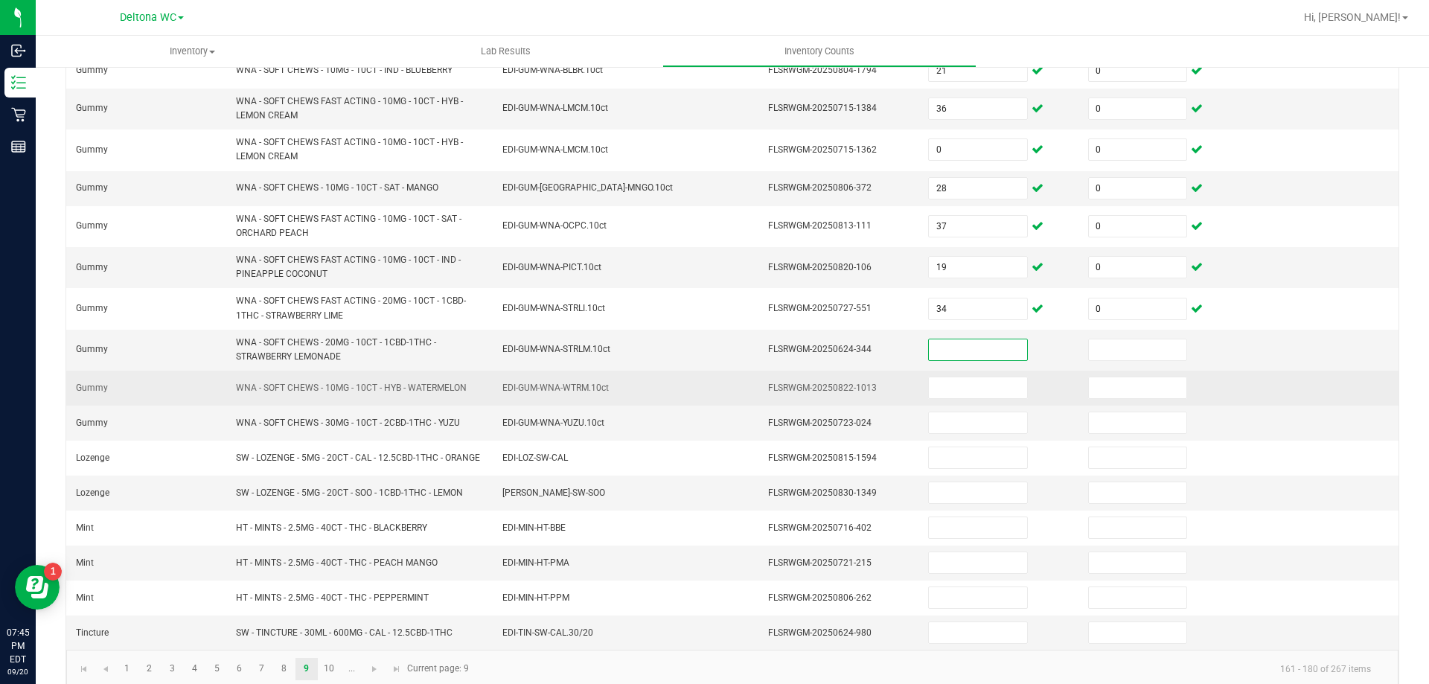
scroll to position [353, 0]
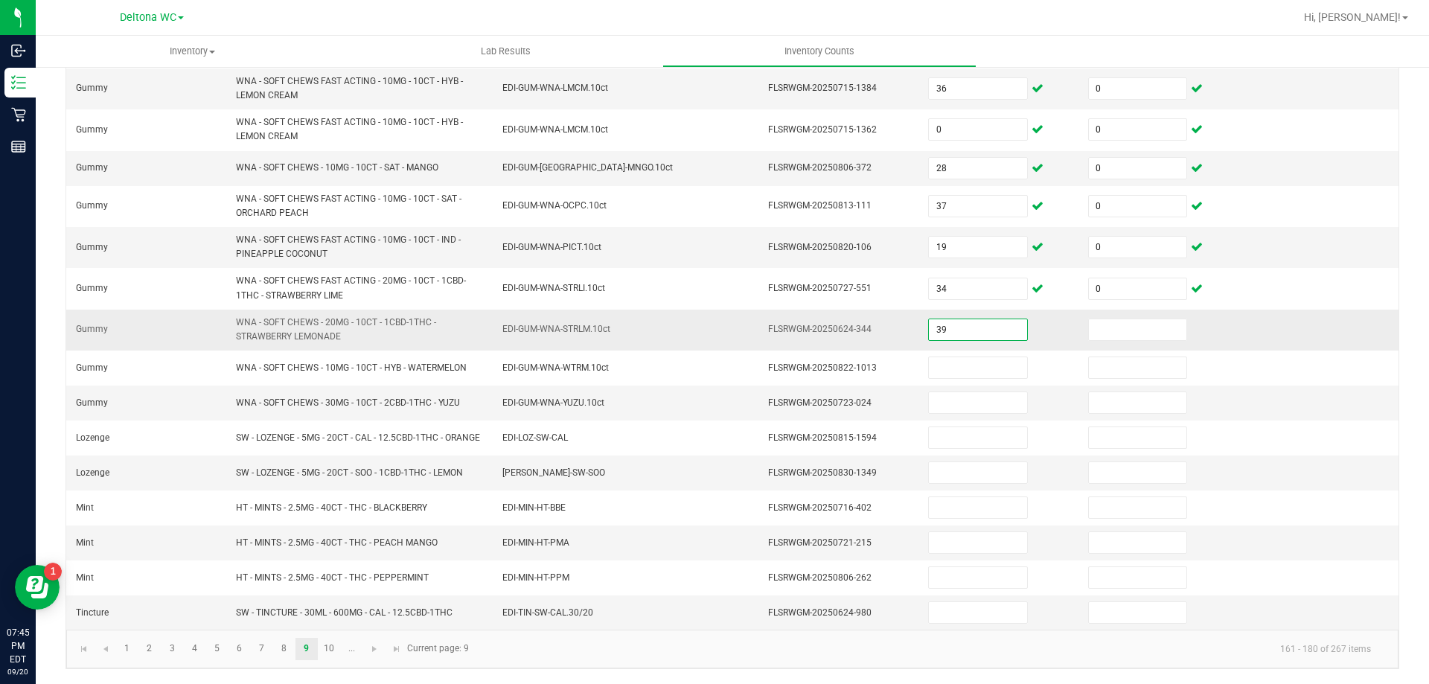
type input "39"
type input "0"
type input "37"
type input "0"
type input "31"
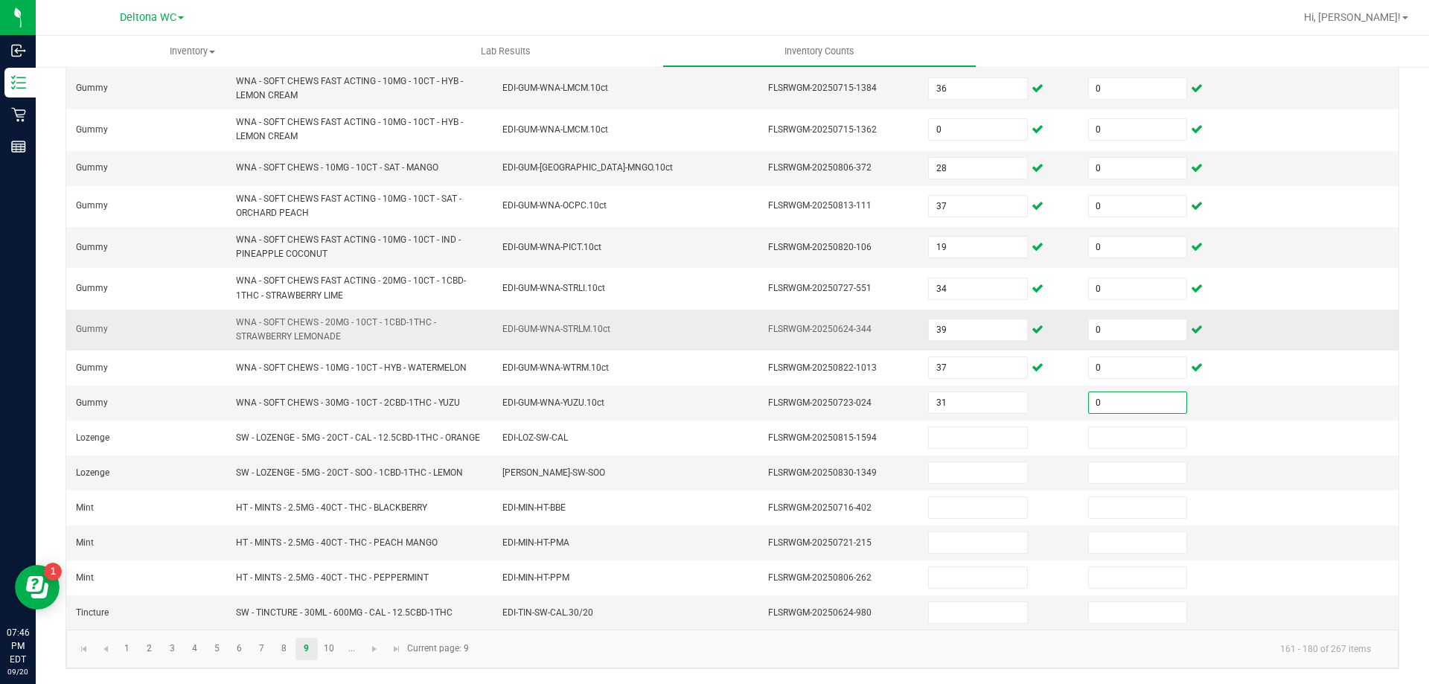
type input "0"
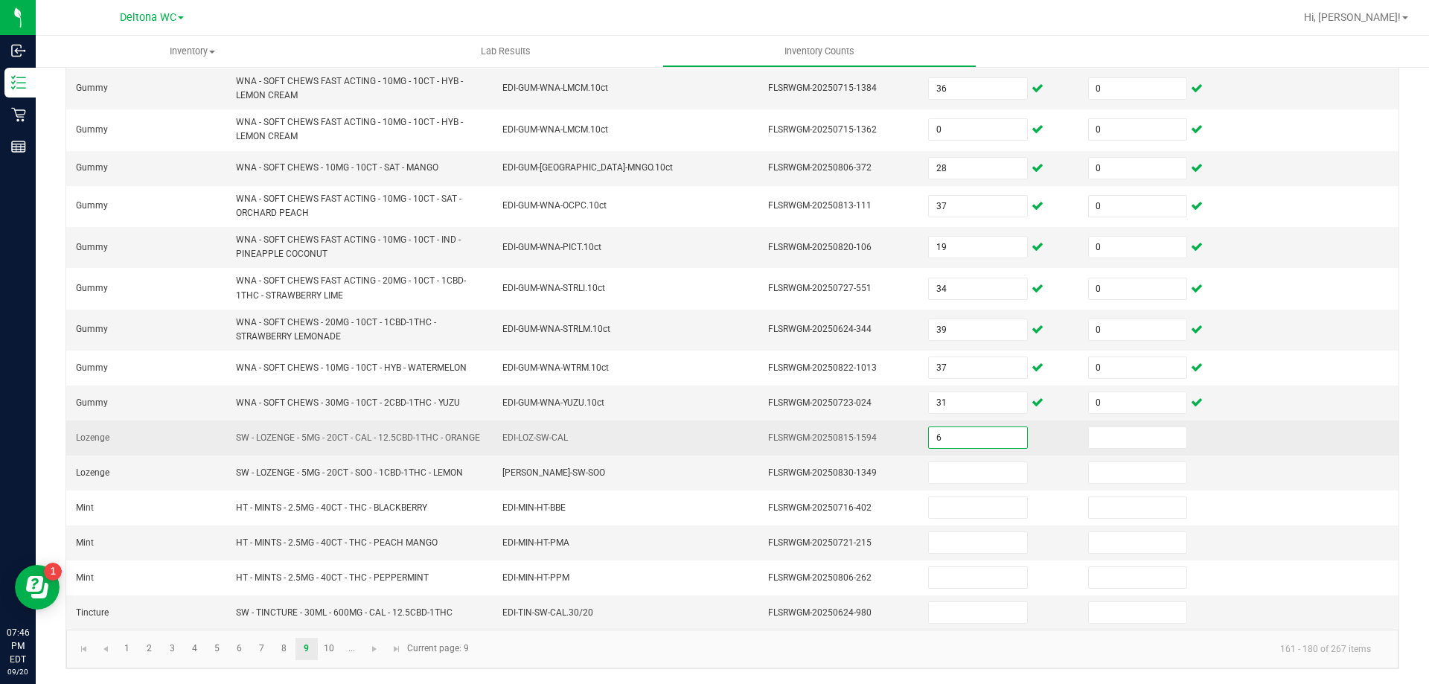
type input "6"
type input "0"
type input "10"
type input "0"
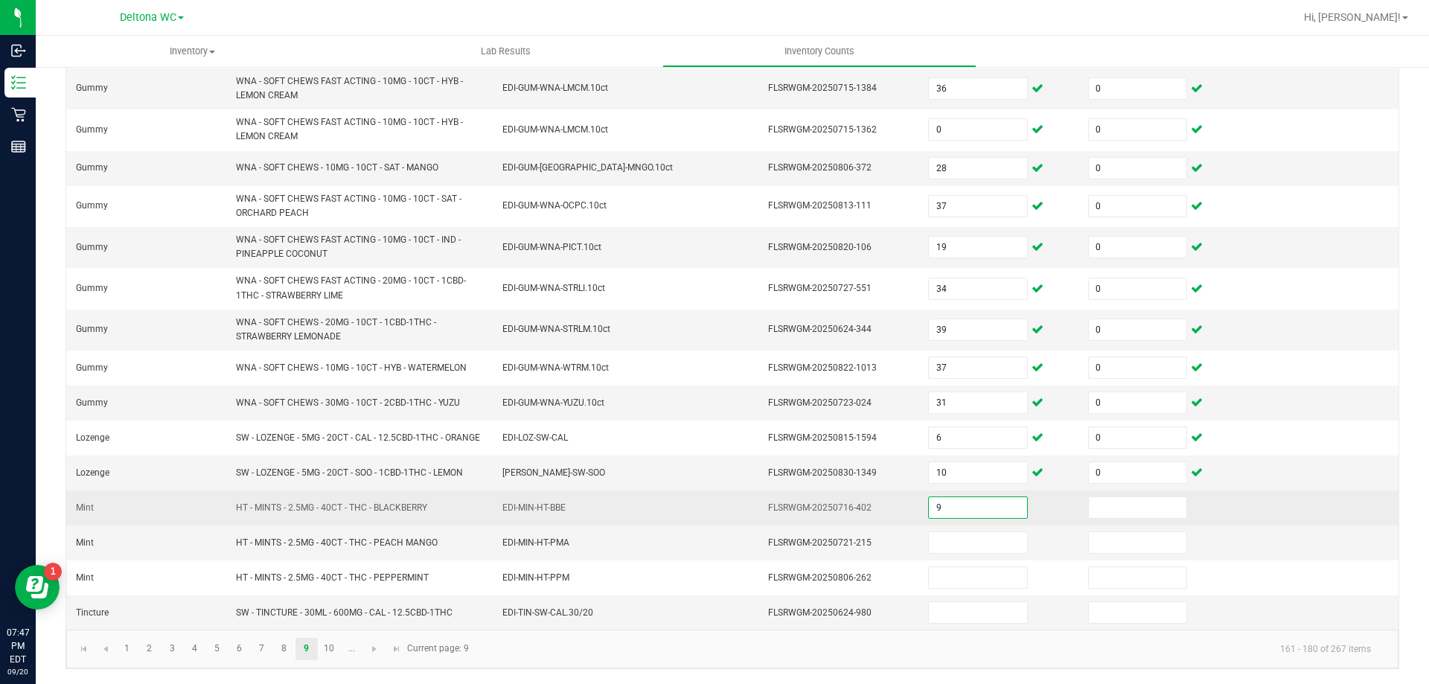
type input "9"
type input "0"
type input "8"
type input "0"
type input "4"
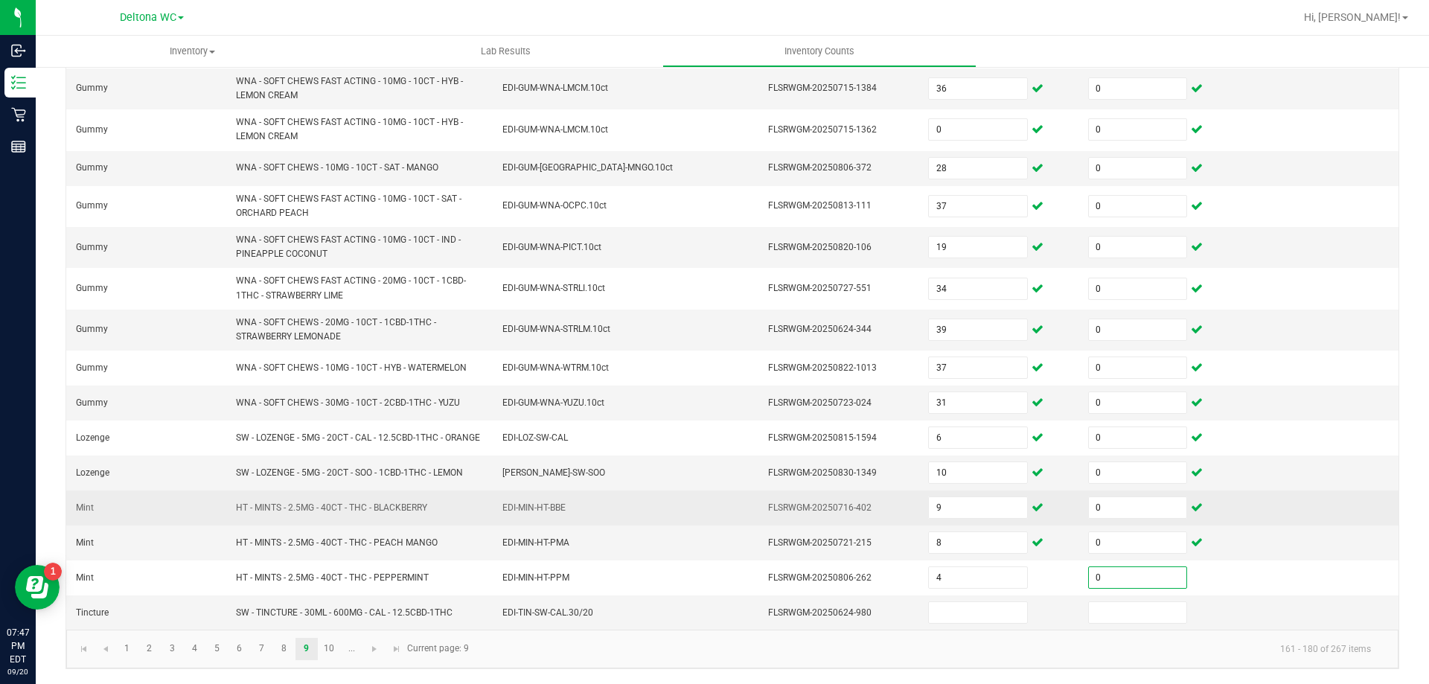
type input "0"
type input "14"
type input "0"
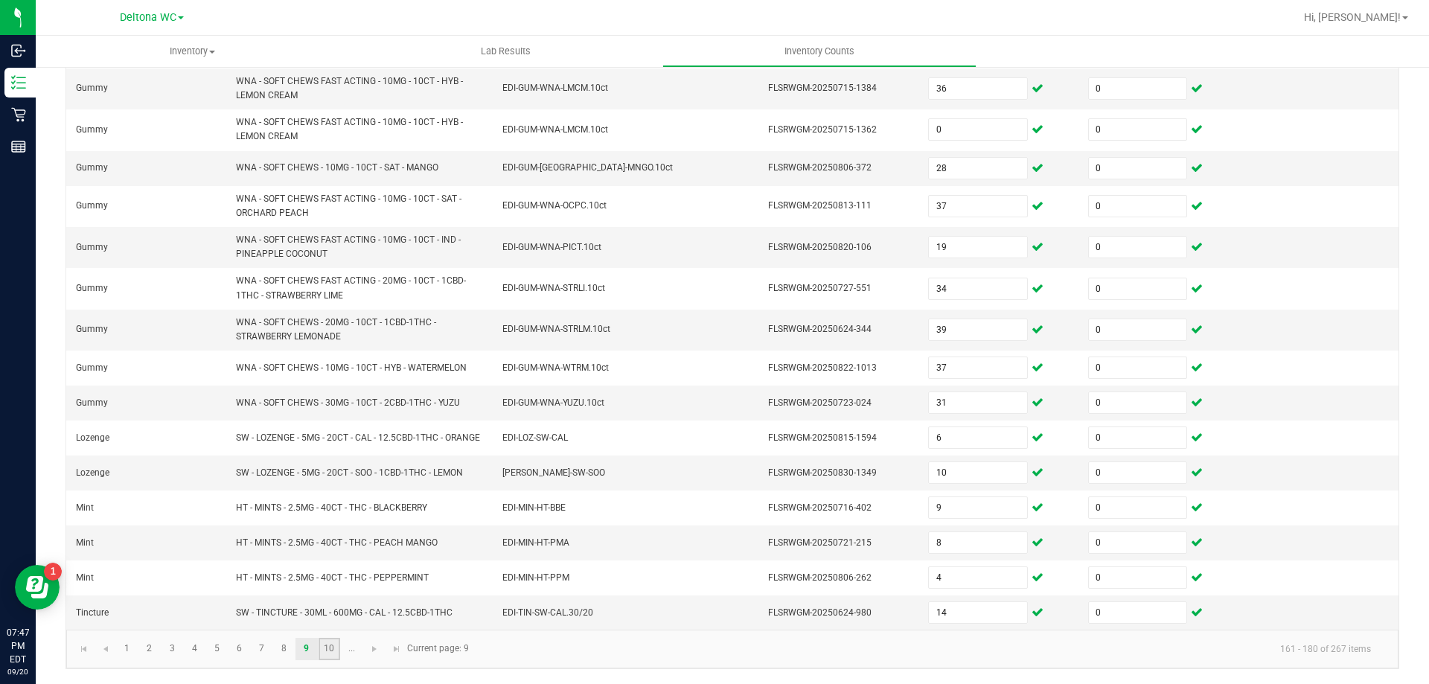
click at [323, 648] on link "10" at bounding box center [330, 649] width 22 height 22
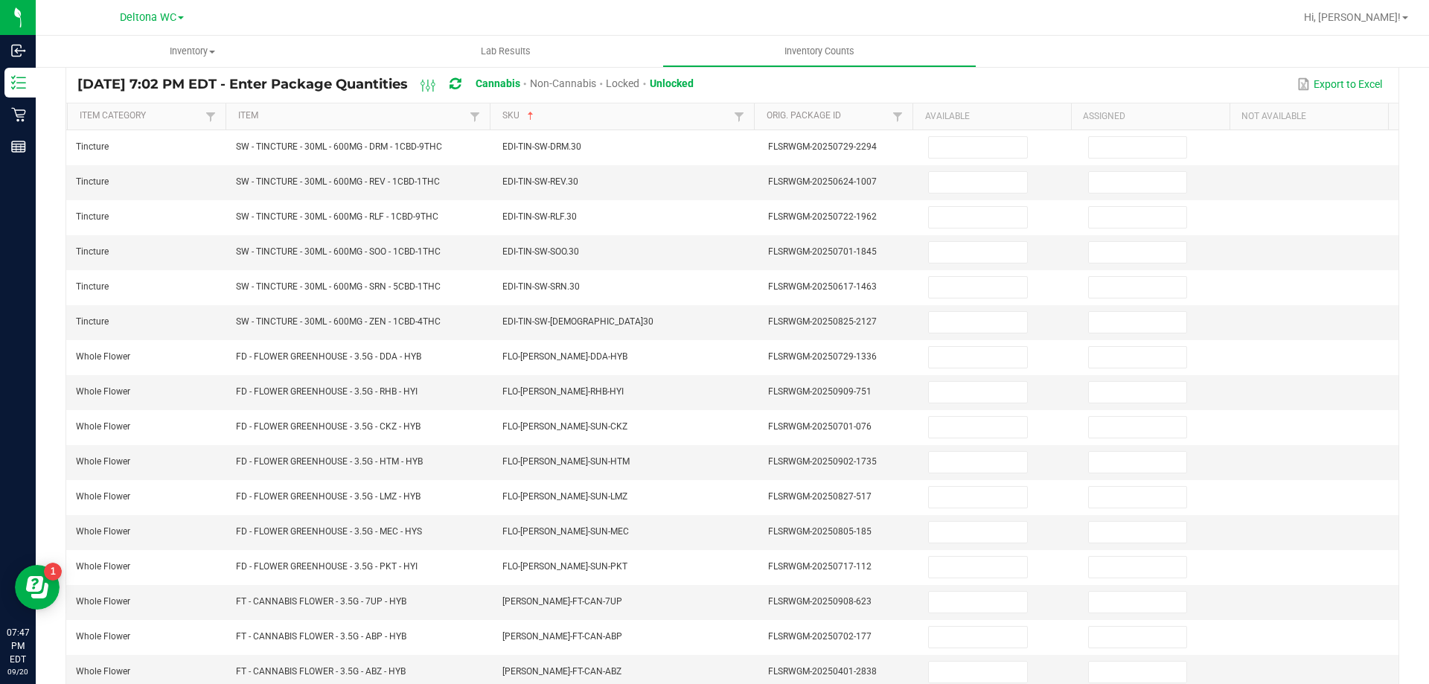
scroll to position [0, 0]
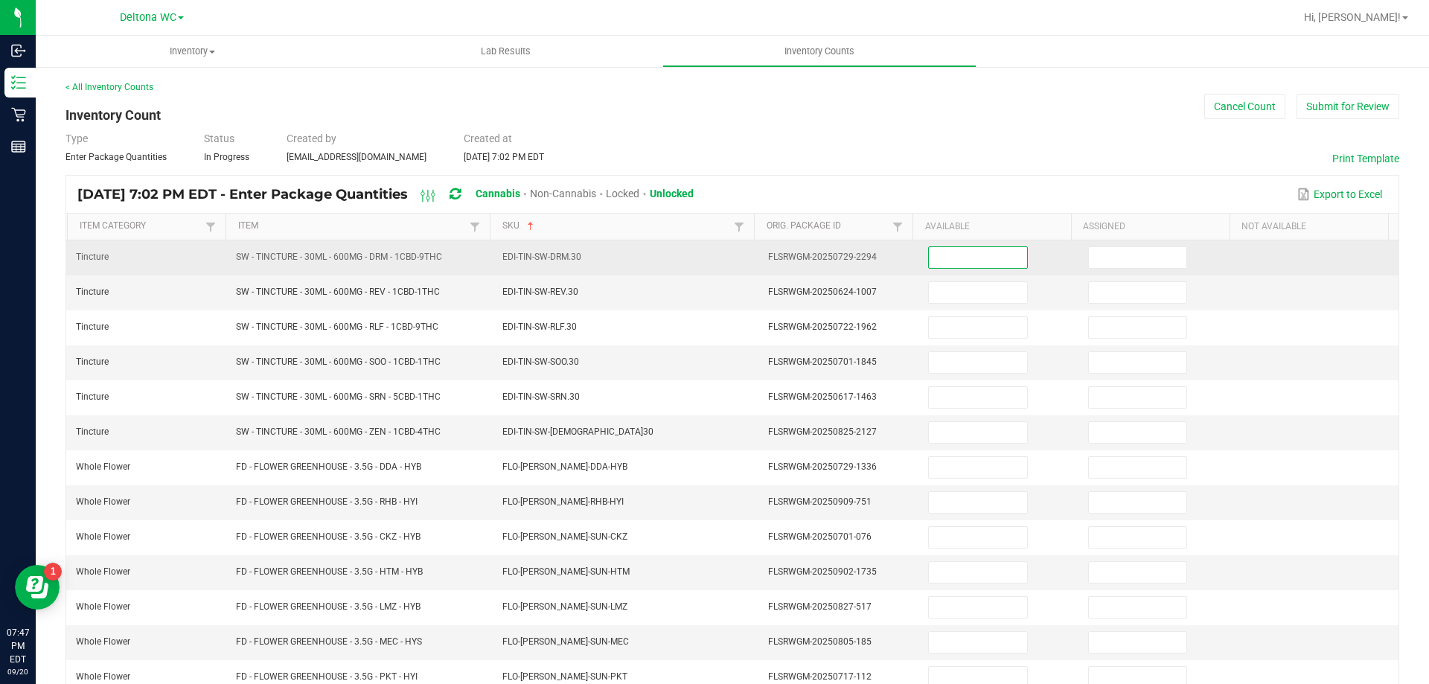
click at [951, 262] on input at bounding box center [978, 257] width 98 height 21
type input "17"
type input "0"
type input "11"
type input "0"
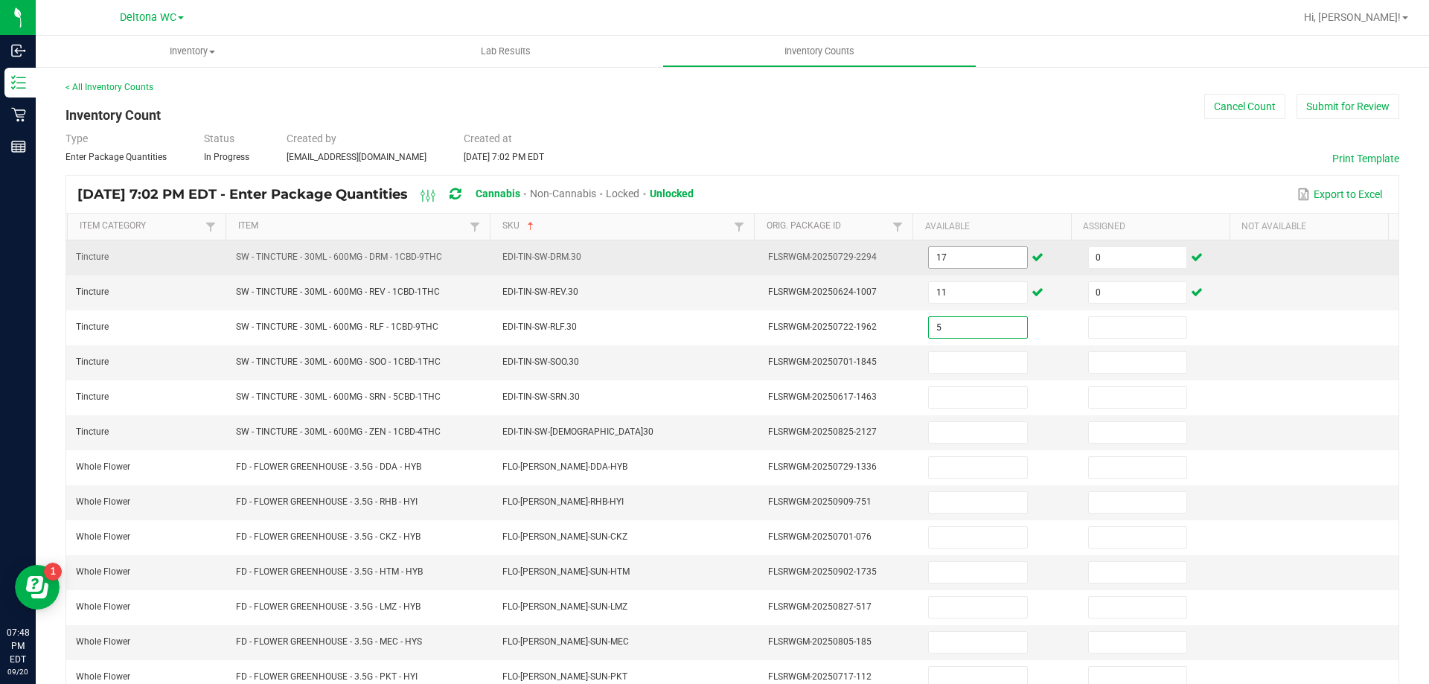
type input "5"
type input "0"
type input "6"
type input "0"
type input "7"
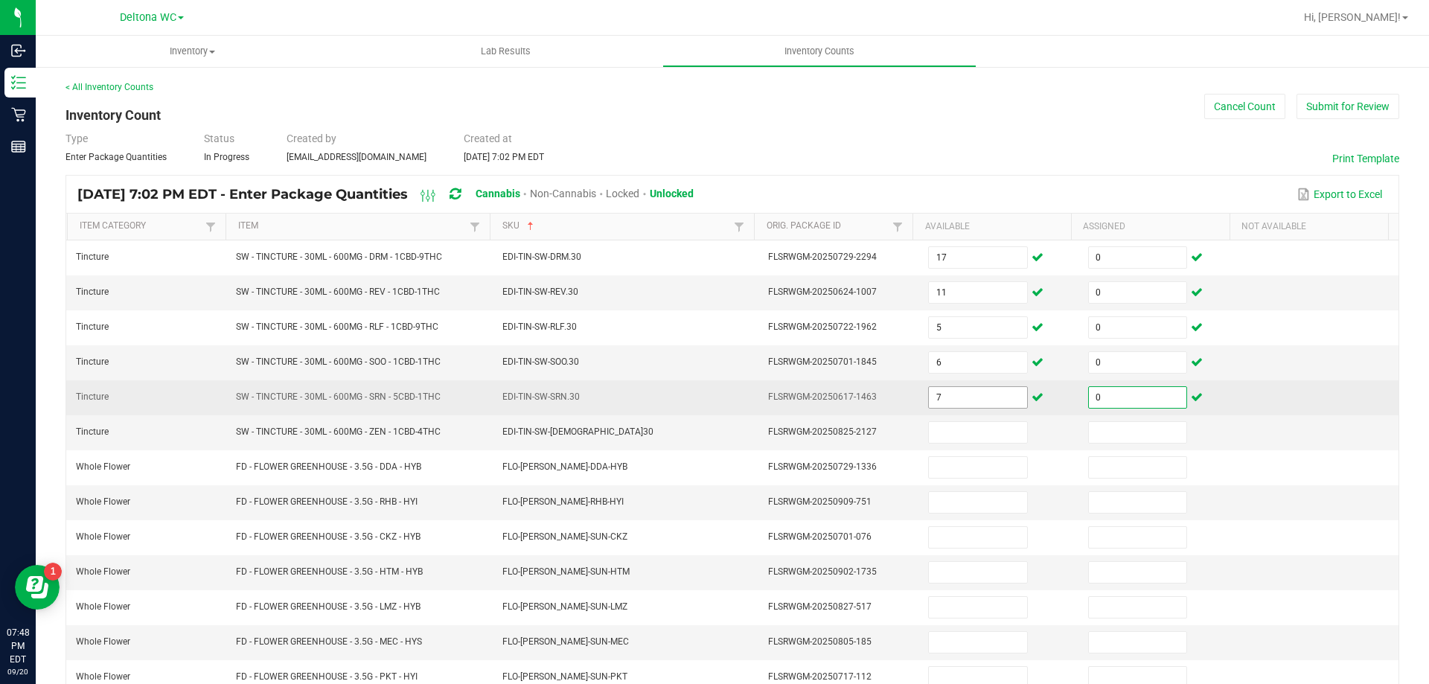
type input "0"
click at [929, 398] on input "7" at bounding box center [978, 397] width 98 height 21
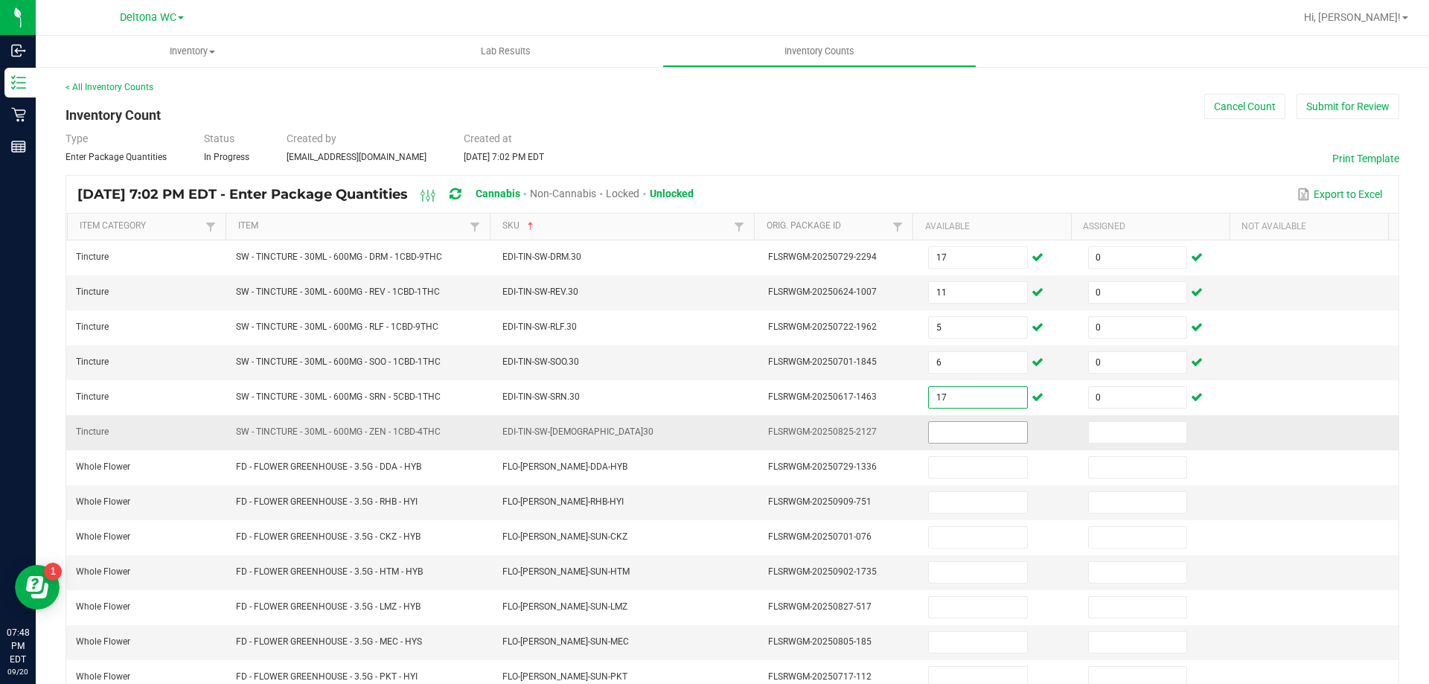
type input "17"
click at [970, 428] on input at bounding box center [978, 432] width 98 height 21
type input "8"
type input "0"
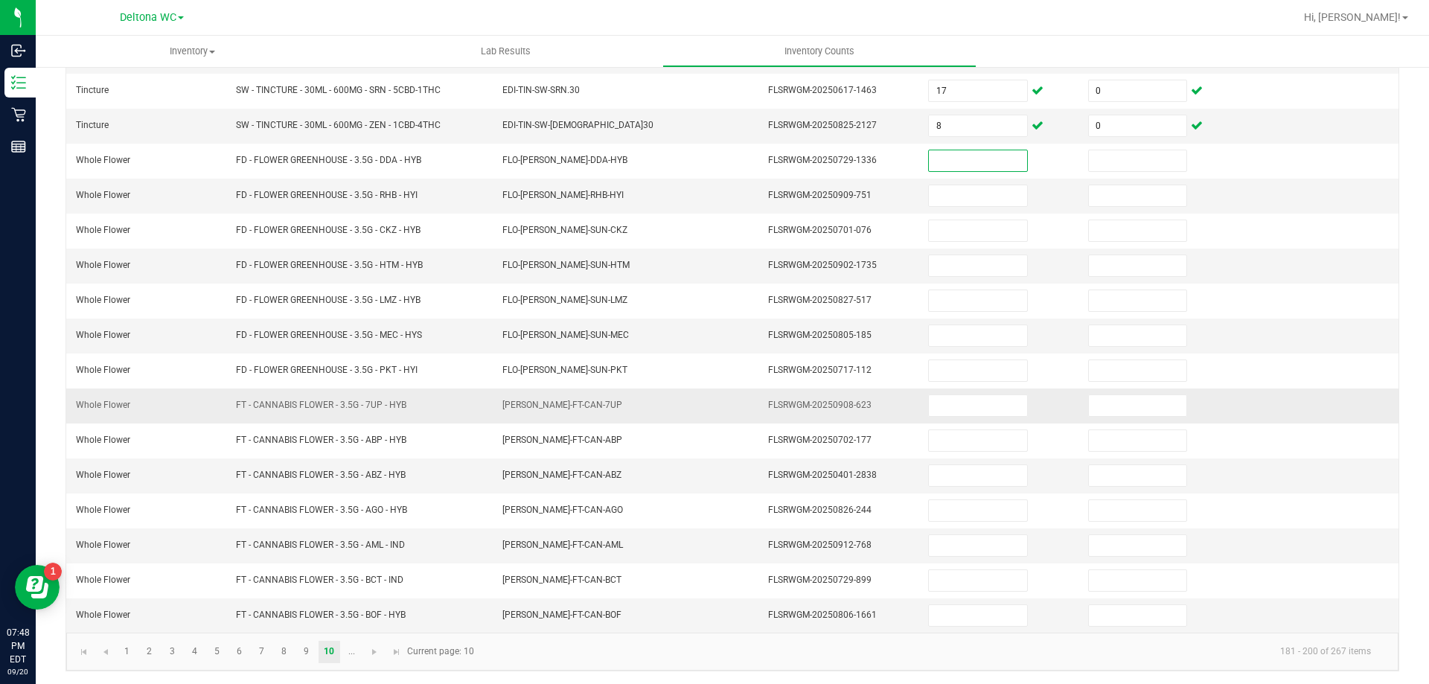
scroll to position [309, 0]
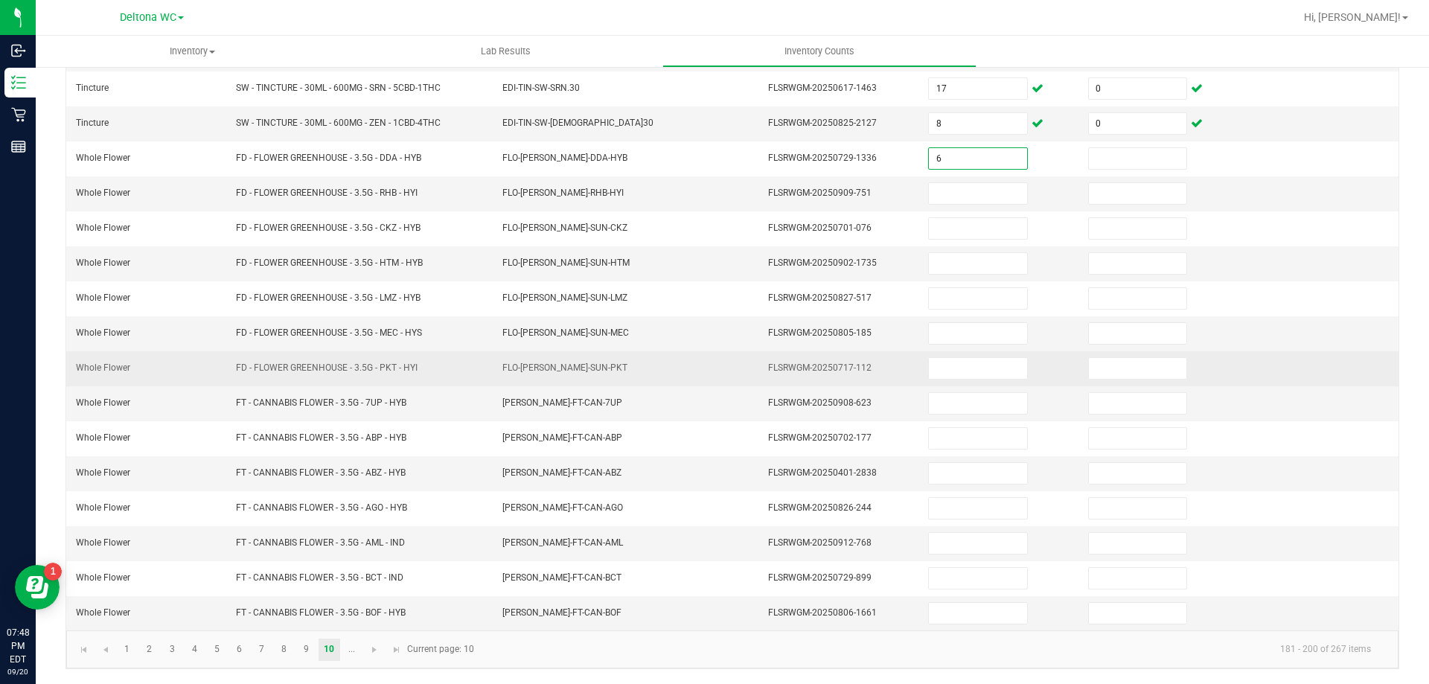
type input "6"
type input "0"
type input "4"
type input "0"
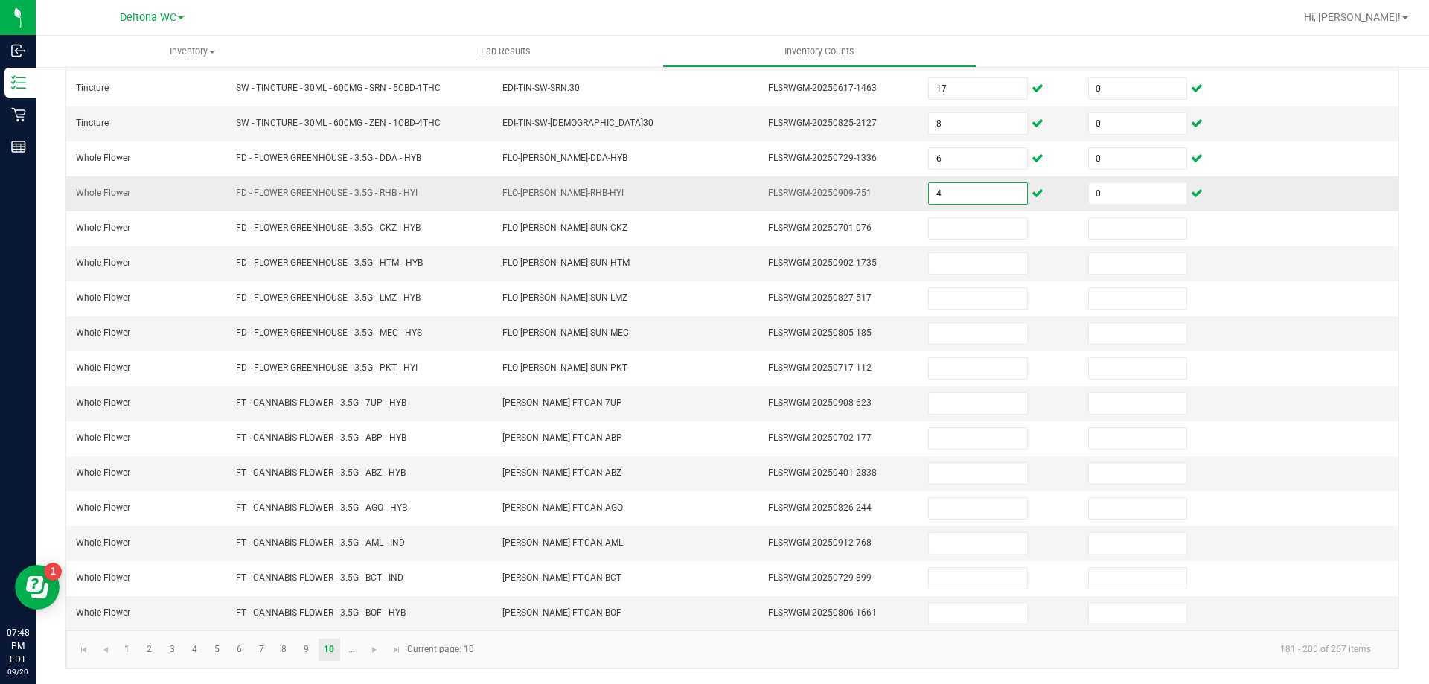
click at [929, 191] on input "4" at bounding box center [978, 193] width 98 height 21
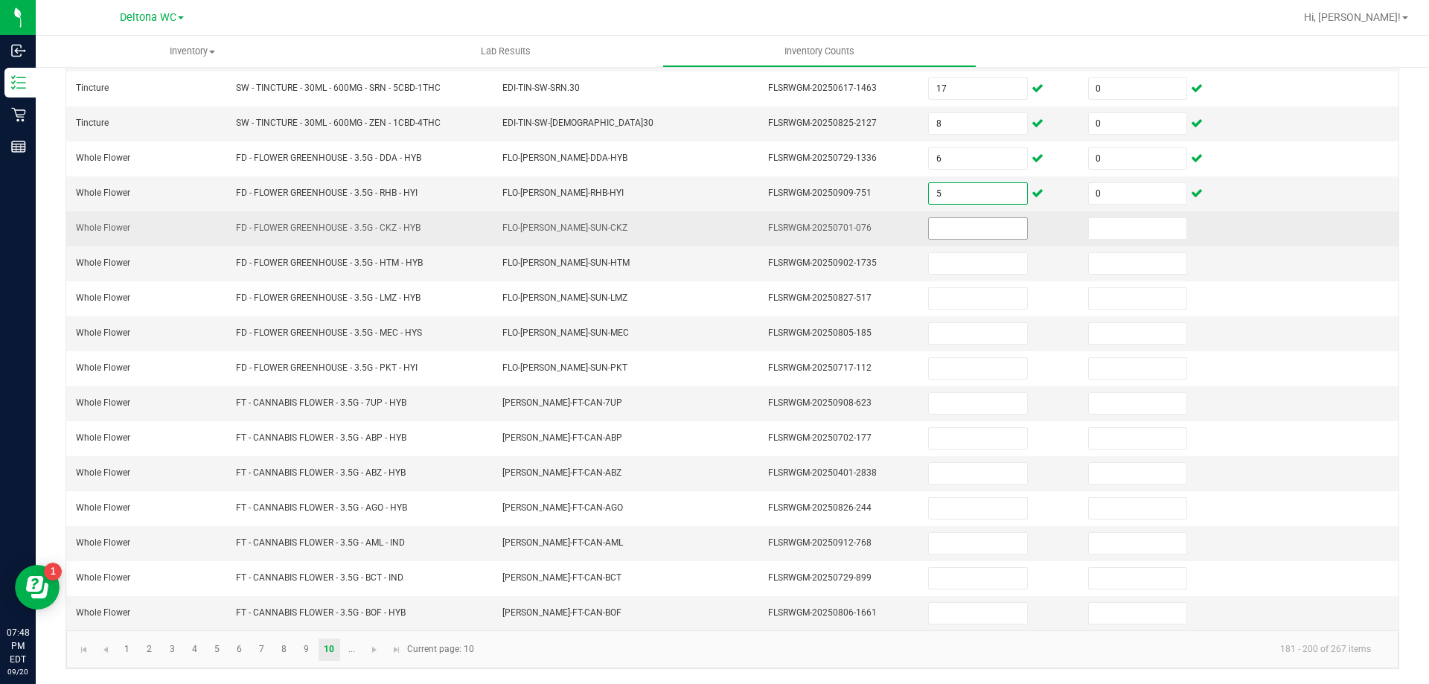
type input "5"
click at [939, 226] on input at bounding box center [978, 228] width 98 height 21
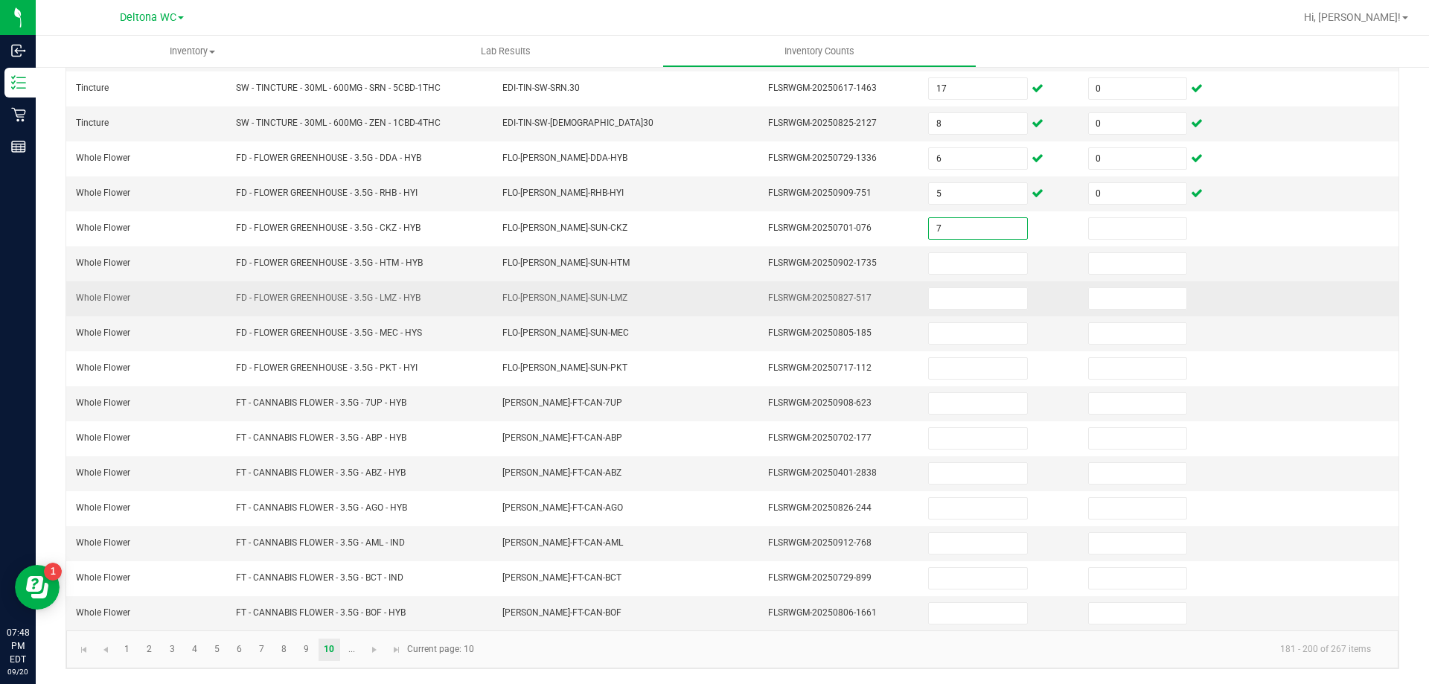
type input "7"
type input "0"
type input "10"
type input "0"
type input "5"
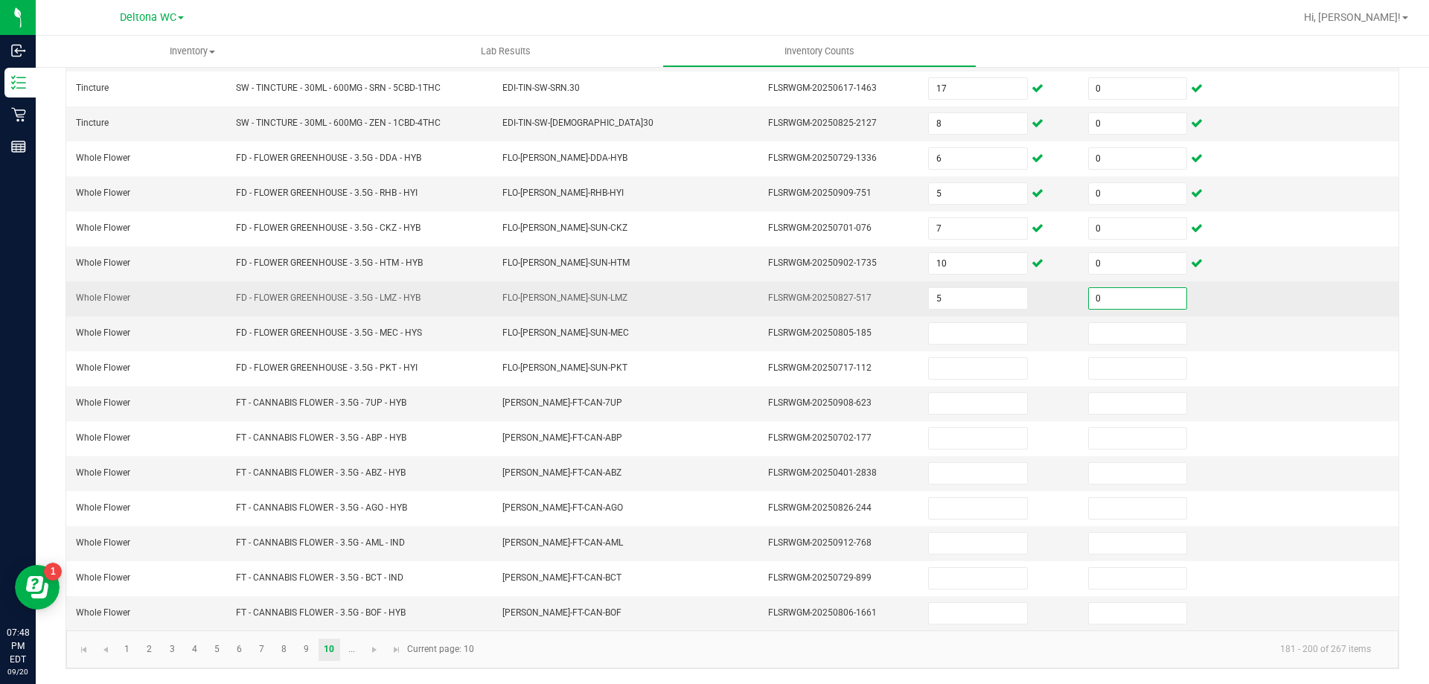
type input "0"
type input "11"
type input "0"
type input "15"
type input "0"
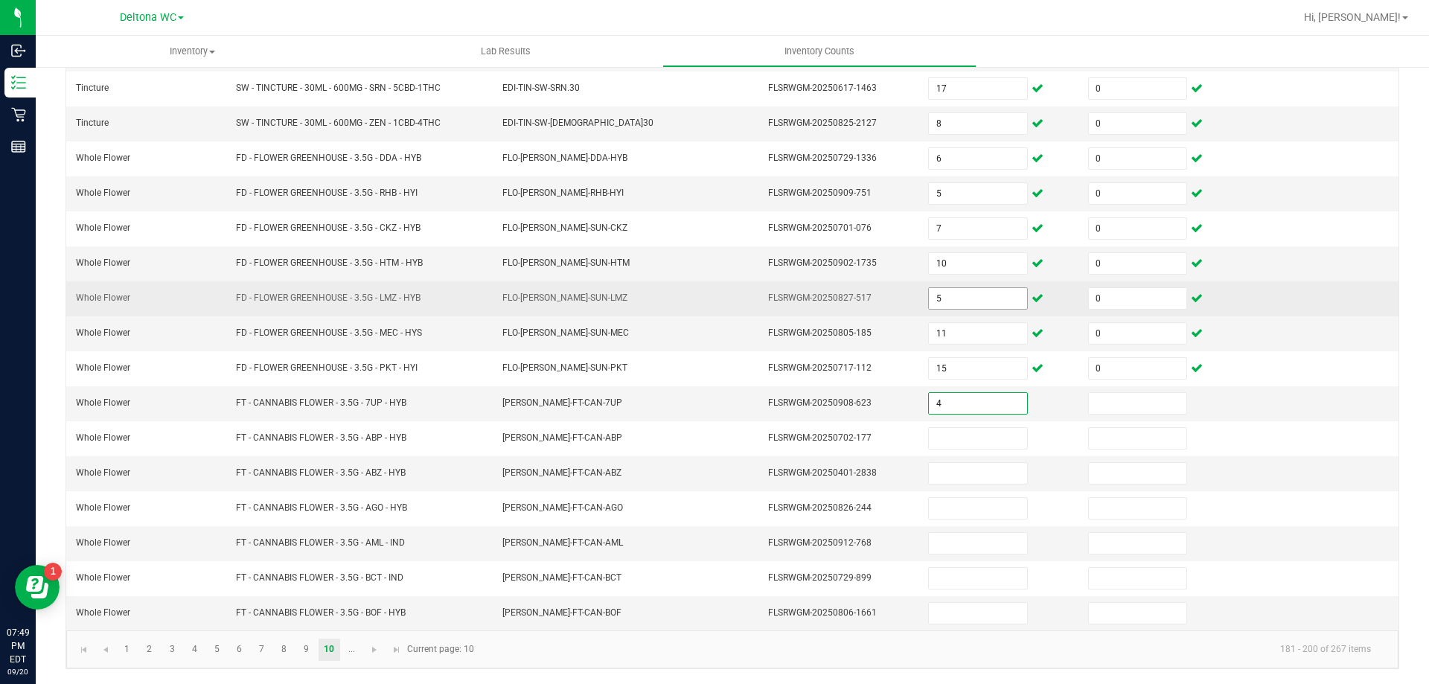
type input "4"
type input "0"
type input "9"
type input "0"
type input "2"
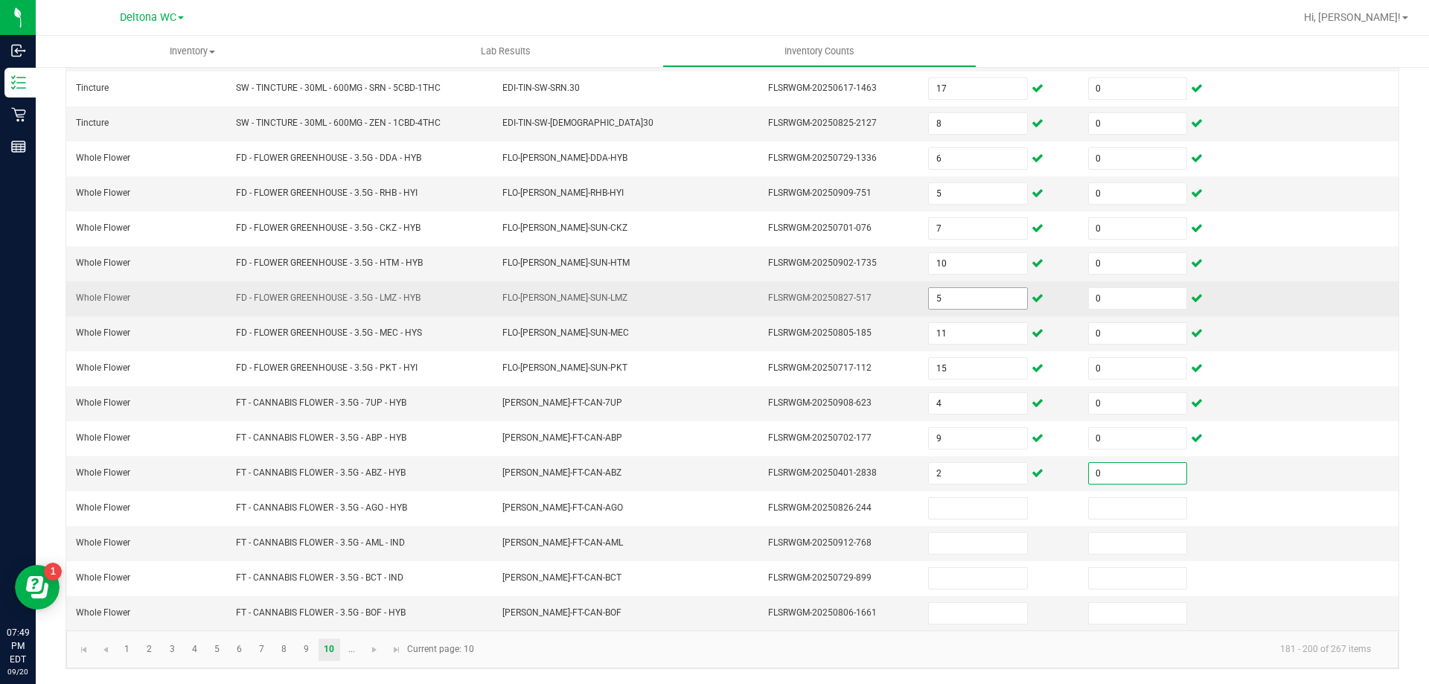
type input "0"
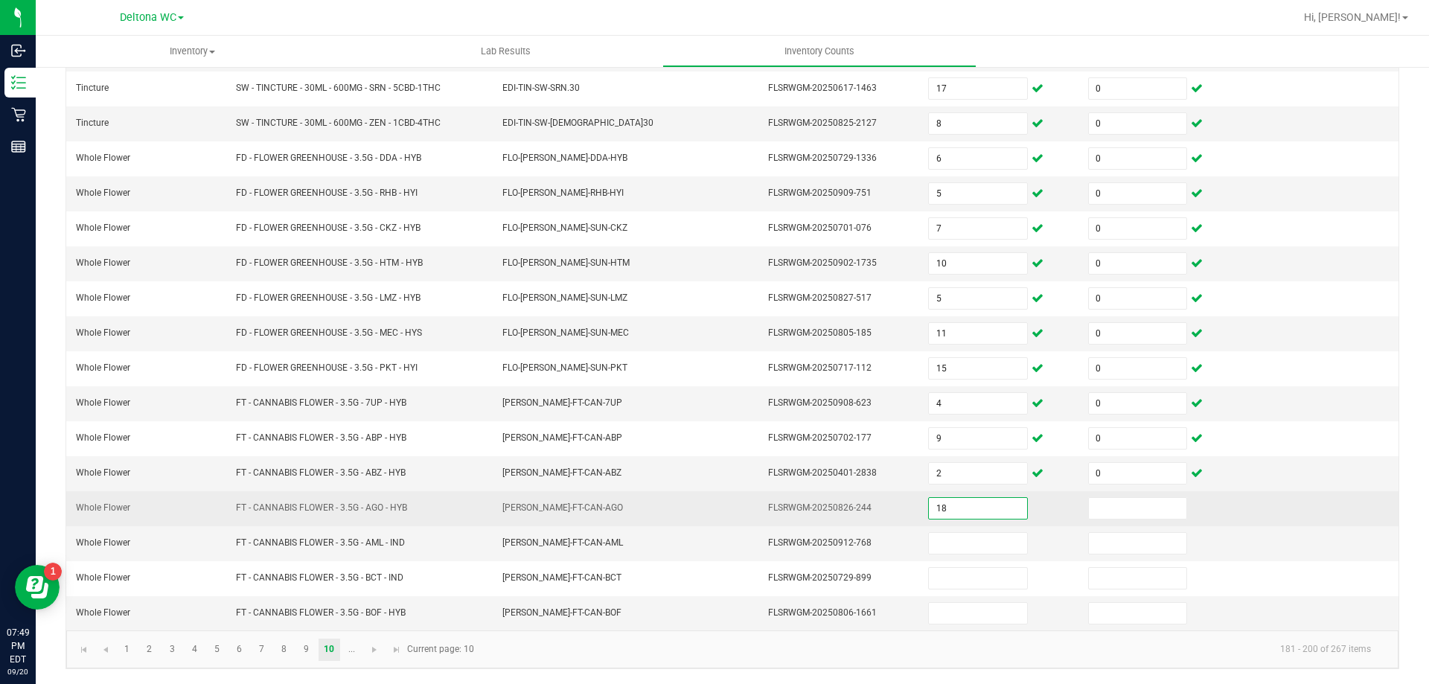
type input "18"
type input "0"
type input "1"
type input "0"
type input "16"
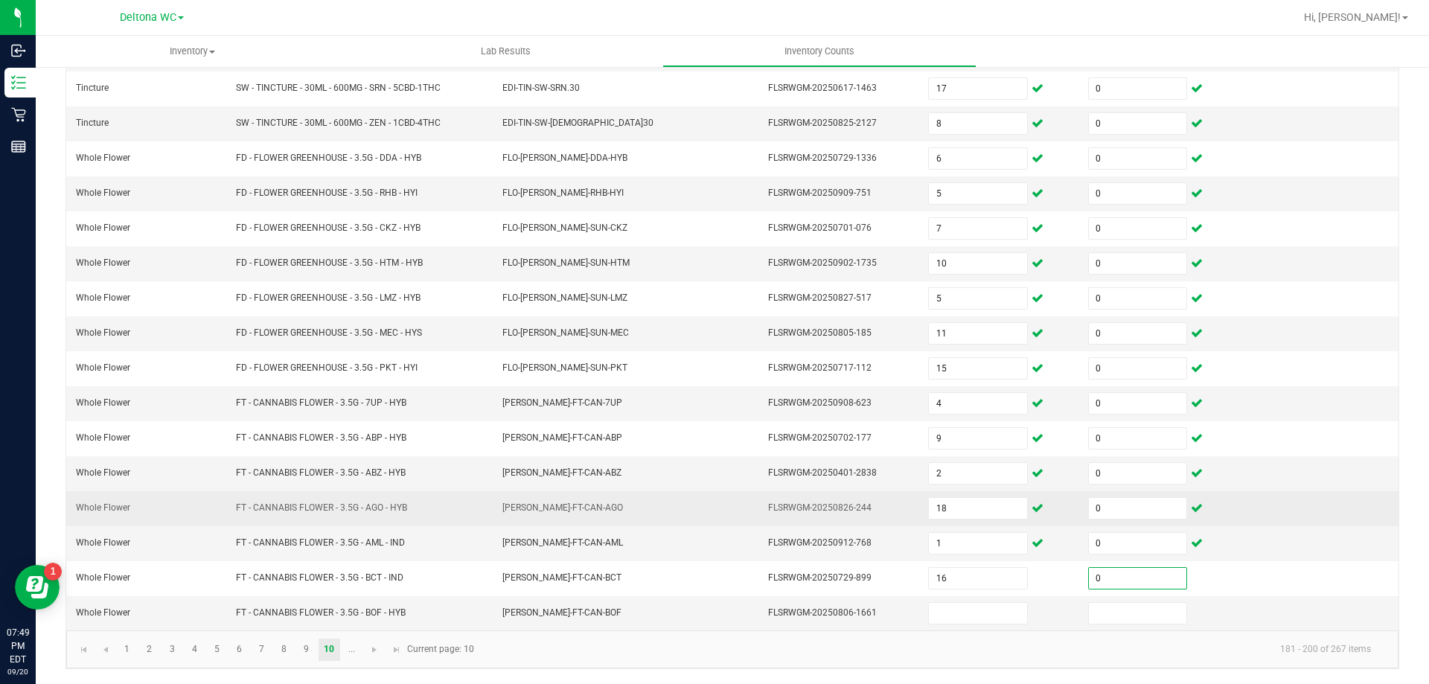
type input "0"
type input "1"
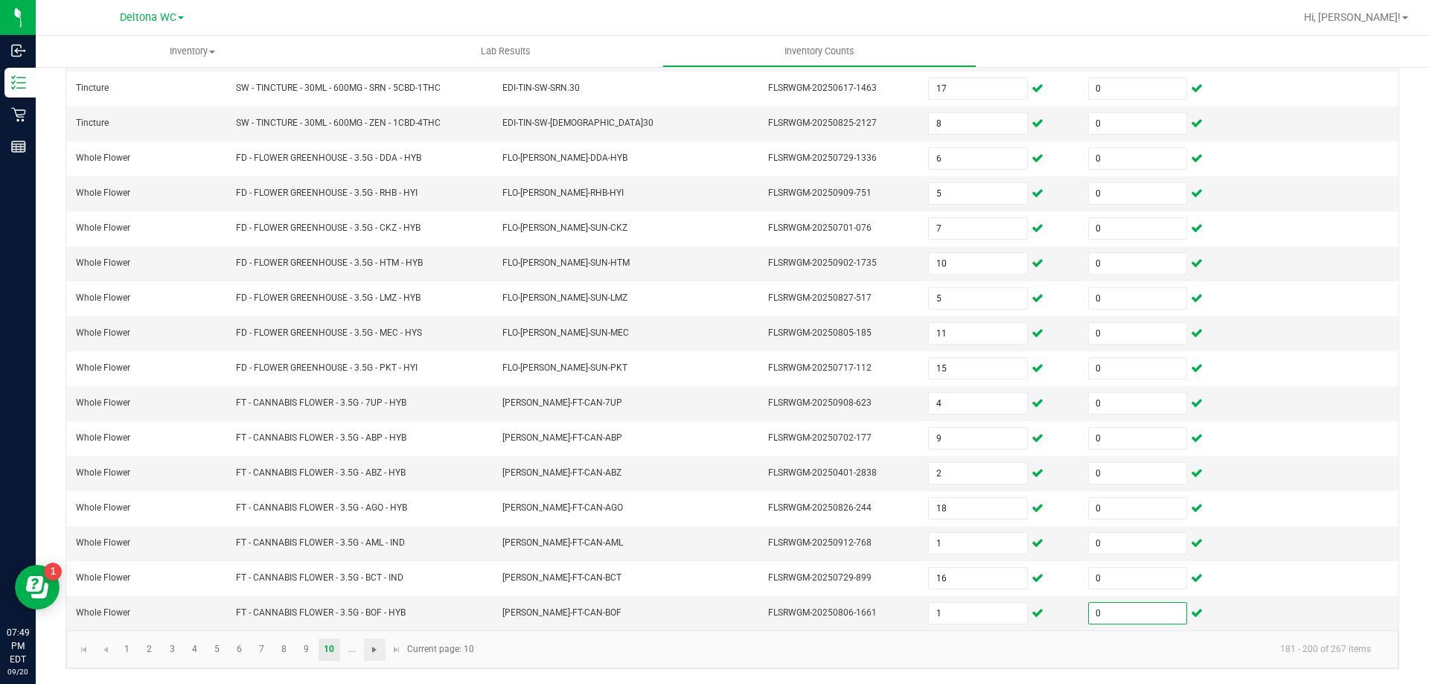
type input "0"
click at [377, 651] on span "Go to the next page" at bounding box center [374, 650] width 12 height 12
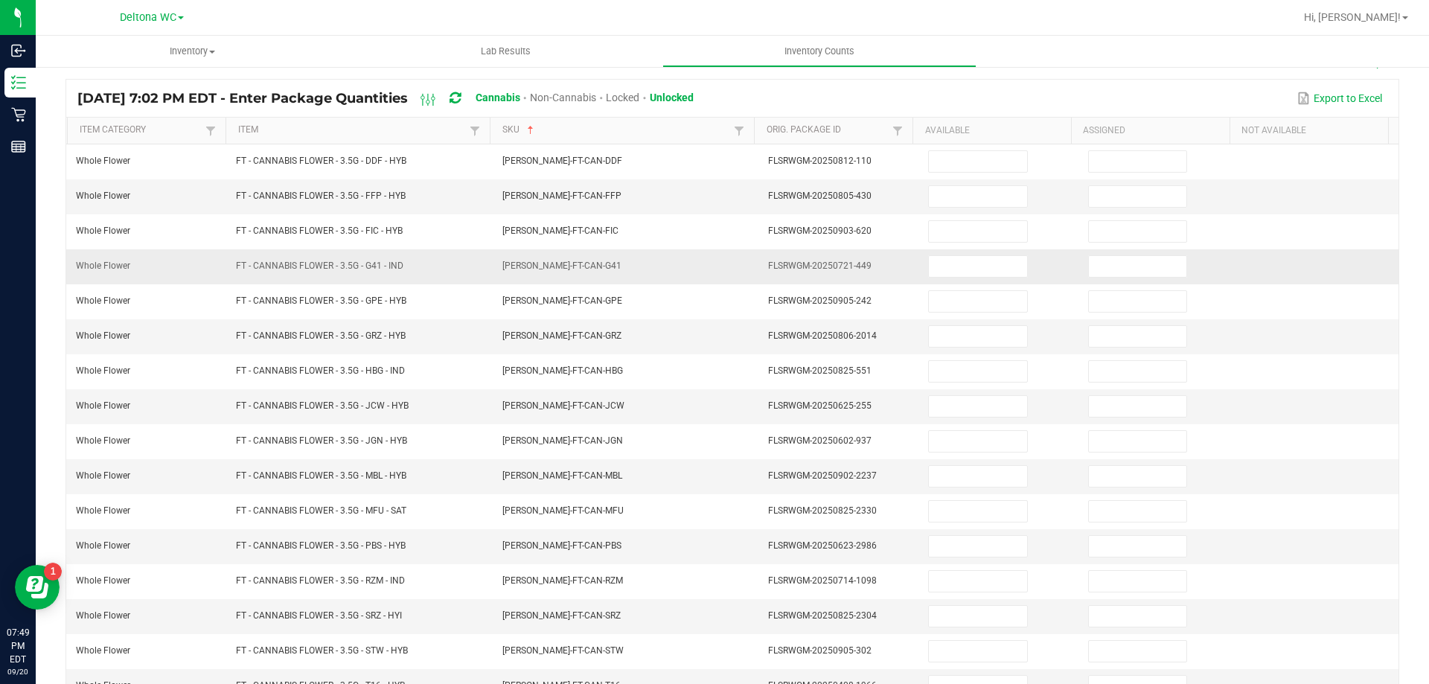
scroll to position [0, 0]
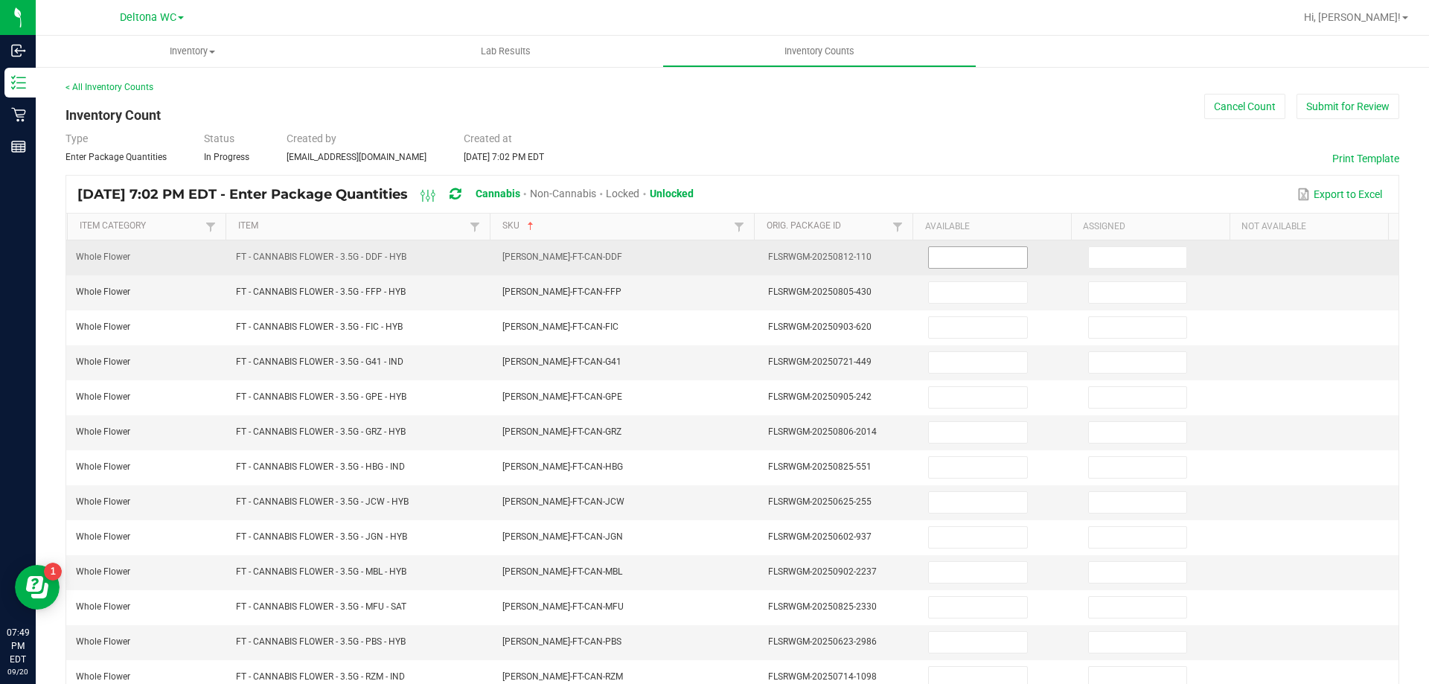
click at [966, 261] on input at bounding box center [978, 257] width 98 height 21
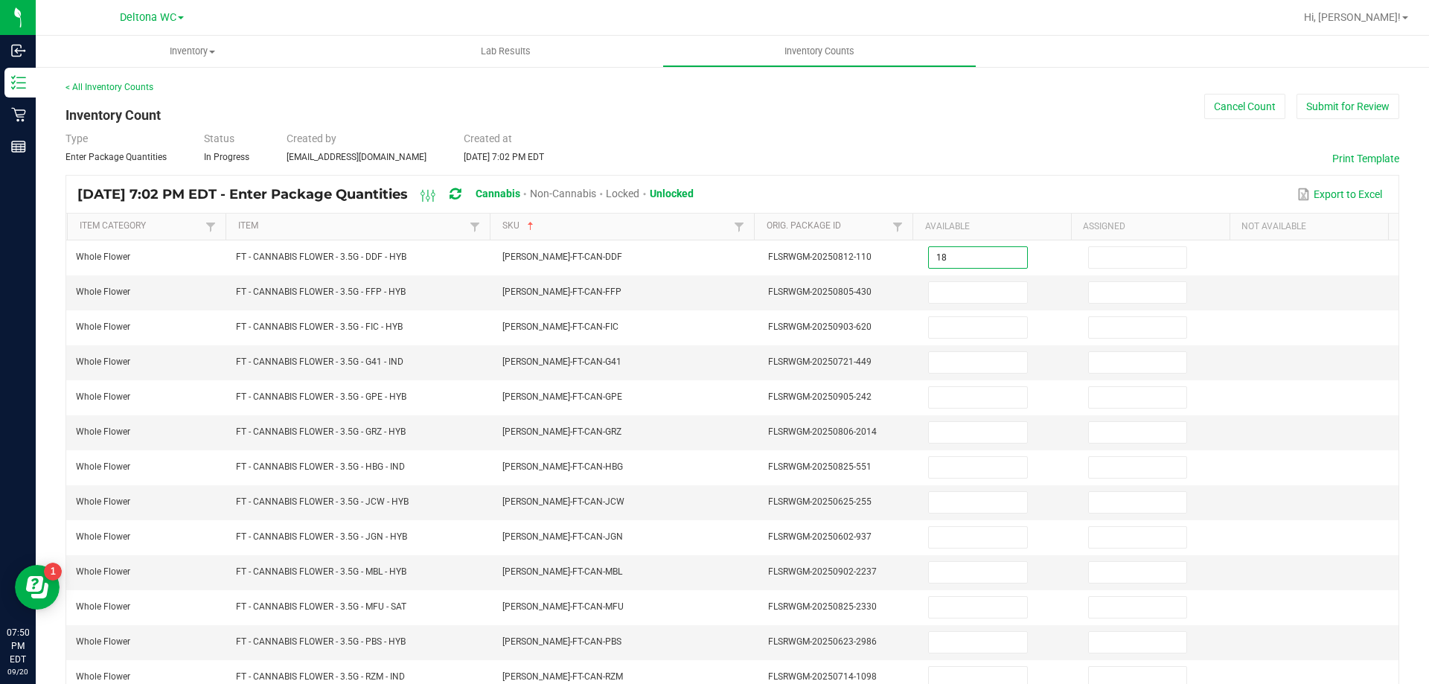
type input "18"
type input "0"
type input "2"
type input "0"
type input "18"
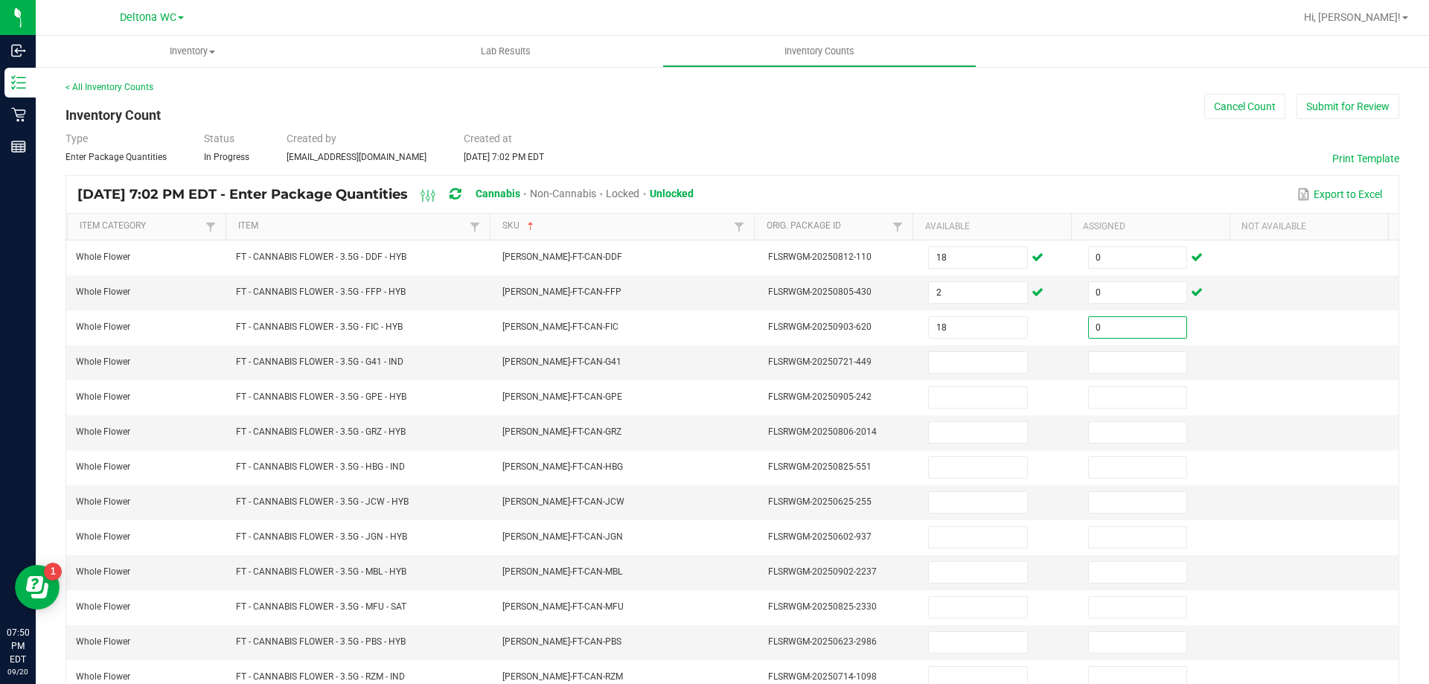
type input "0"
type input "1"
type input "0"
type input "1"
type input "20"
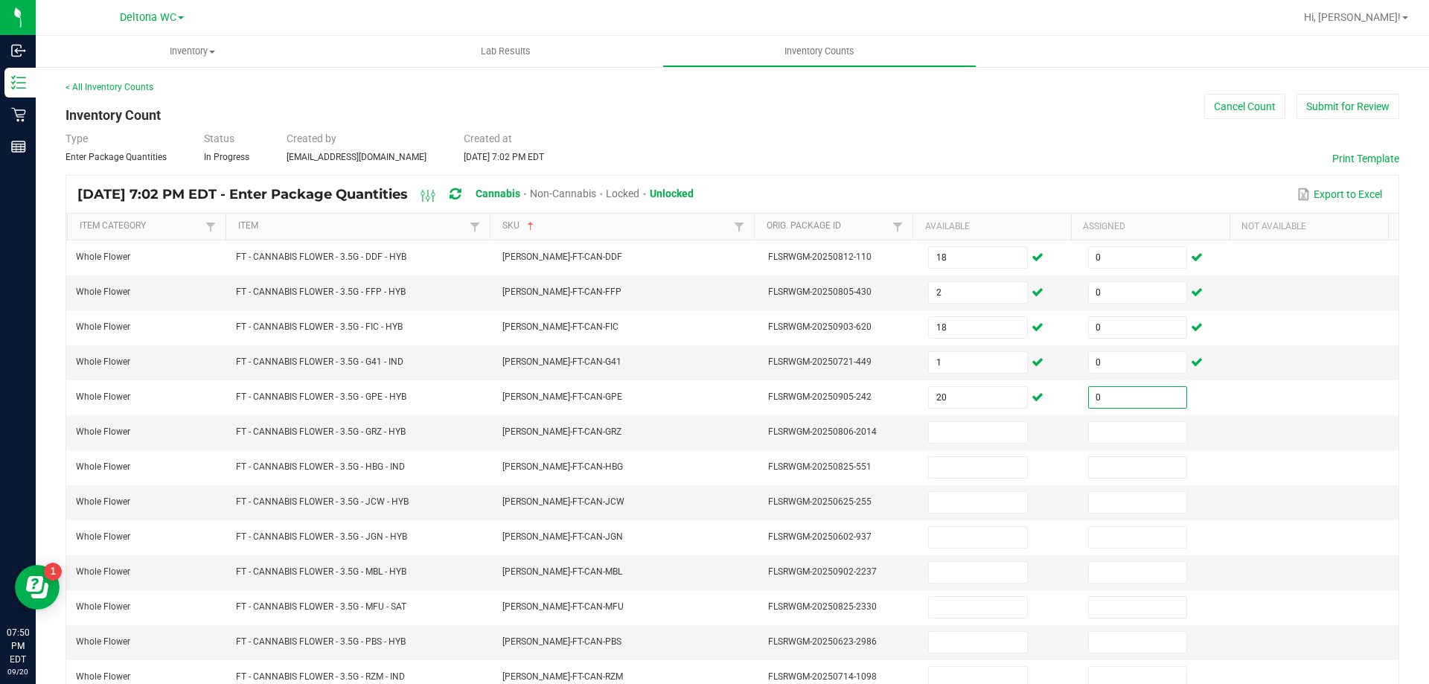
type input "0"
type input "13"
type input "0"
type input "3"
type input "0"
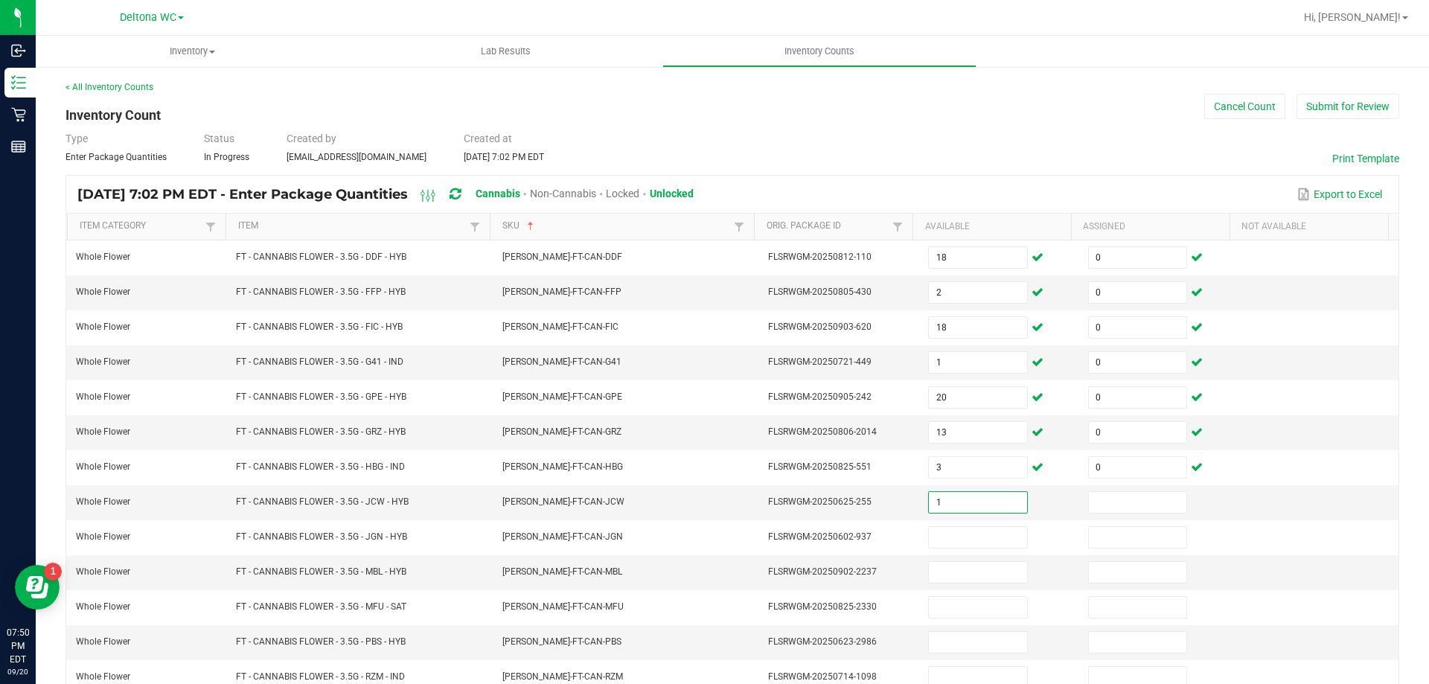
type input "1"
type input "0"
type input "19"
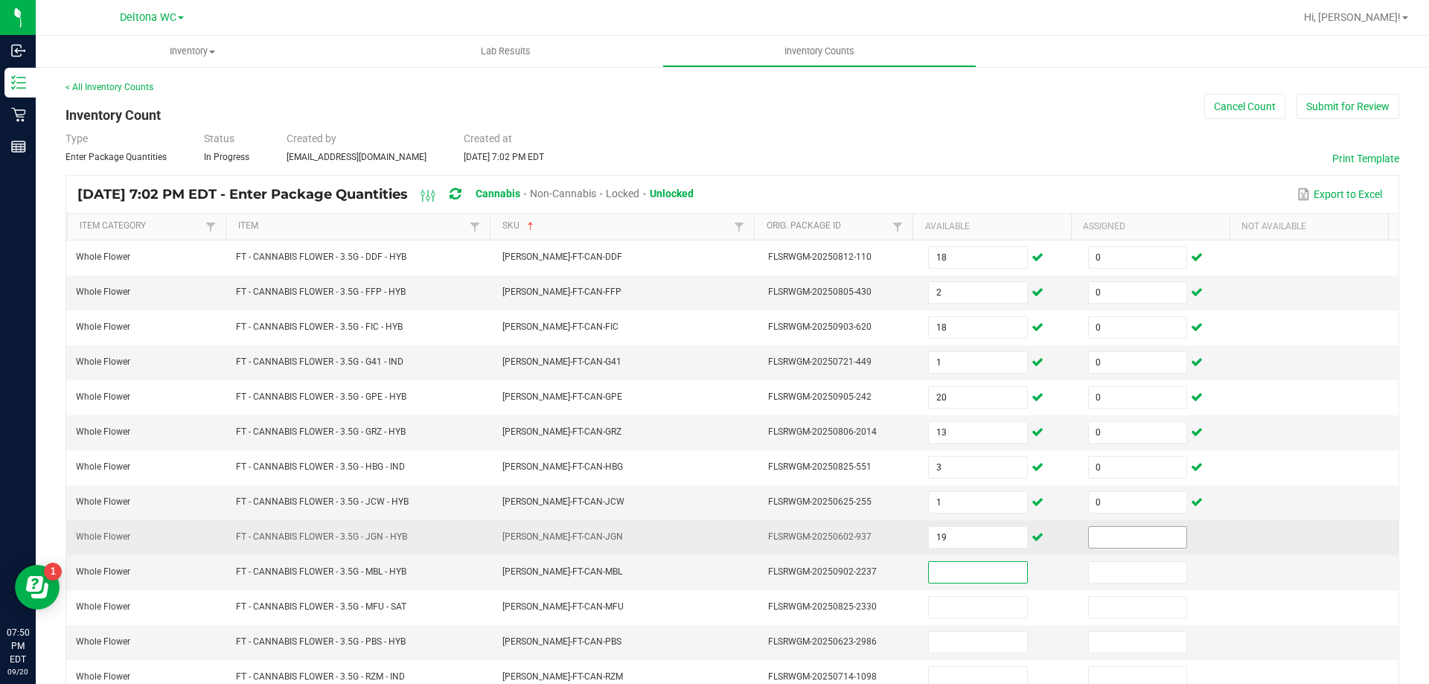
click at [1096, 536] on input at bounding box center [1138, 537] width 98 height 21
type input "0"
type input "13"
type input "0"
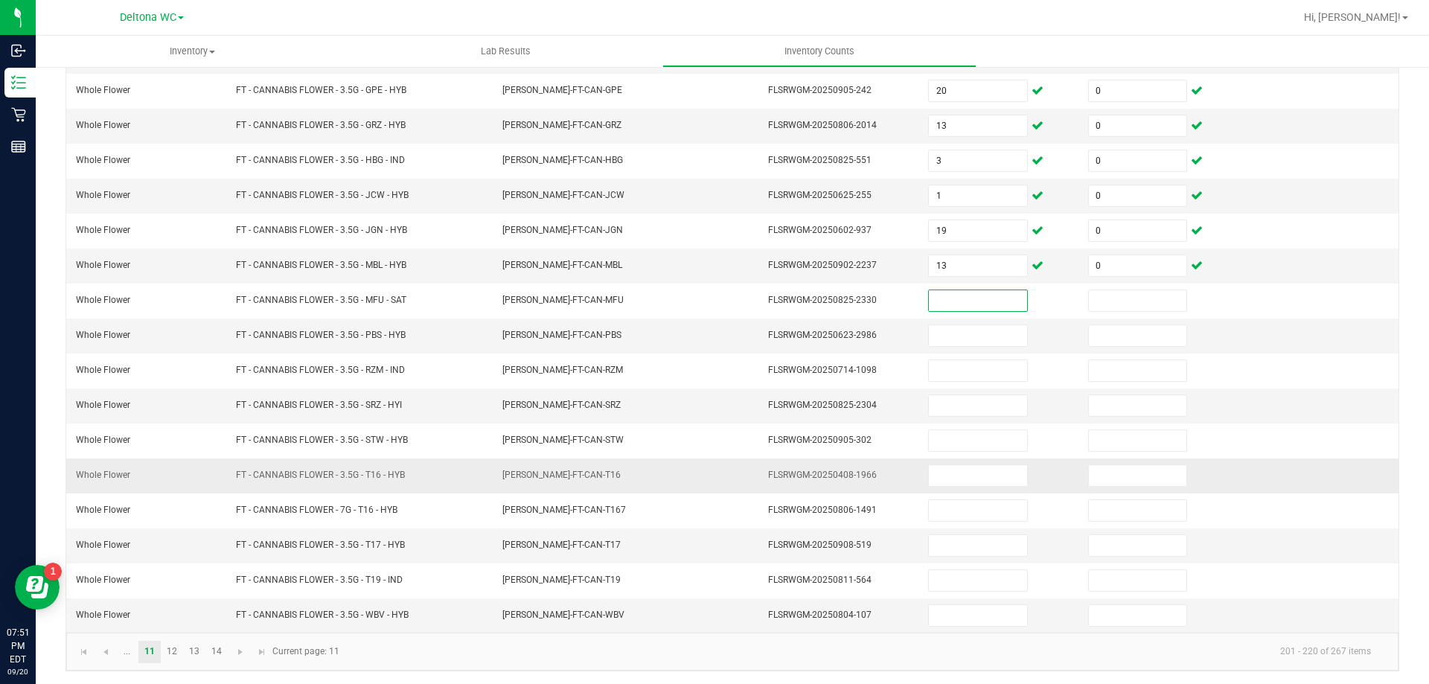
scroll to position [309, 0]
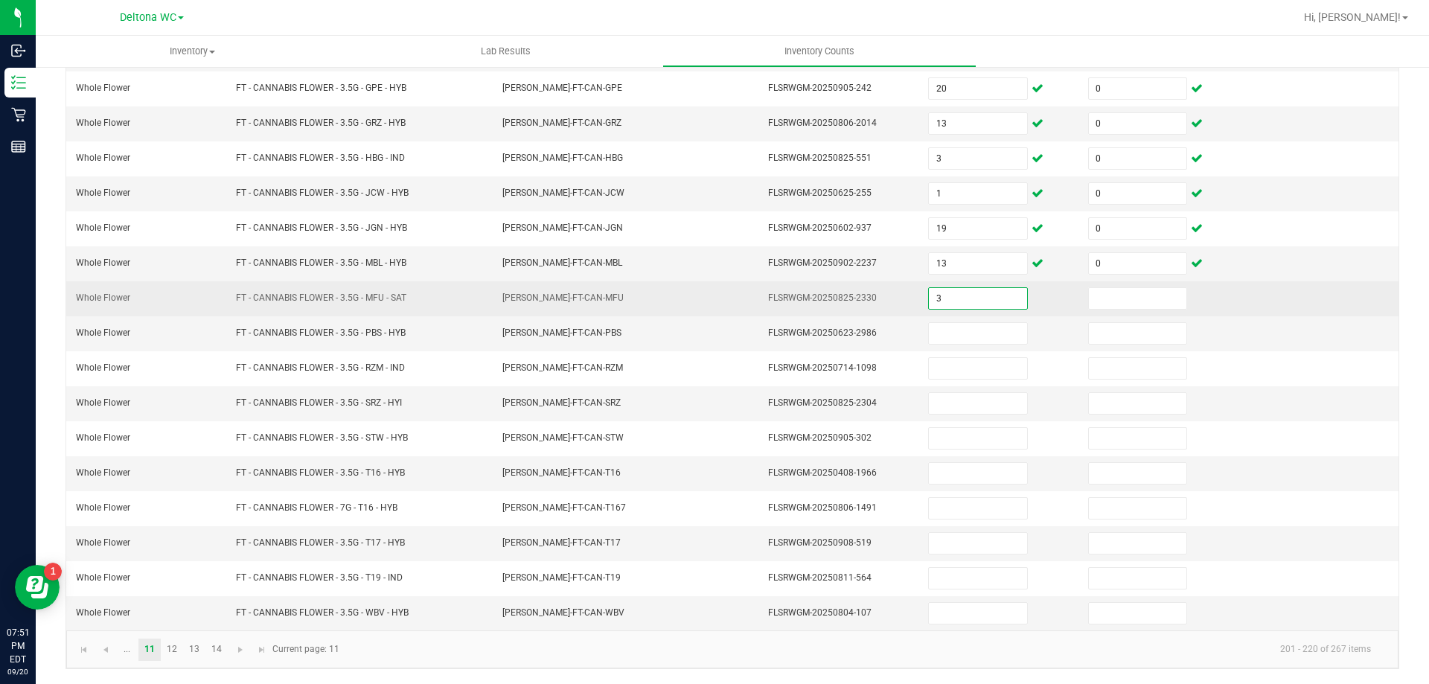
type input "3"
type input "0"
type input "11"
type input "0"
type input "15"
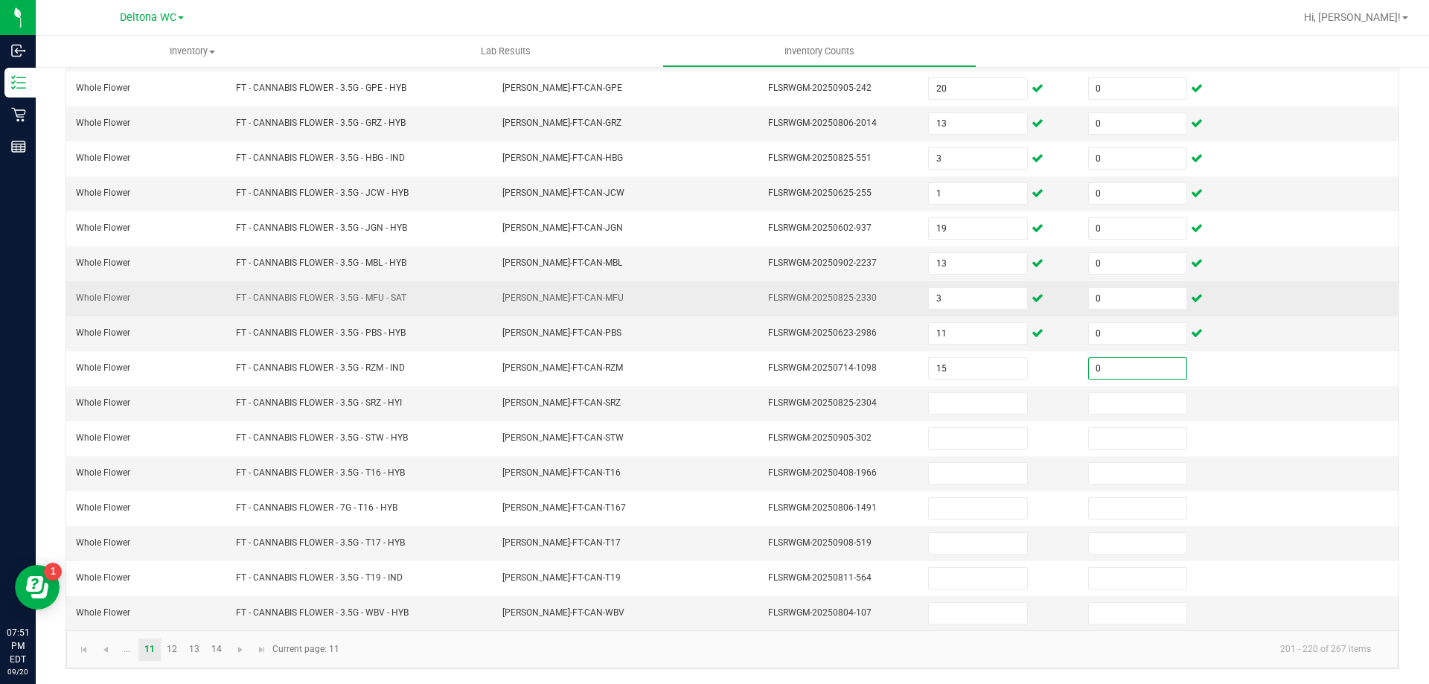
type input "0"
type input "15"
type input "0"
type input "13"
type input "0"
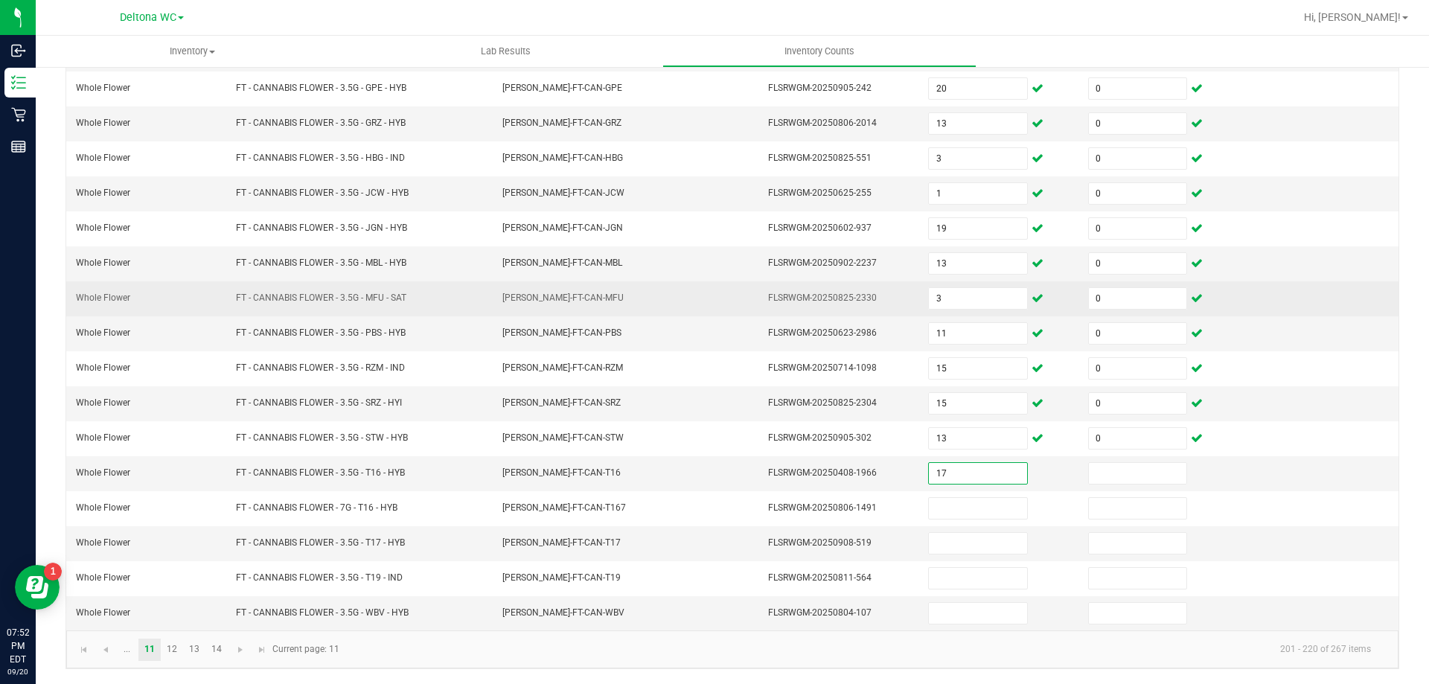
type input "17"
type input "0"
type input "15"
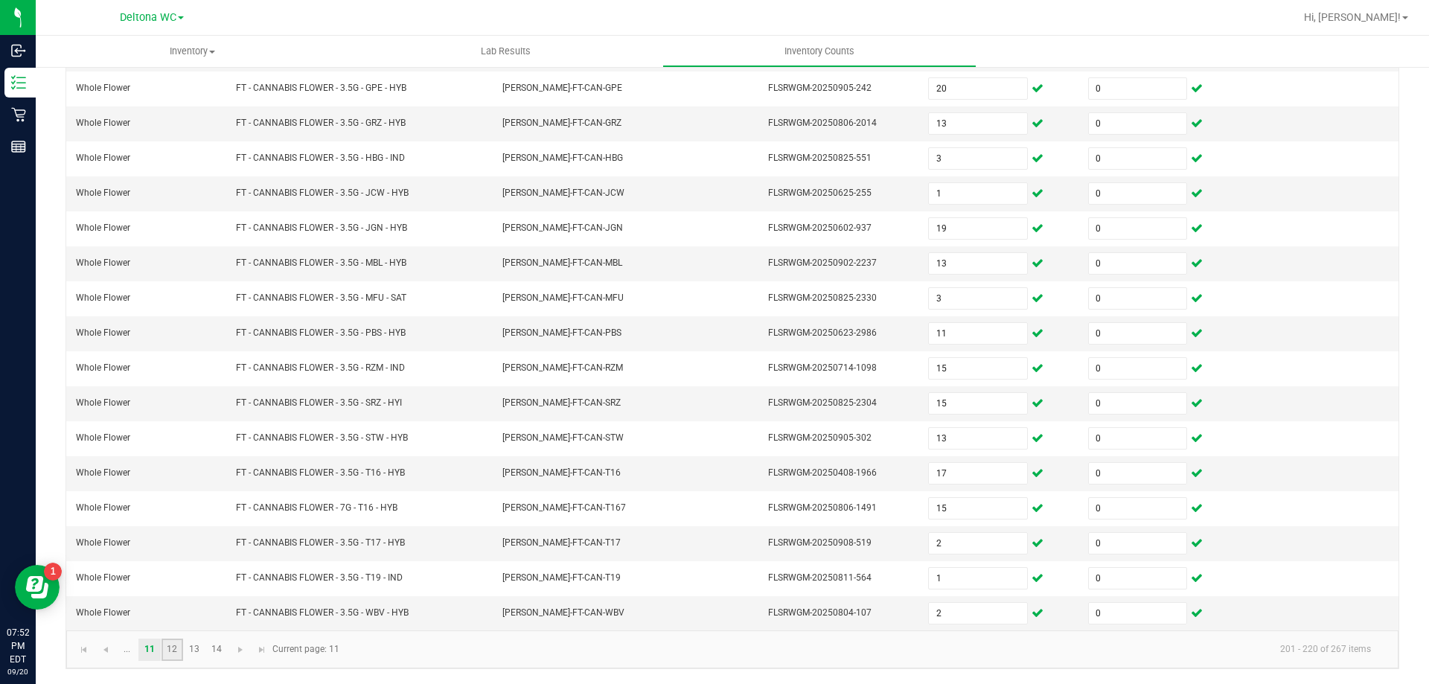
click at [176, 651] on link "12" at bounding box center [173, 650] width 22 height 22
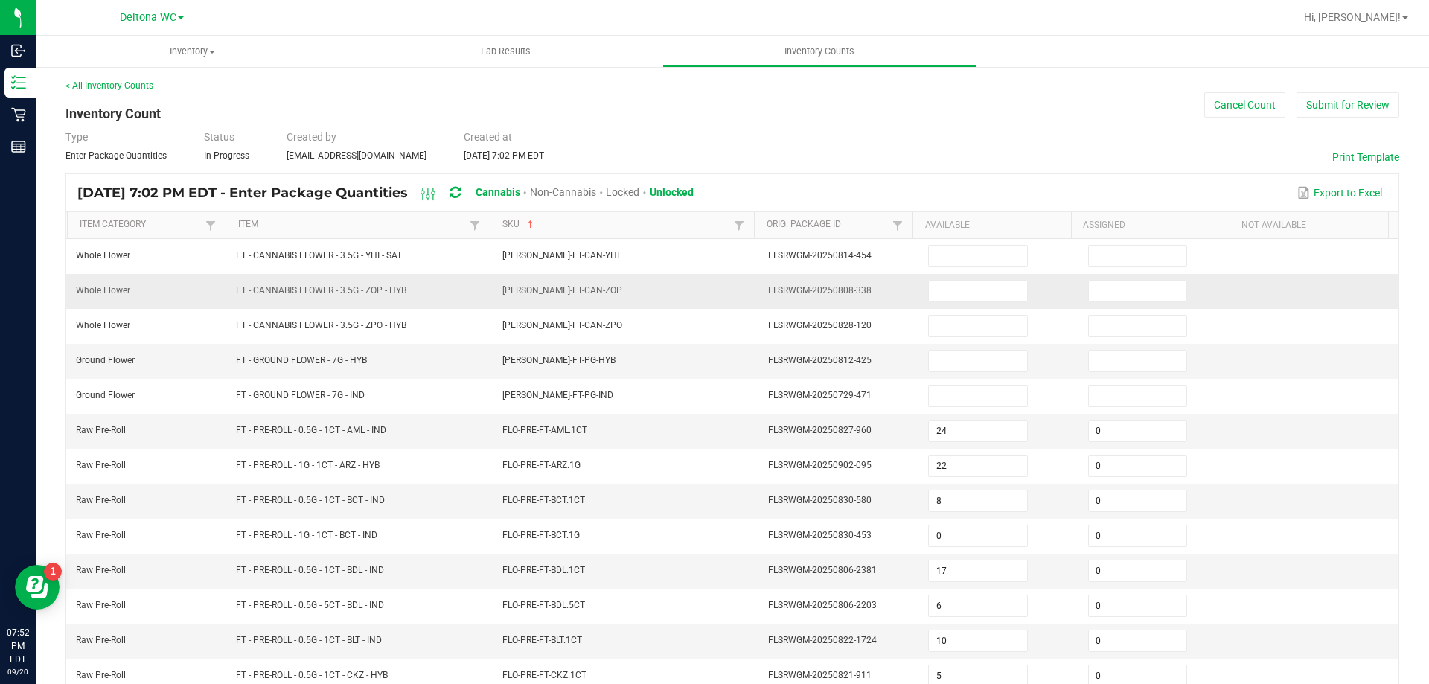
scroll to position [0, 0]
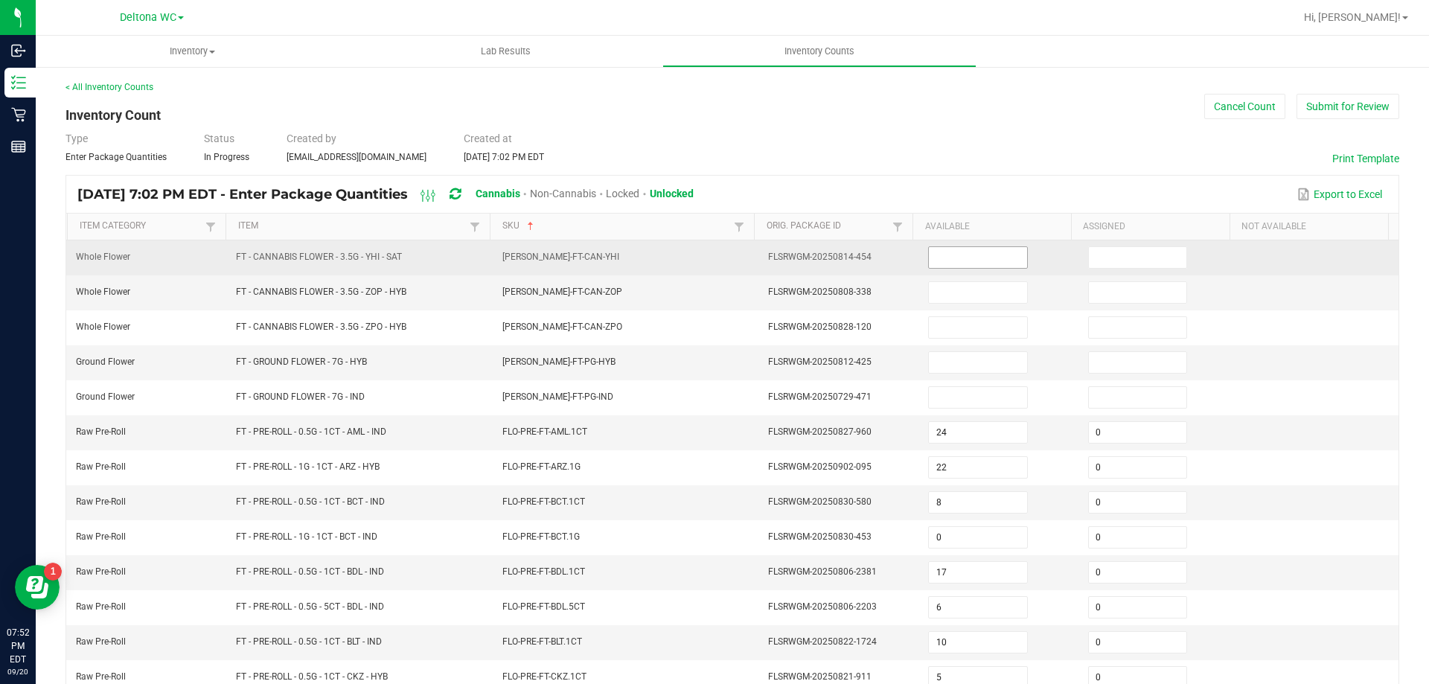
click at [952, 255] on input at bounding box center [978, 257] width 98 height 21
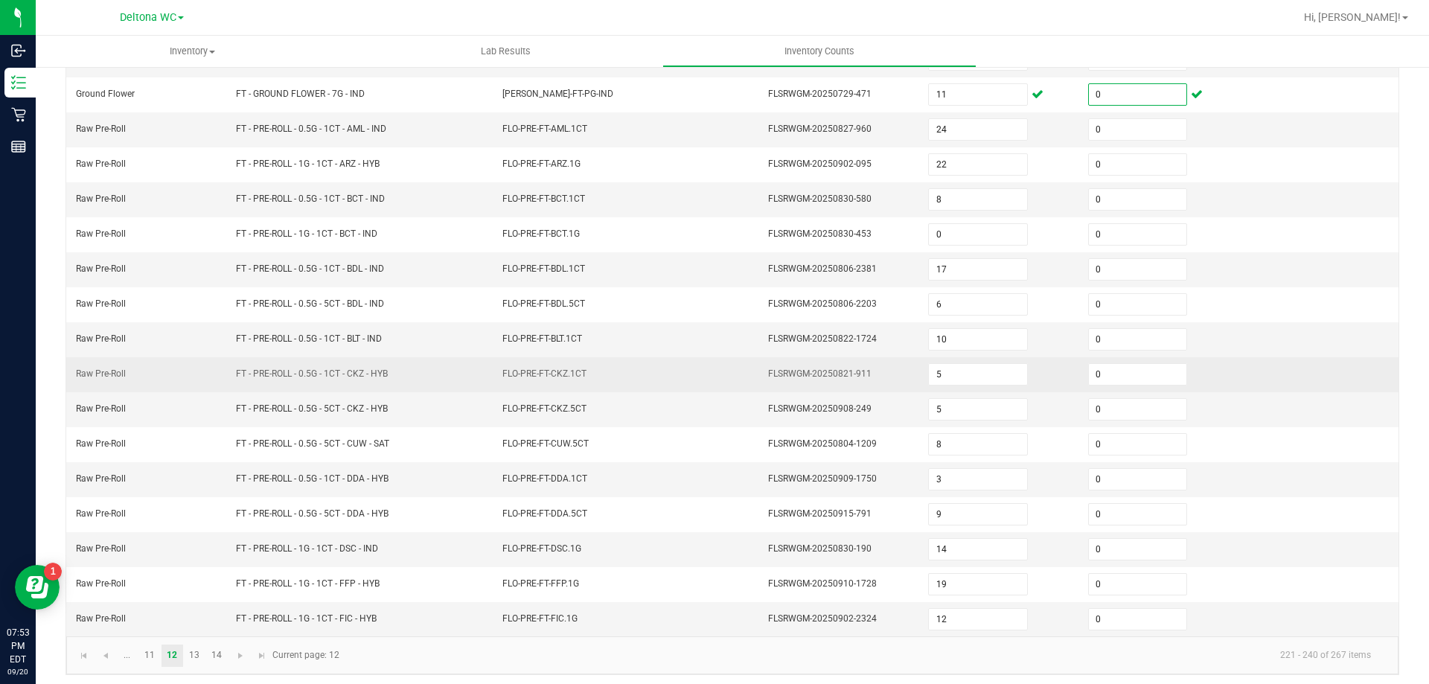
scroll to position [309, 0]
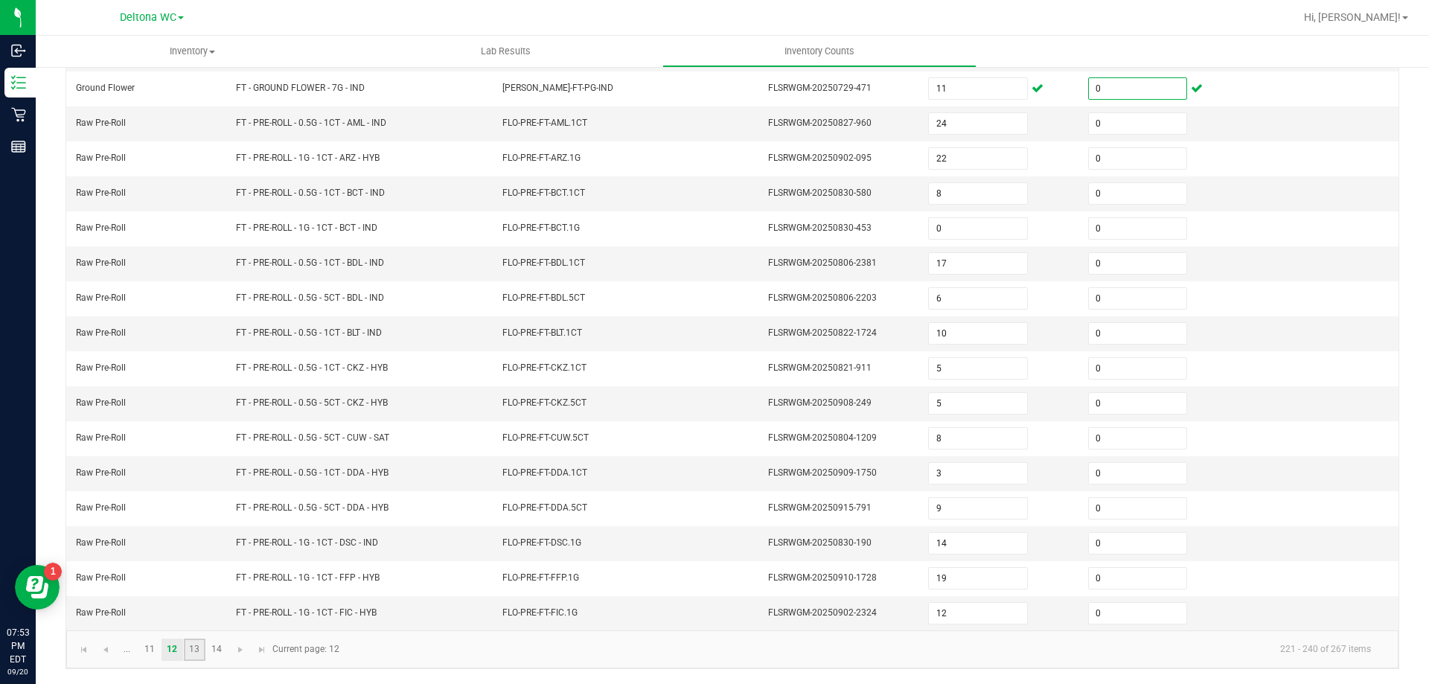
click at [195, 645] on link "13" at bounding box center [195, 650] width 22 height 22
click at [217, 644] on link "14" at bounding box center [217, 650] width 22 height 22
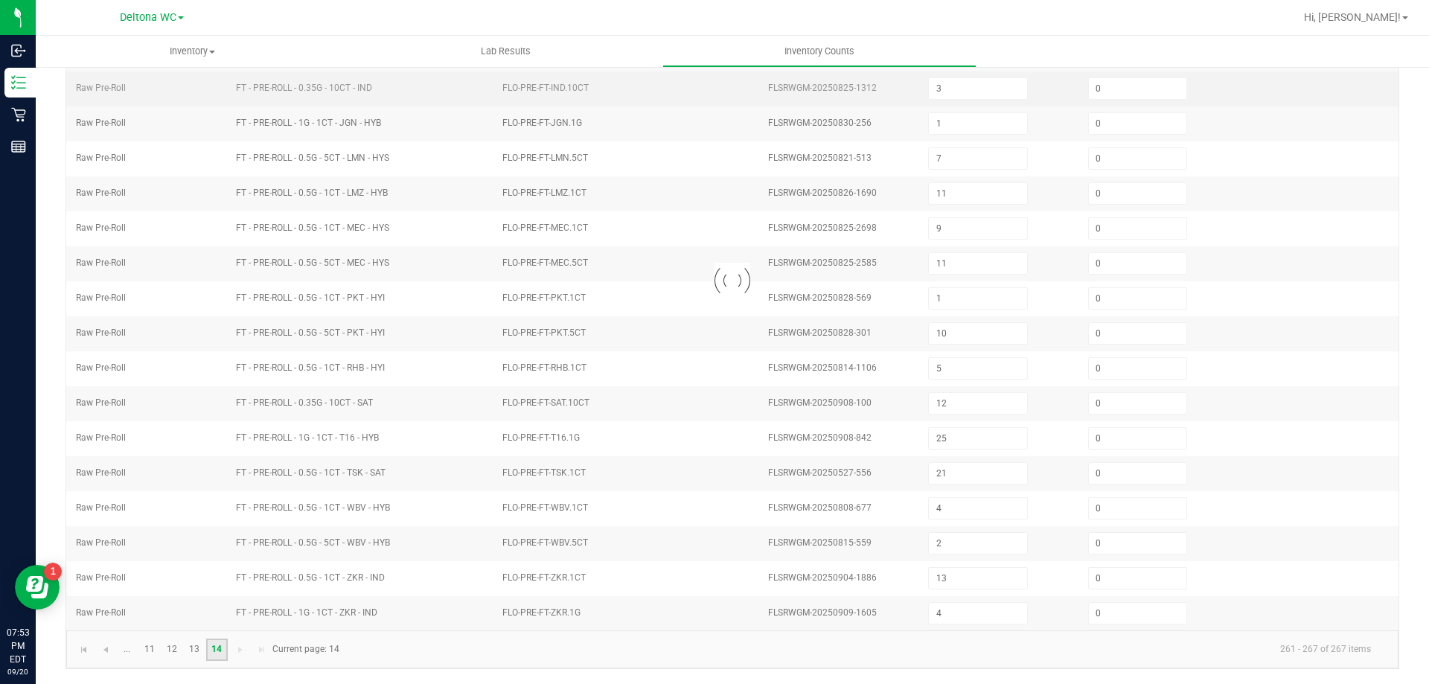
scroll to position [0, 0]
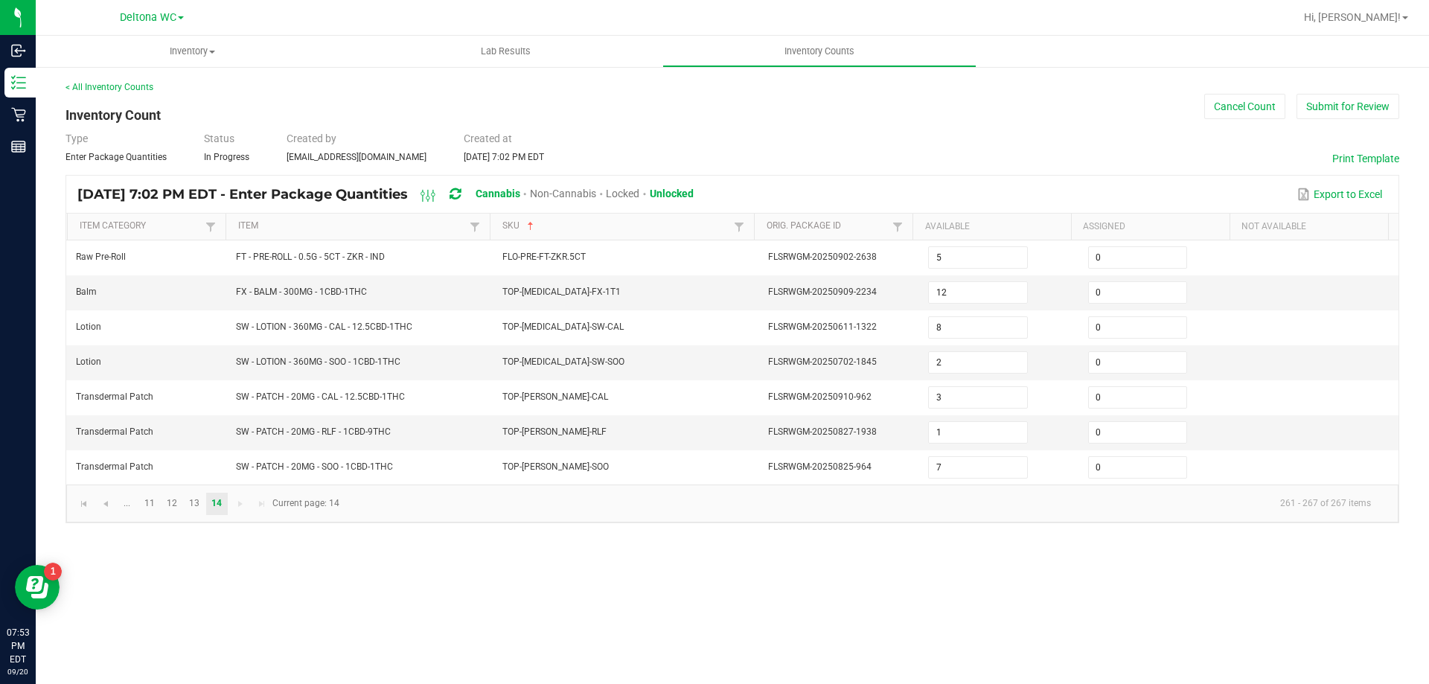
click at [770, 567] on div "Inventory All packages All inventory Waste log Create inventory Lab Results Inv…" at bounding box center [732, 360] width 1393 height 648
click at [102, 499] on span "Go to the previous page" at bounding box center [106, 504] width 12 height 12
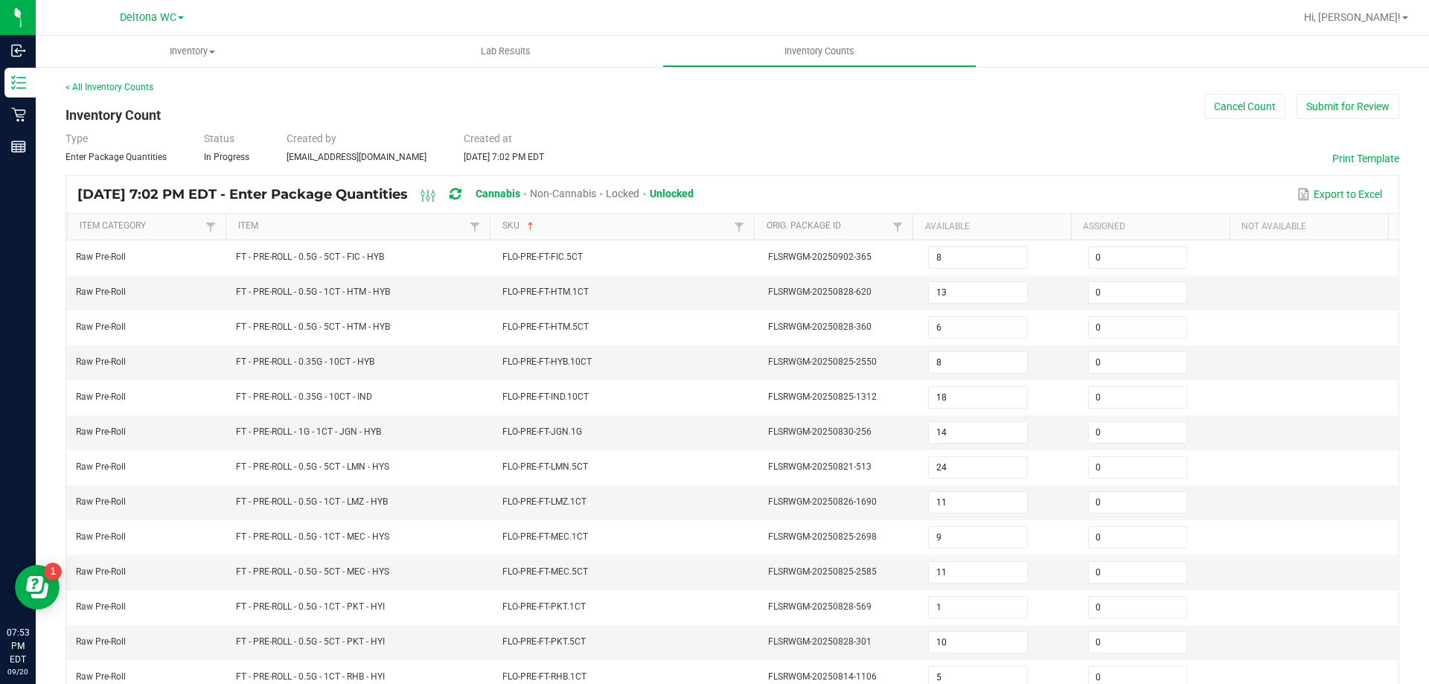
click at [104, 507] on span "Raw Pre-Roll" at bounding box center [101, 501] width 50 height 10
